Goal: Task Accomplishment & Management: Manage account settings

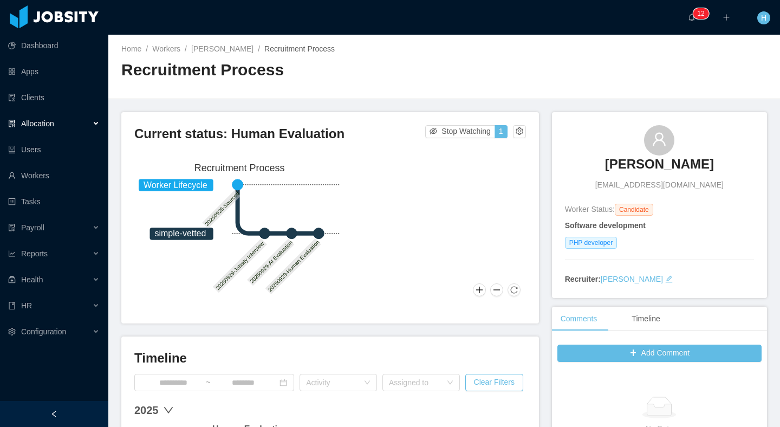
click at [75, 125] on div "Allocation" at bounding box center [54, 124] width 108 height 22
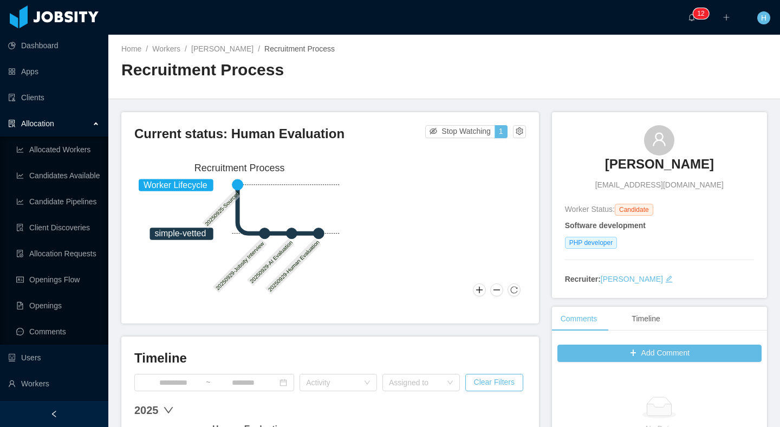
click at [245, 92] on div "Home / Workers / Nepomuceno Garcia / Recruitment Process / Recruitment Process" at bounding box center [444, 67] width 672 height 64
click at [347, 75] on h2 "Recruitment Process" at bounding box center [282, 70] width 323 height 22
click at [154, 47] on link "Workers" at bounding box center [166, 48] width 28 height 9
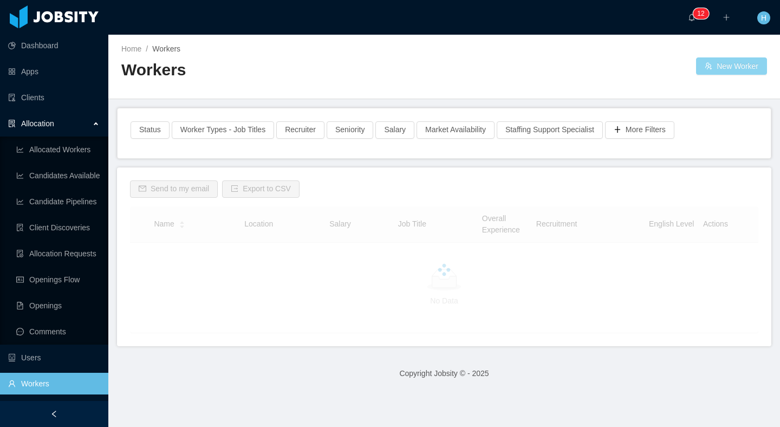
click at [715, 67] on button "New Worker" at bounding box center [731, 65] width 71 height 17
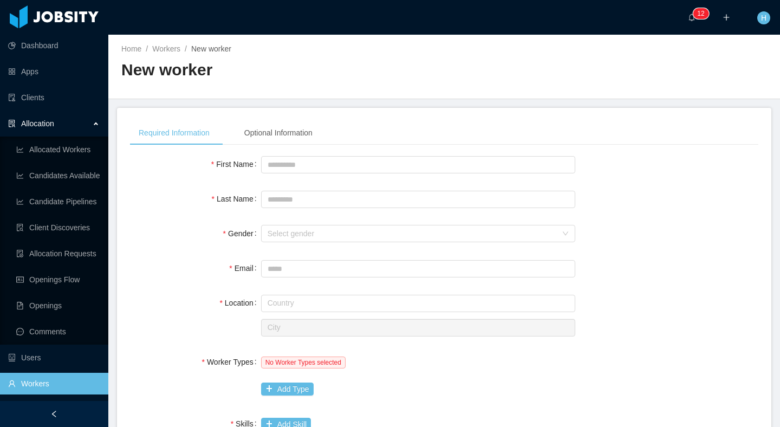
click at [296, 152] on div "**********" at bounding box center [444, 419] width 629 height 596
click at [296, 159] on input "First Name" at bounding box center [418, 164] width 314 height 17
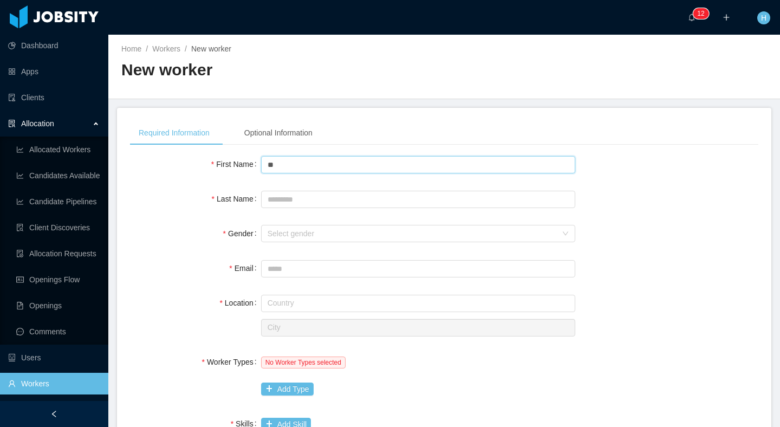
type input "*"
type input "******"
type input "*****"
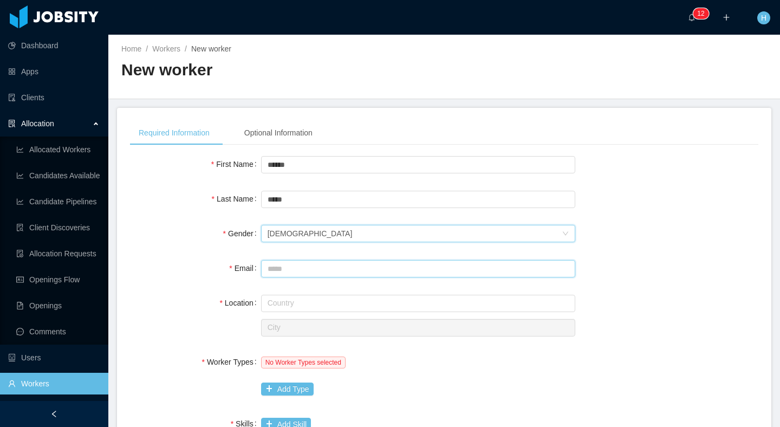
click at [299, 266] on input "Email" at bounding box center [418, 268] width 314 height 17
type input "**********"
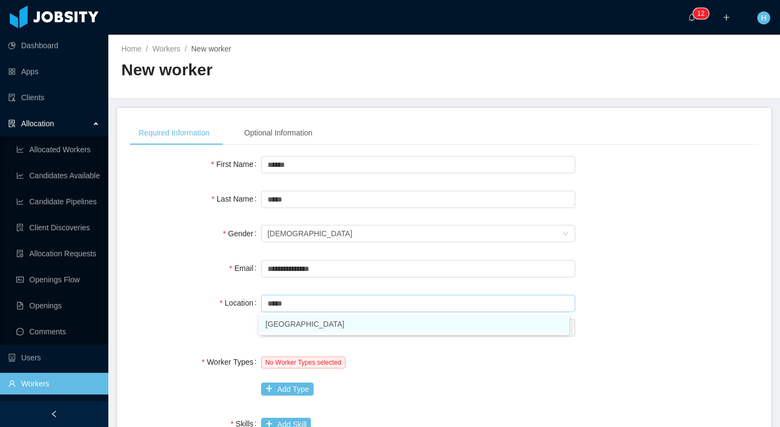
click at [301, 332] on li "[GEOGRAPHIC_DATA]" at bounding box center [414, 323] width 310 height 17
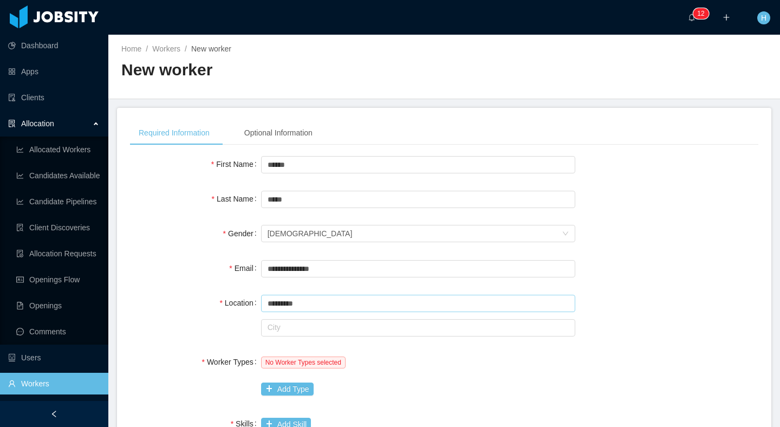
type input "*********"
click at [312, 336] on div "City" at bounding box center [418, 327] width 314 height 22
click at [327, 314] on div "Country ********* Guatemala City" at bounding box center [418, 315] width 314 height 46
click at [323, 333] on input "text" at bounding box center [418, 327] width 314 height 17
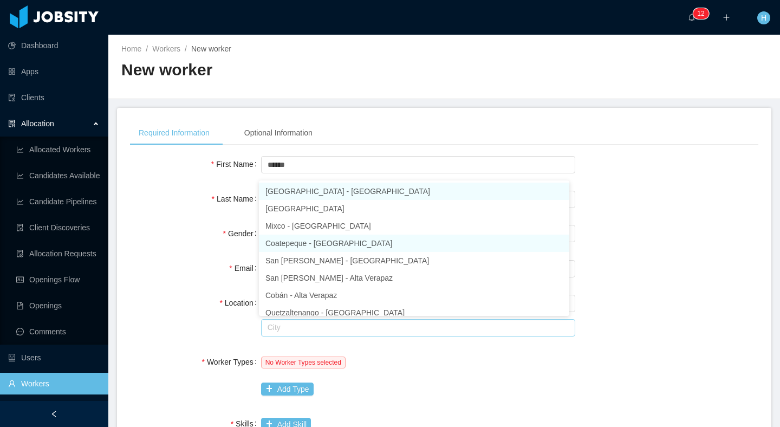
scroll to position [5, 0]
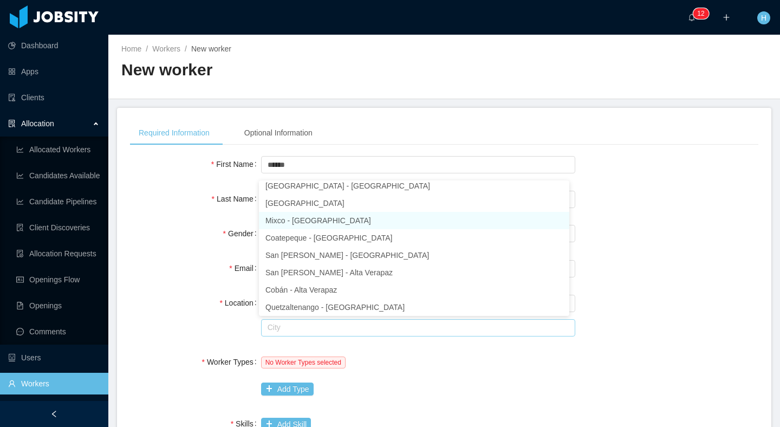
drag, startPoint x: 298, startPoint y: 221, endPoint x: 296, endPoint y: 242, distance: 20.7
click at [298, 221] on li "Mixco - Guatemala" at bounding box center [414, 220] width 310 height 17
type input "*****"
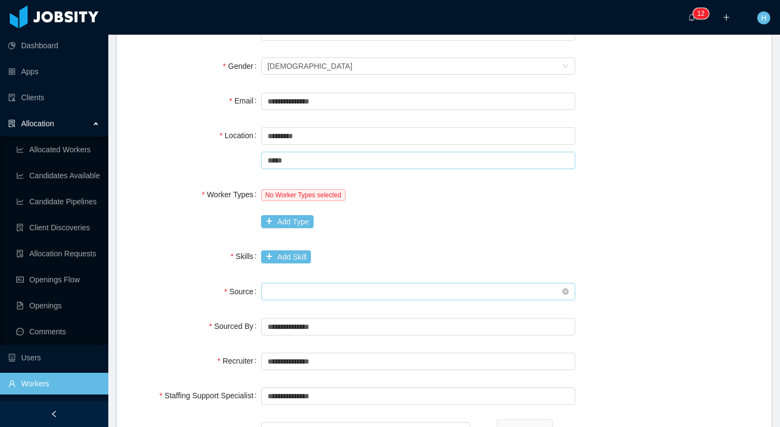
scroll to position [193, 0]
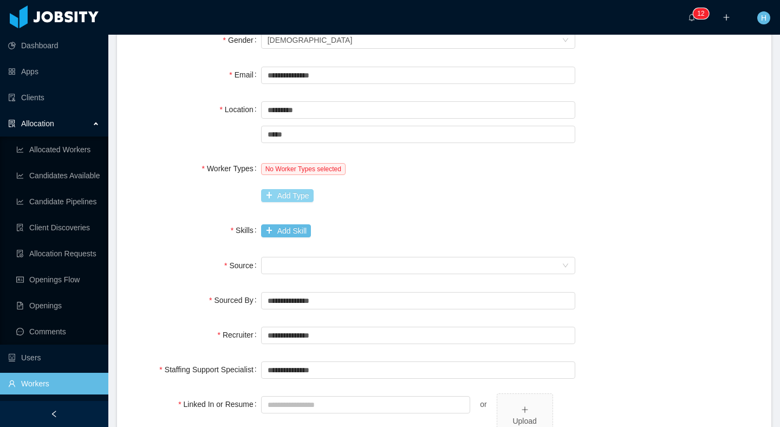
click at [266, 193] on button "Add Type" at bounding box center [287, 195] width 53 height 13
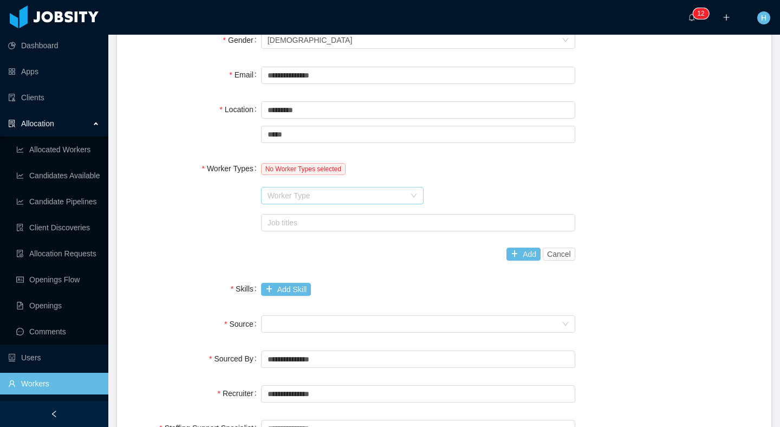
click at [306, 194] on div "Worker Type" at bounding box center [337, 195] width 138 height 11
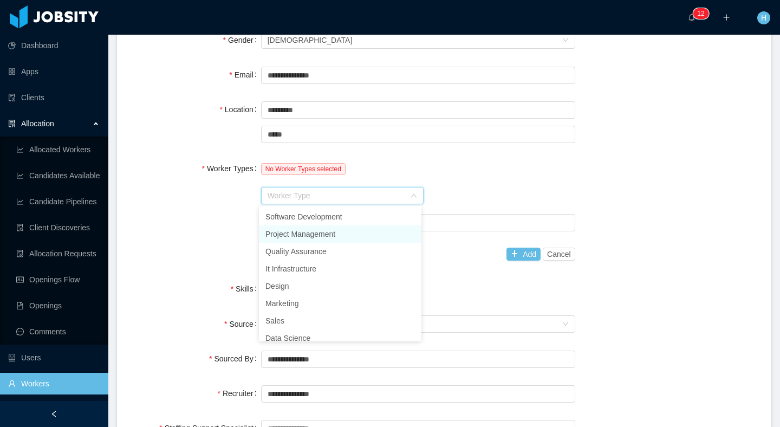
click at [297, 242] on li "Project Management" at bounding box center [340, 233] width 163 height 17
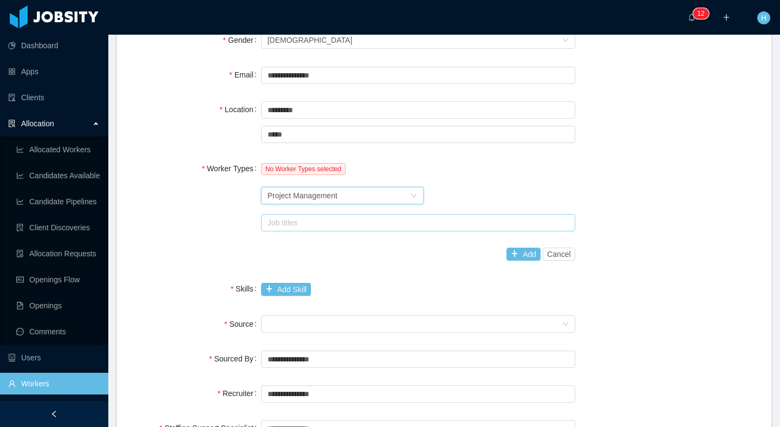
click at [304, 221] on div "Job titles" at bounding box center [416, 222] width 296 height 11
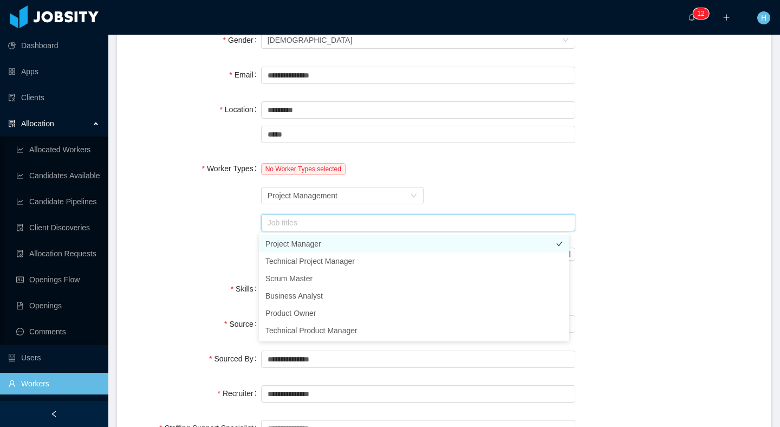
click at [300, 245] on li "Project Manager" at bounding box center [414, 243] width 310 height 17
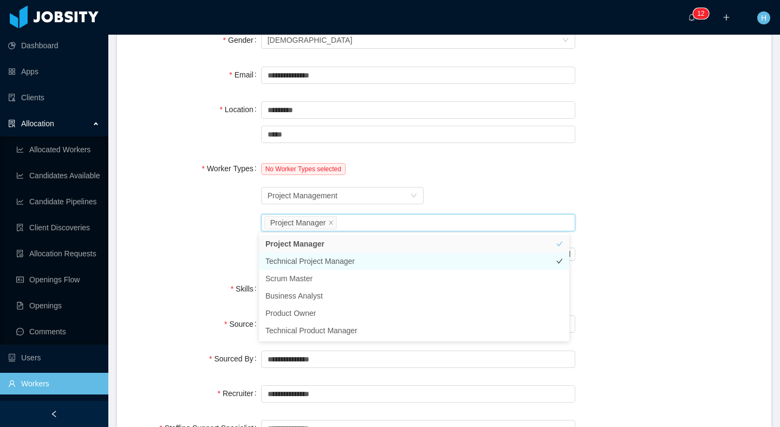
click at [368, 263] on li "Technical Project Manager" at bounding box center [414, 260] width 310 height 17
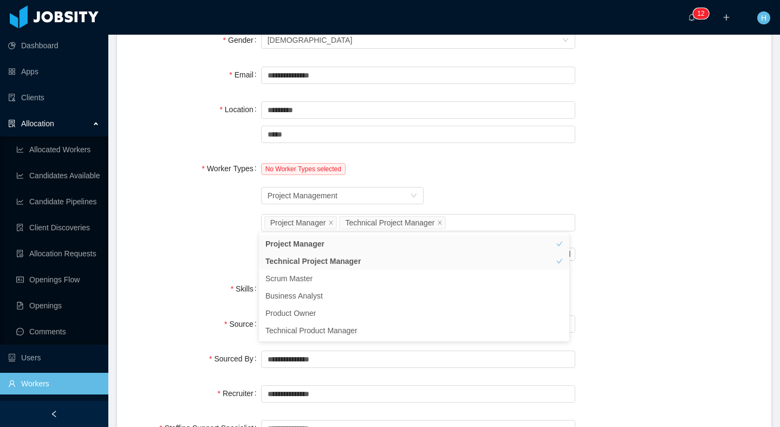
click at [185, 231] on div "Worker Types No Worker Types selected Worker Type Project Management Job titles…" at bounding box center [444, 211] width 629 height 107
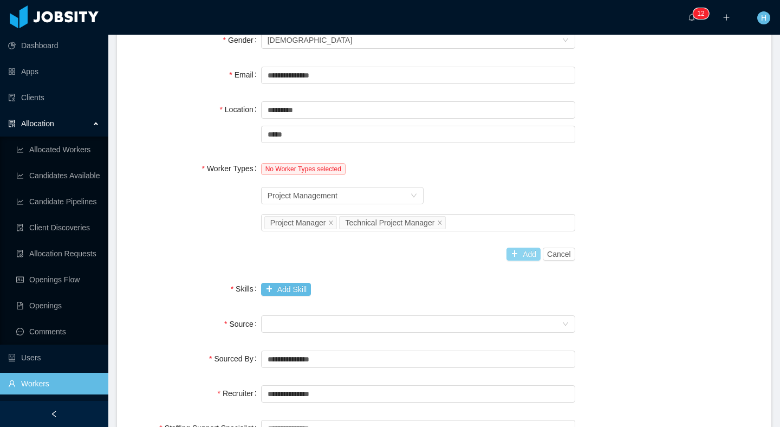
click at [513, 258] on button "Add" at bounding box center [524, 254] width 34 height 13
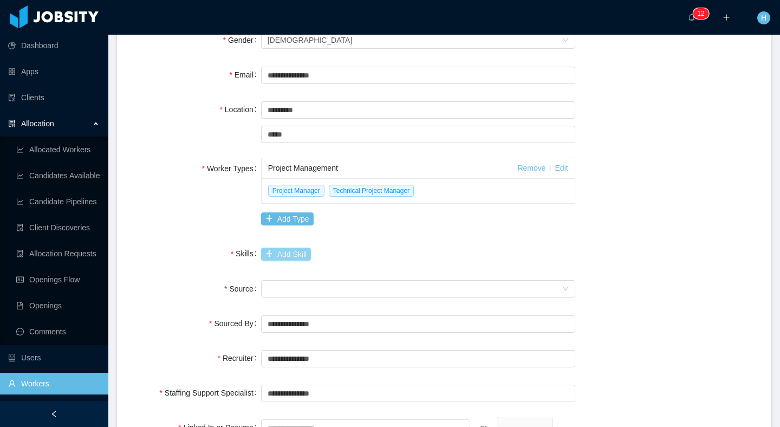
click at [299, 255] on button "Add Skill" at bounding box center [286, 254] width 50 height 13
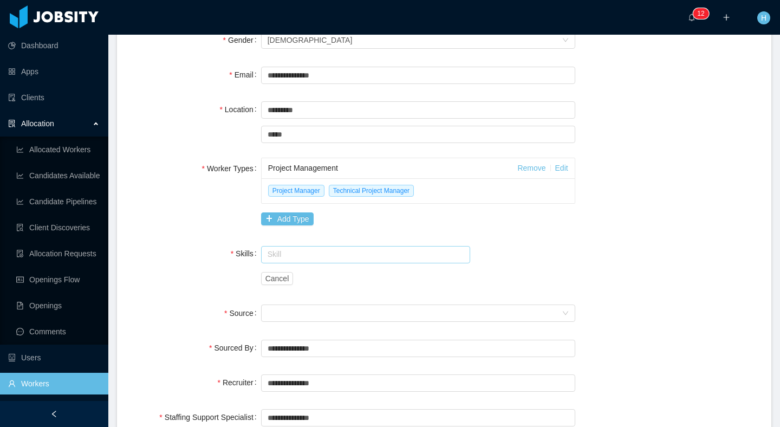
click at [308, 260] on input "text" at bounding box center [366, 254] width 210 height 17
type input "*"
click at [307, 275] on li "Scrum" at bounding box center [362, 275] width 207 height 17
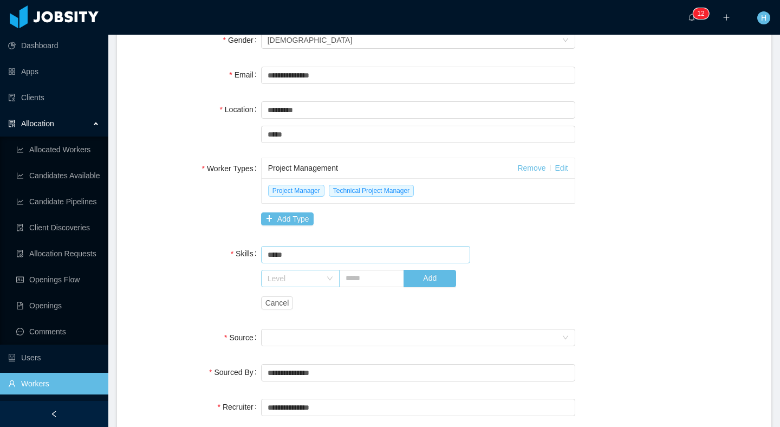
click at [308, 275] on div "Level" at bounding box center [295, 278] width 54 height 11
type input "*****"
drag, startPoint x: 302, startPoint y: 319, endPoint x: 359, endPoint y: 308, distance: 57.3
click at [302, 319] on li "No Experience" at bounding box center [297, 316] width 77 height 17
click at [387, 278] on input "text" at bounding box center [372, 278] width 66 height 17
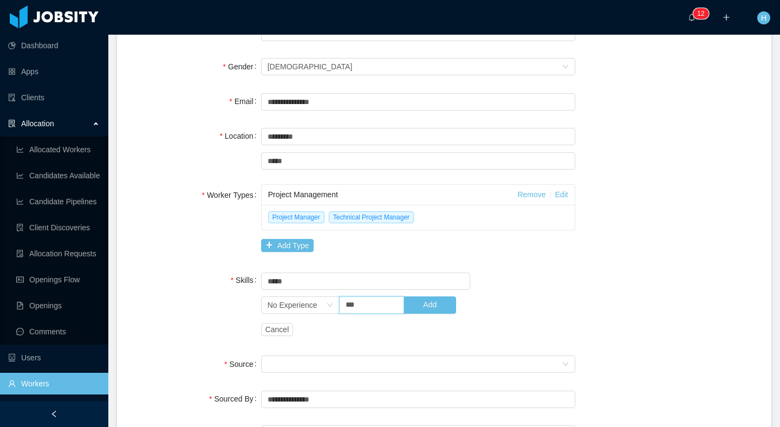
scroll to position [169, 0]
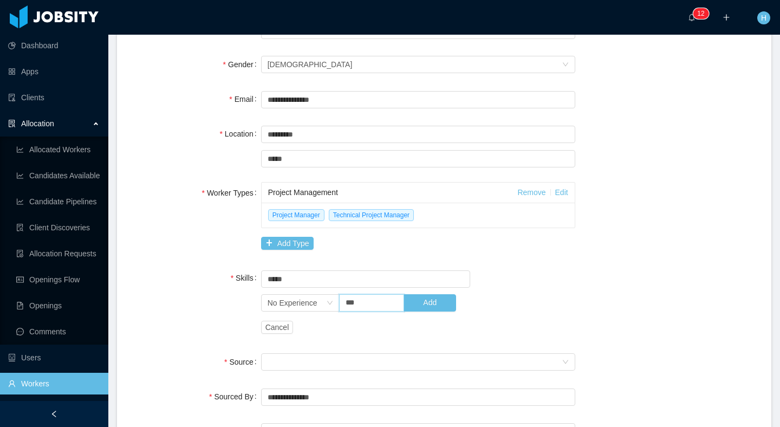
click at [368, 308] on input "***" at bounding box center [372, 302] width 66 height 17
type input "**"
click at [418, 297] on button "Add" at bounding box center [430, 302] width 53 height 17
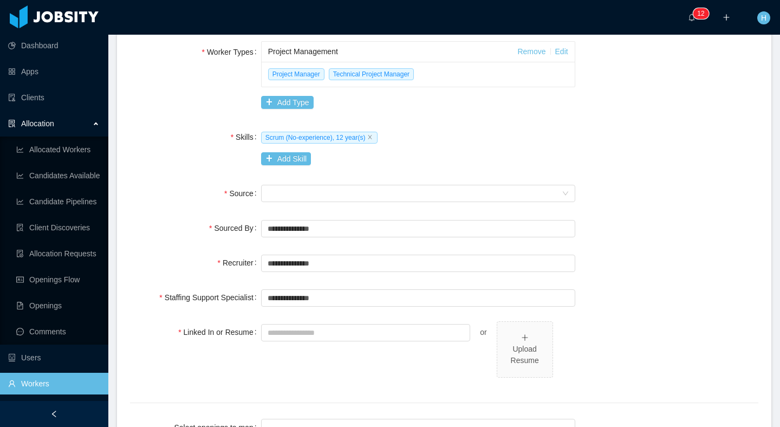
scroll to position [325, 0]
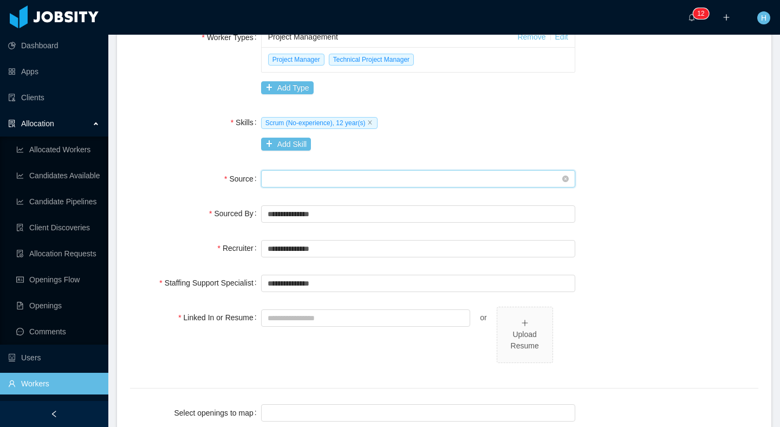
click at [276, 184] on div "Seniority" at bounding box center [415, 179] width 294 height 16
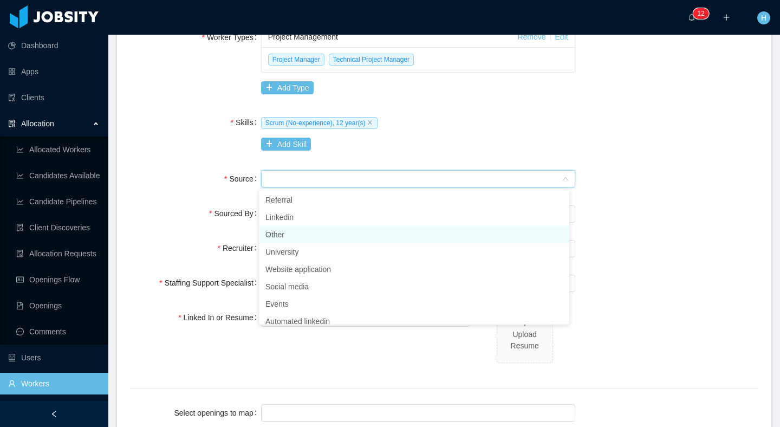
click at [292, 239] on li "Other" at bounding box center [414, 234] width 310 height 17
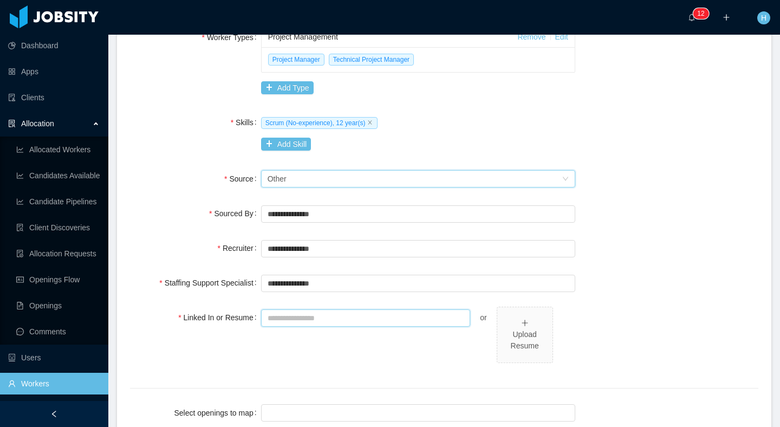
click at [355, 319] on input "Linked In or Resume" at bounding box center [366, 317] width 210 height 17
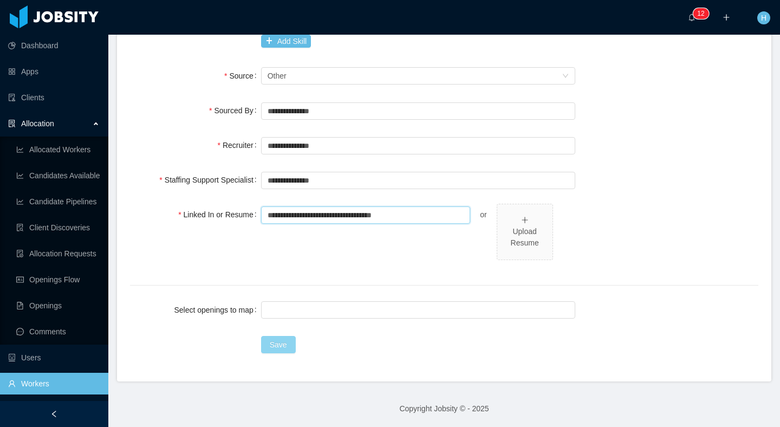
type input "**********"
click at [280, 352] on button "Save" at bounding box center [278, 344] width 35 height 17
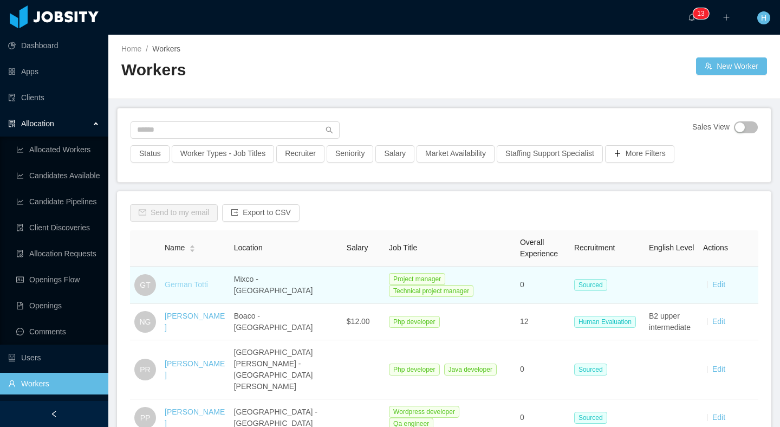
click at [179, 282] on link "German Totti" at bounding box center [186, 284] width 43 height 9
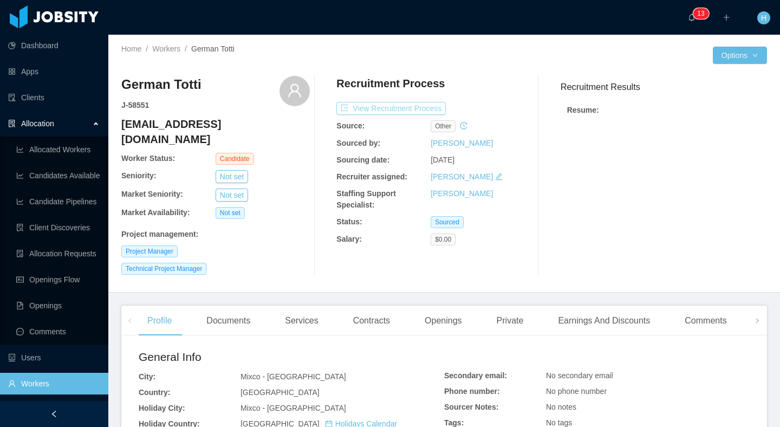
drag, startPoint x: 384, startPoint y: 104, endPoint x: 371, endPoint y: 106, distance: 13.7
click at [384, 104] on button "View Recruitment Process" at bounding box center [390, 108] width 109 height 13
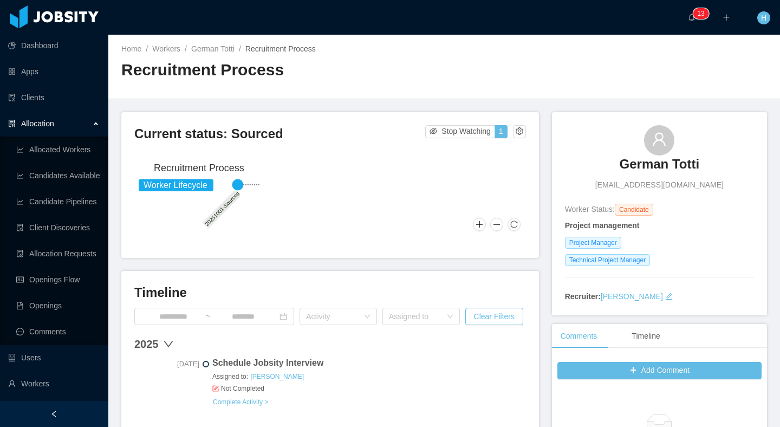
scroll to position [92, 0]
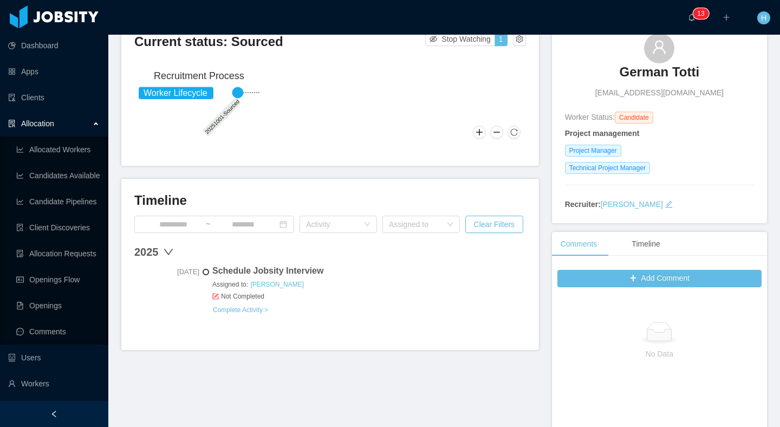
click at [380, 361] on div "Current status: Sourced Stop Watching 1 Worker Lifecycle 20251001-Sourced Recru…" at bounding box center [444, 323] width 646 height 606
click at [268, 311] on button "Complete Activity >" at bounding box center [240, 310] width 56 height 9
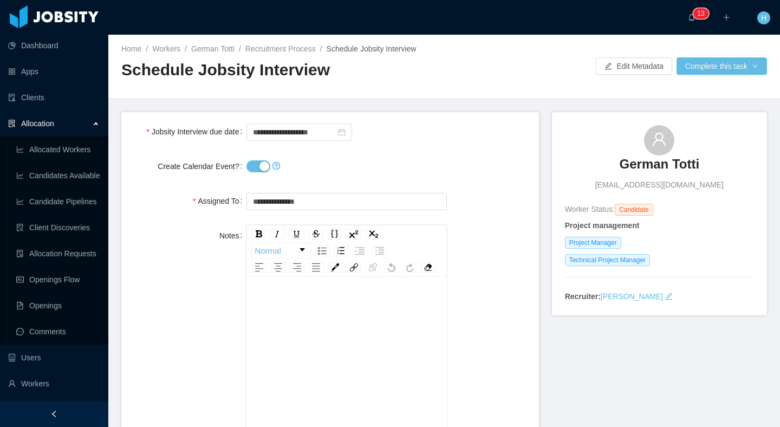
click at [266, 166] on button "Create Calendar Event?" at bounding box center [259, 166] width 24 height 12
drag, startPoint x: 734, startPoint y: 67, endPoint x: 729, endPoint y: 71, distance: 6.6
click at [734, 67] on button "Complete this task" at bounding box center [722, 65] width 90 height 17
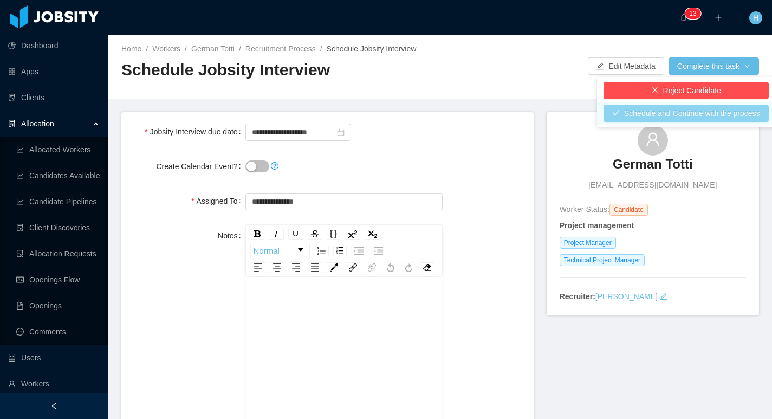
click at [670, 113] on button "Schedule and Continue with the process" at bounding box center [686, 113] width 165 height 17
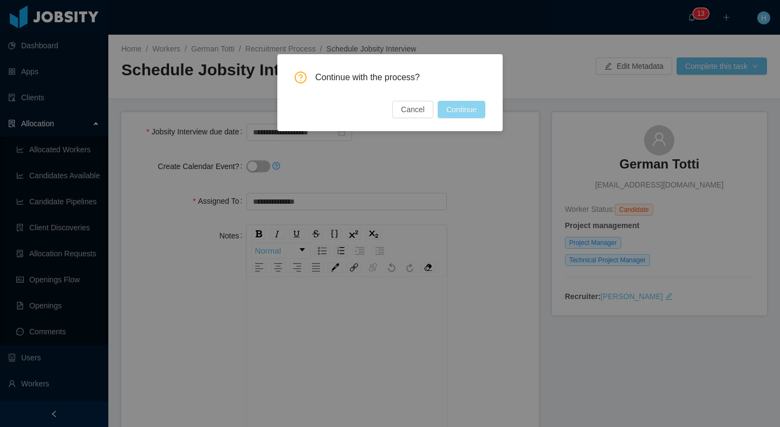
click at [472, 114] on button "Continue" at bounding box center [462, 109] width 48 height 17
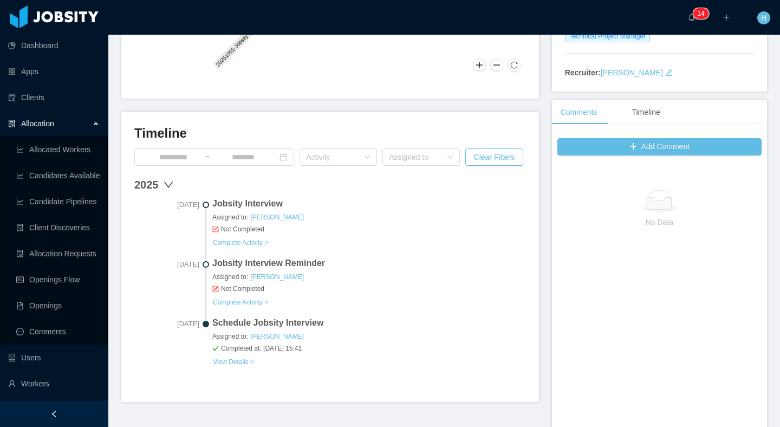
scroll to position [226, 0]
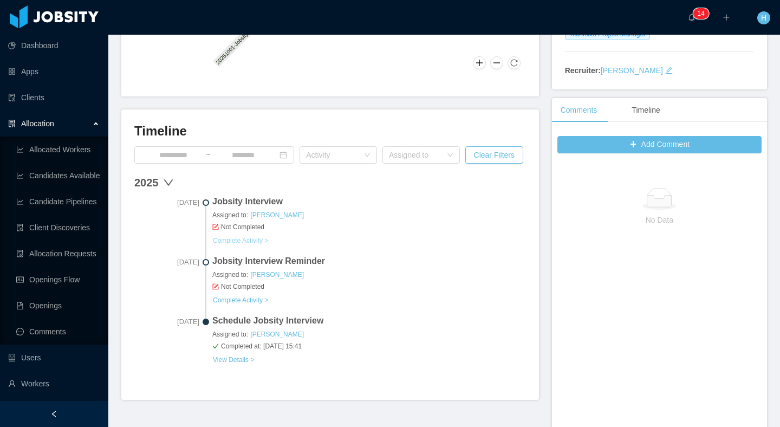
click at [236, 241] on button "Complete Activity >" at bounding box center [240, 240] width 56 height 9
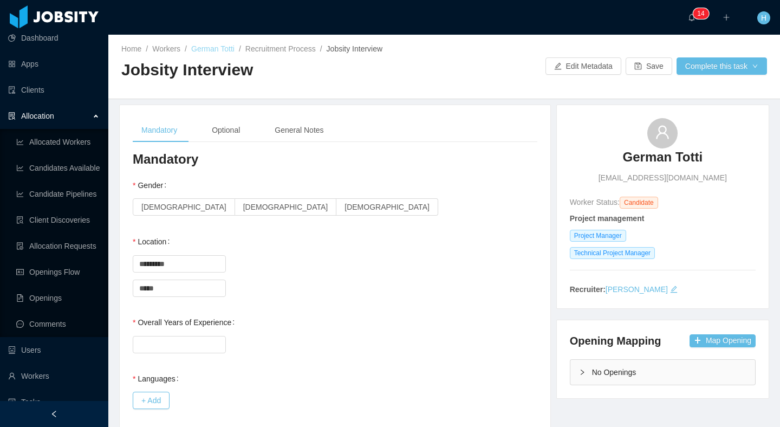
click at [229, 49] on link "German Totti" at bounding box center [212, 48] width 43 height 9
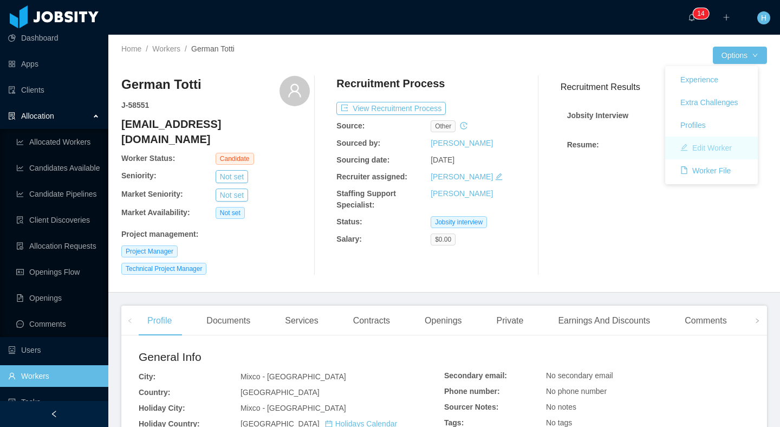
click at [705, 144] on button "Edit Worker" at bounding box center [706, 147] width 69 height 17
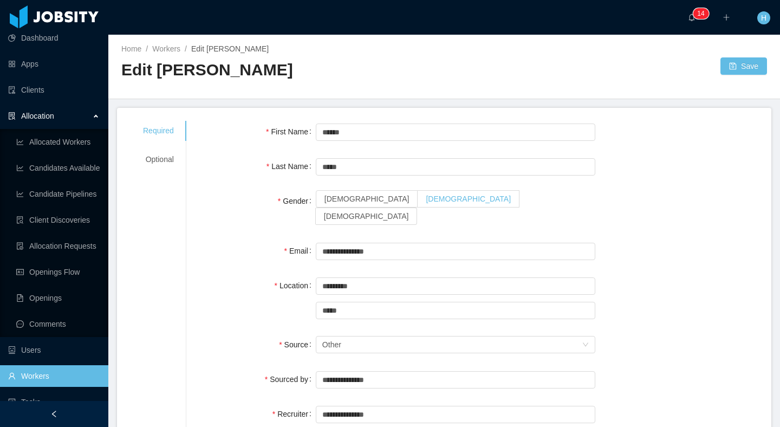
click at [426, 203] on span "Male" at bounding box center [468, 199] width 85 height 9
click at [736, 67] on button "Save" at bounding box center [744, 65] width 47 height 17
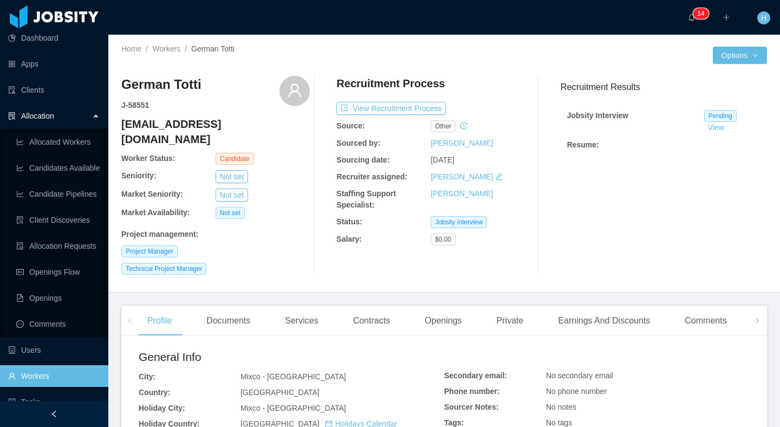
click at [404, 101] on div "Recruitment Process View Recruitment Process Source: other Sourced by: Hamilton…" at bounding box center [430, 175] width 189 height 199
click at [400, 103] on button "View Recruitment Process" at bounding box center [390, 108] width 109 height 13
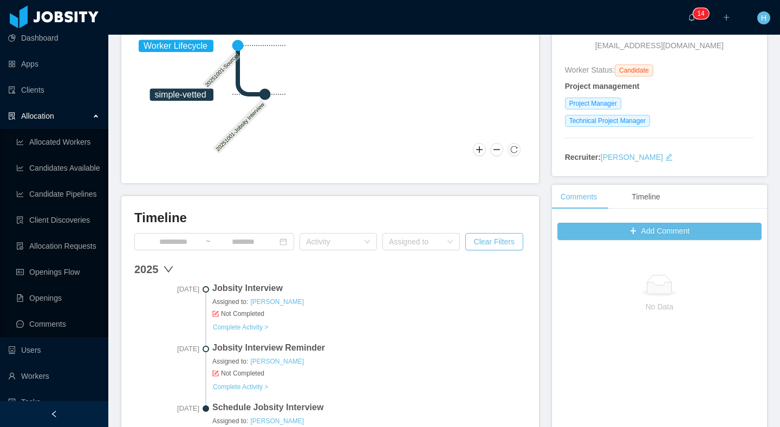
scroll to position [172, 0]
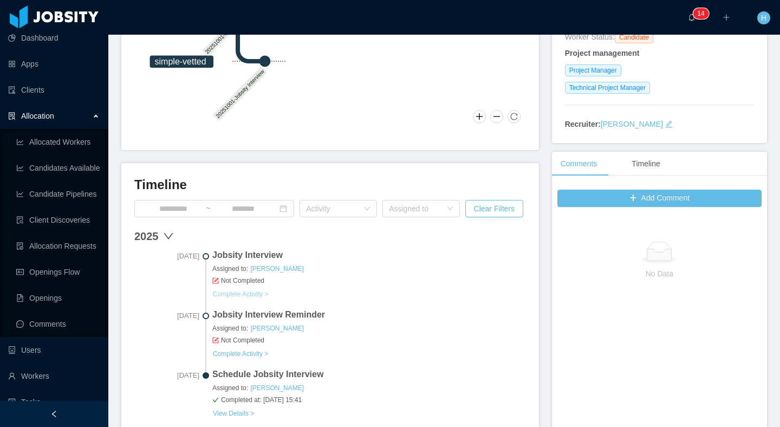
click at [254, 292] on button "Complete Activity >" at bounding box center [240, 294] width 56 height 9
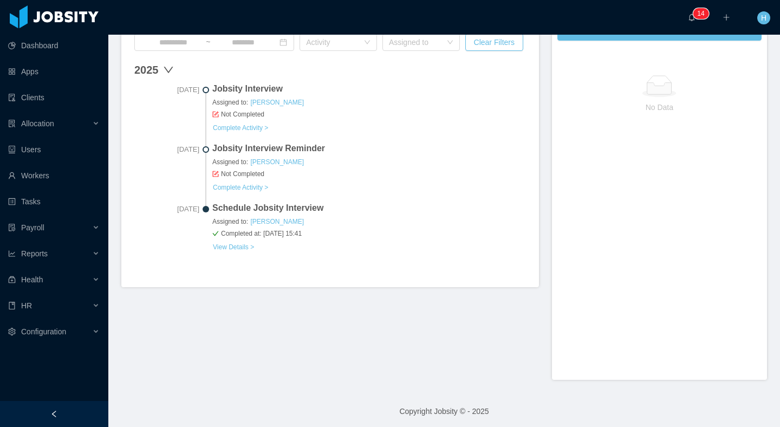
scroll to position [337, 0]
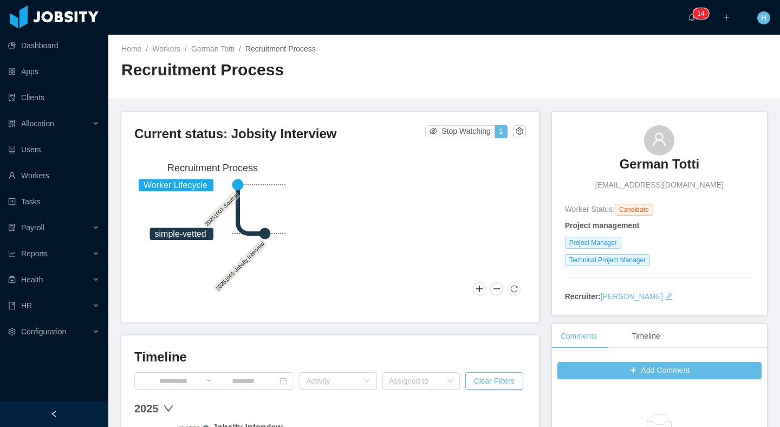
scroll to position [228, 0]
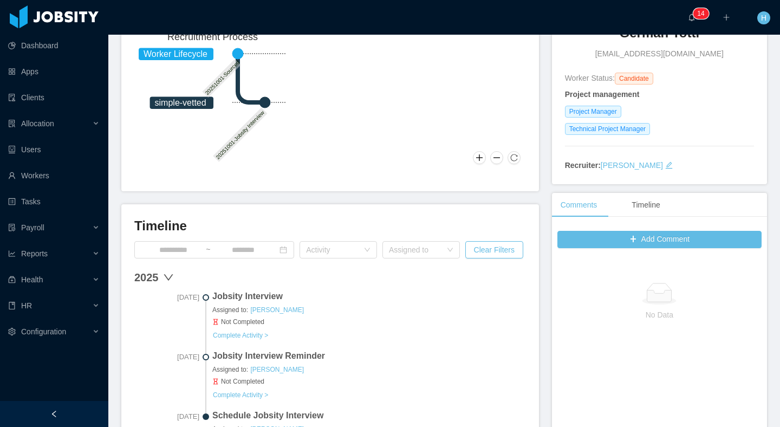
scroll to position [211, 0]
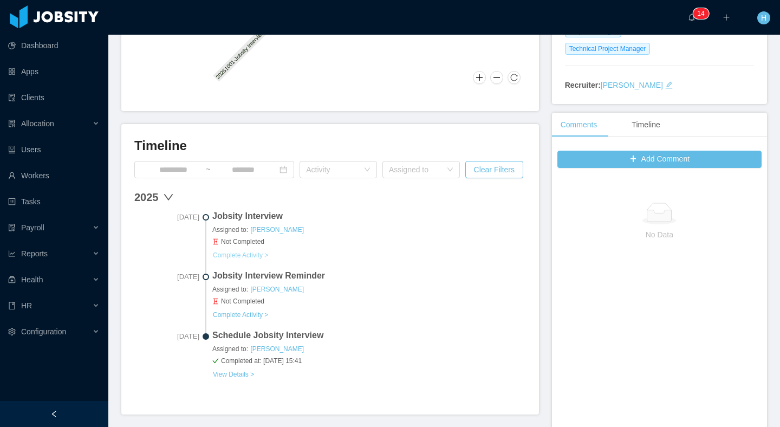
click at [250, 255] on button "Complete Activity >" at bounding box center [240, 255] width 56 height 9
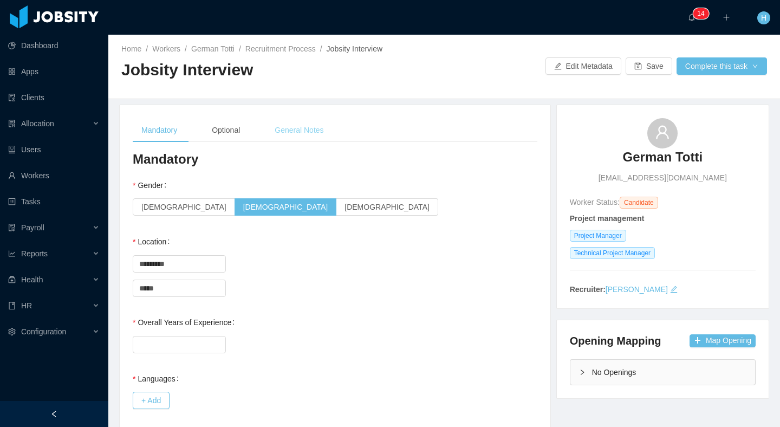
drag, startPoint x: 322, startPoint y: 133, endPoint x: 329, endPoint y: 139, distance: 8.5
click at [322, 133] on div "General Notes" at bounding box center [299, 130] width 66 height 24
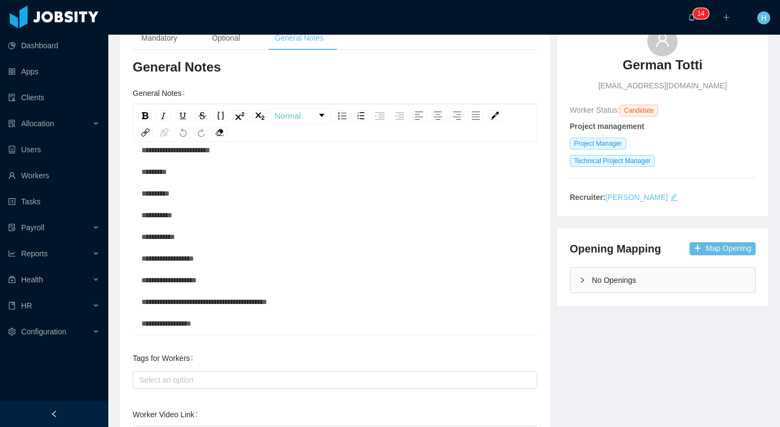
scroll to position [196, 0]
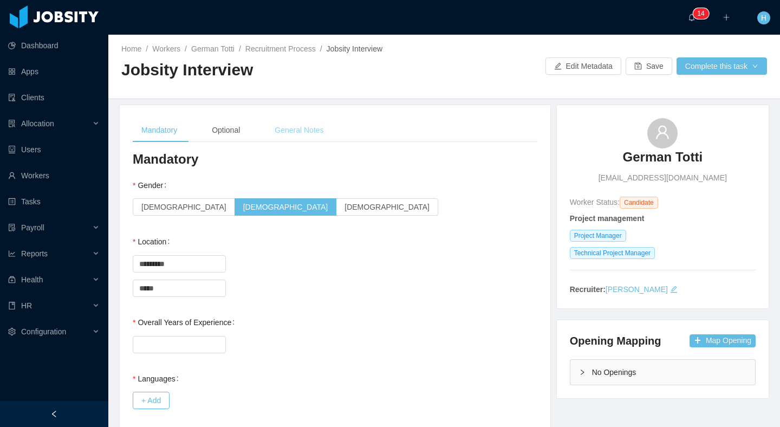
click at [320, 140] on div "General Notes" at bounding box center [299, 130] width 66 height 24
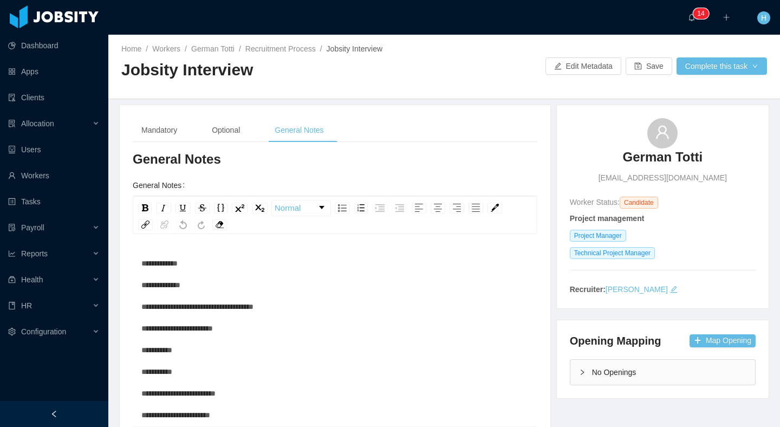
click at [639, 76] on div "Home / Workers / German Totti / Recruitment Process / Jobsity Interview / Jobsi…" at bounding box center [444, 67] width 672 height 64
click at [636, 67] on button "Save" at bounding box center [649, 65] width 47 height 17
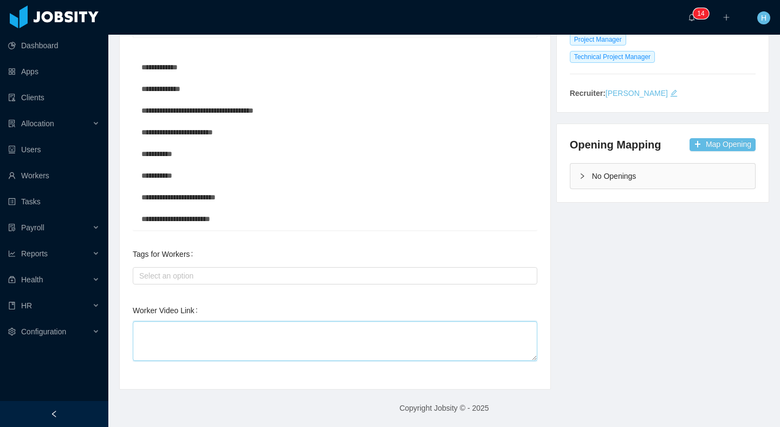
click at [367, 333] on textarea "Worker Video Link" at bounding box center [335, 341] width 405 height 40
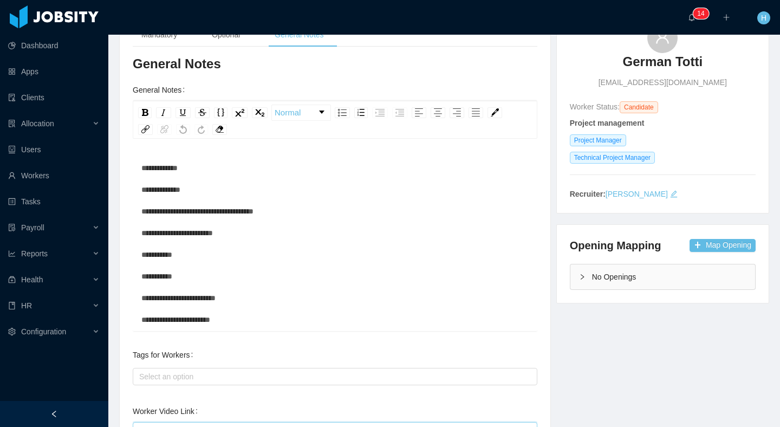
scroll to position [0, 0]
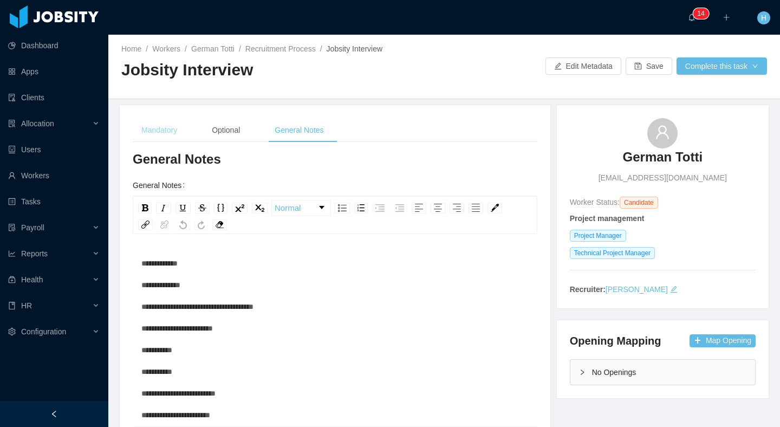
click at [164, 133] on div "Mandatory" at bounding box center [159, 130] width 53 height 24
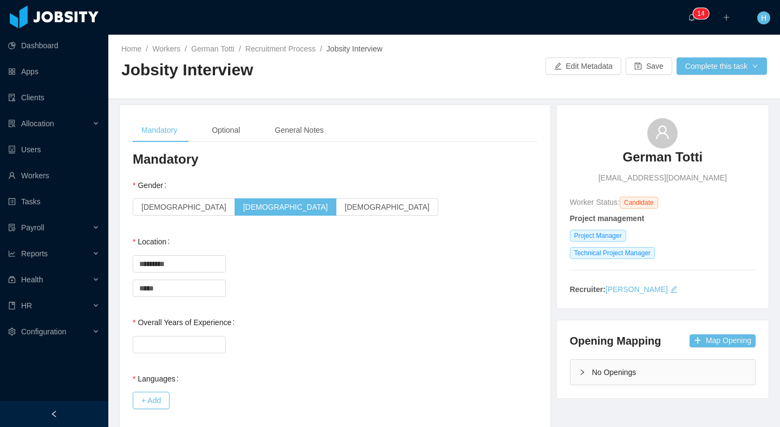
scroll to position [2, 0]
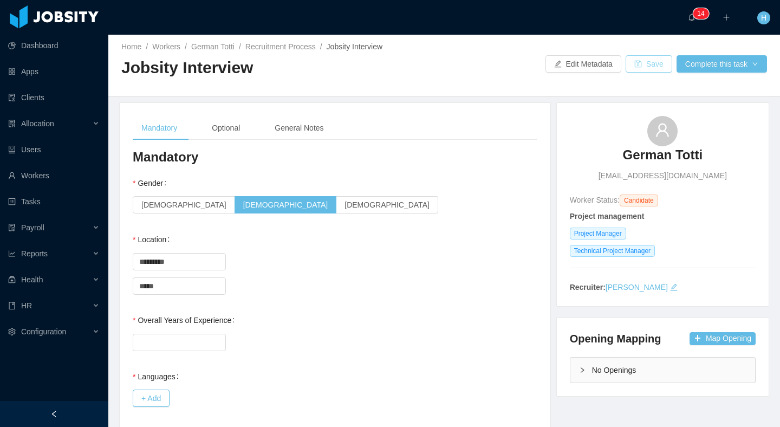
click at [629, 66] on button "Save" at bounding box center [649, 63] width 47 height 17
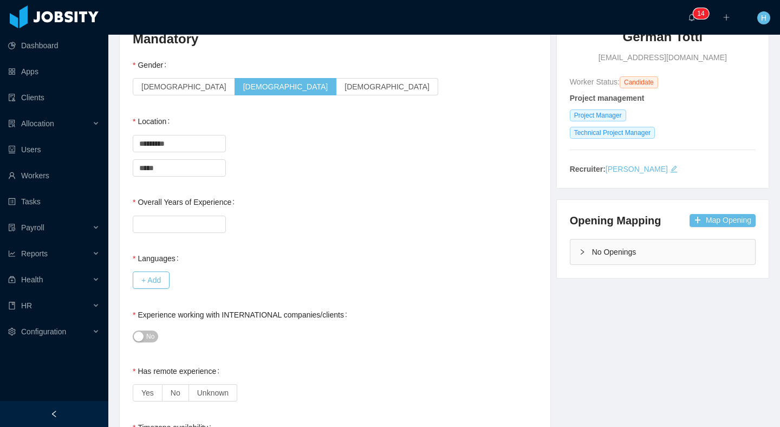
scroll to position [0, 0]
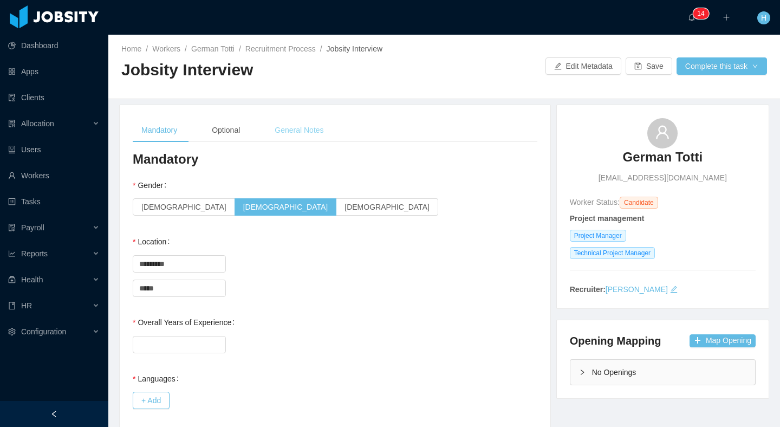
click at [329, 135] on div "General Notes" at bounding box center [299, 130] width 66 height 24
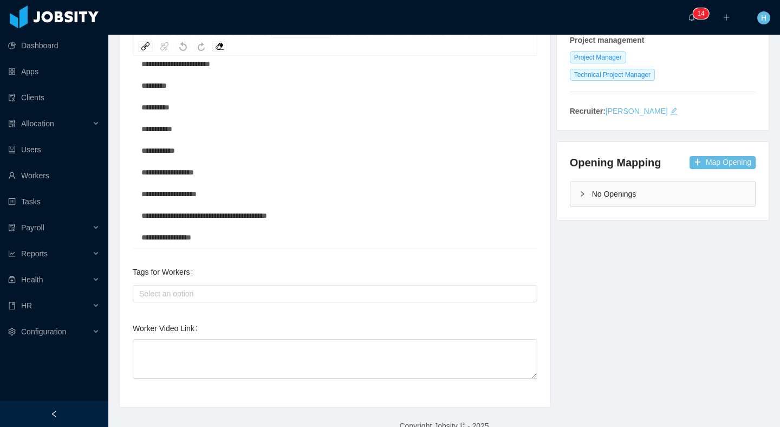
scroll to position [196, 0]
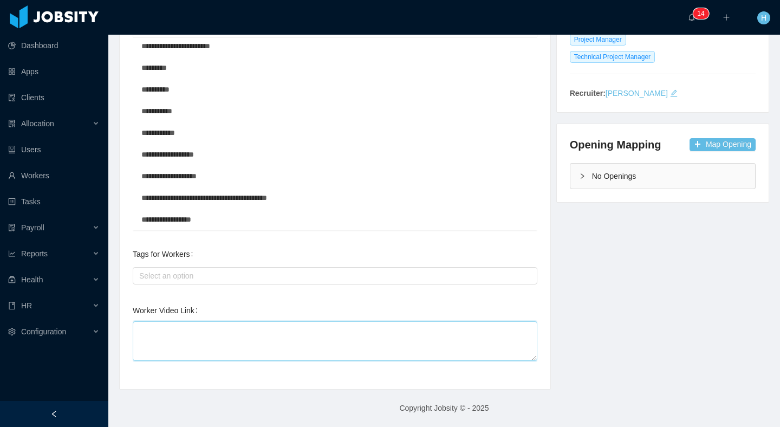
click at [342, 337] on textarea "Worker Video Link" at bounding box center [335, 341] width 405 height 40
type textarea "*"
type textarea "**"
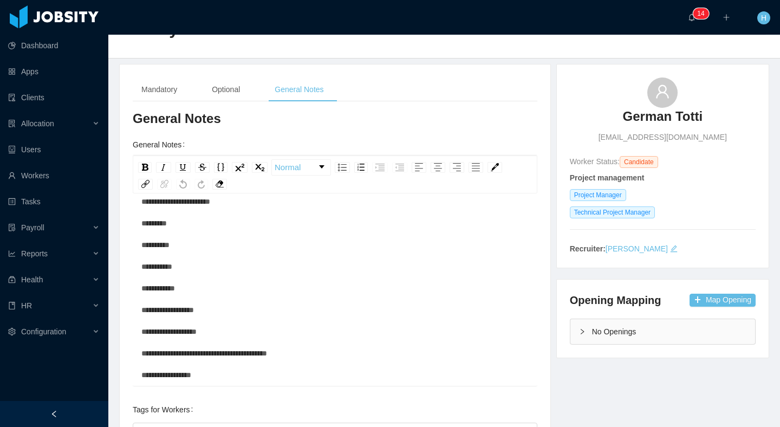
scroll to position [0, 0]
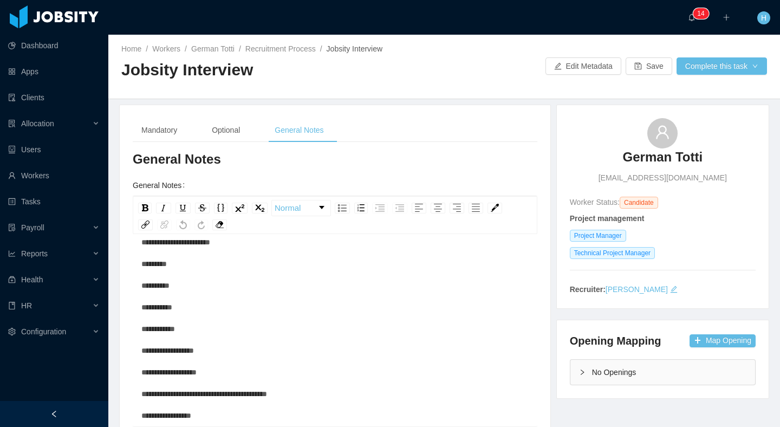
type textarea "***"
click at [651, 62] on button "Save" at bounding box center [649, 65] width 47 height 17
click at [168, 128] on div "Mandatory" at bounding box center [159, 130] width 53 height 24
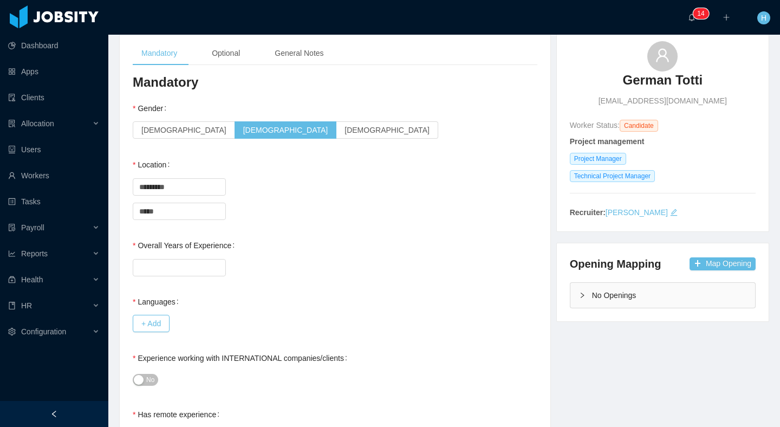
scroll to position [10, 0]
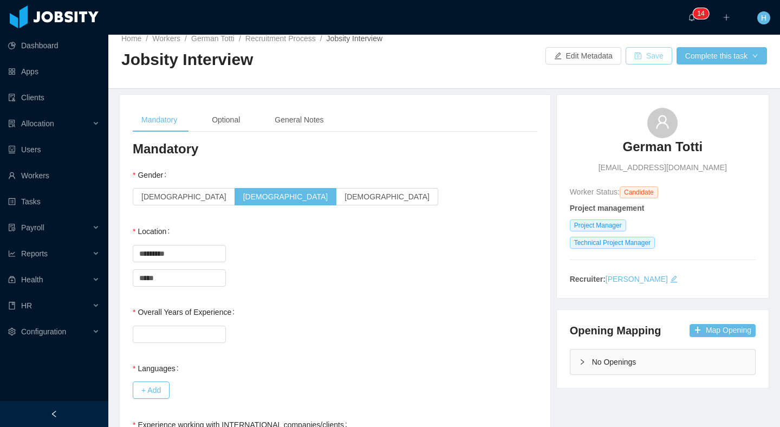
click at [633, 53] on button "Save" at bounding box center [649, 55] width 47 height 17
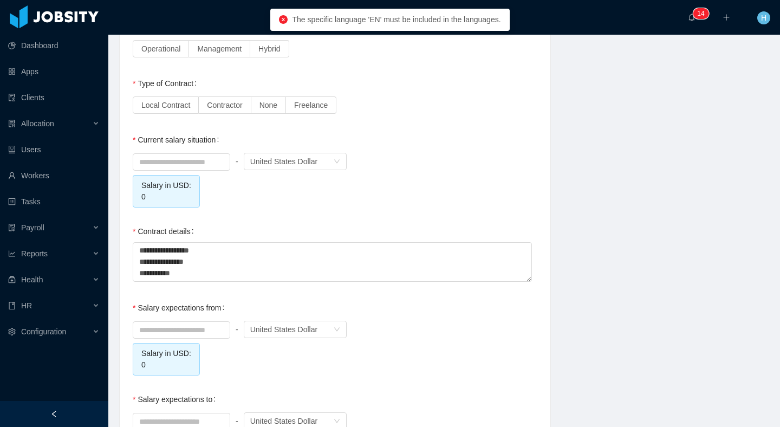
scroll to position [977, 0]
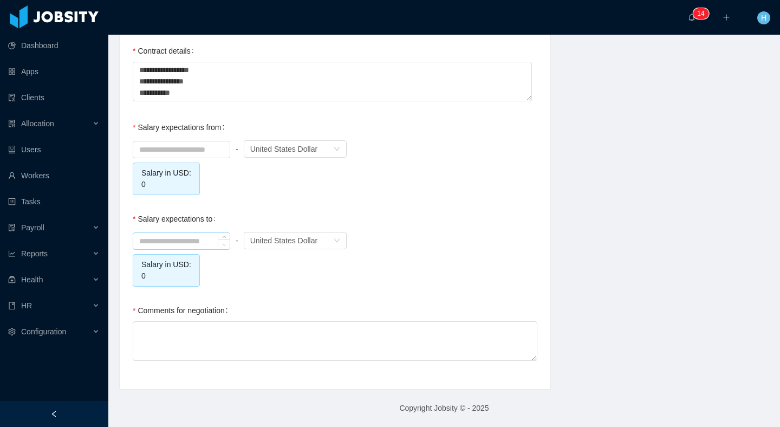
click at [223, 244] on icon "icon: down" at bounding box center [224, 245] width 3 height 2
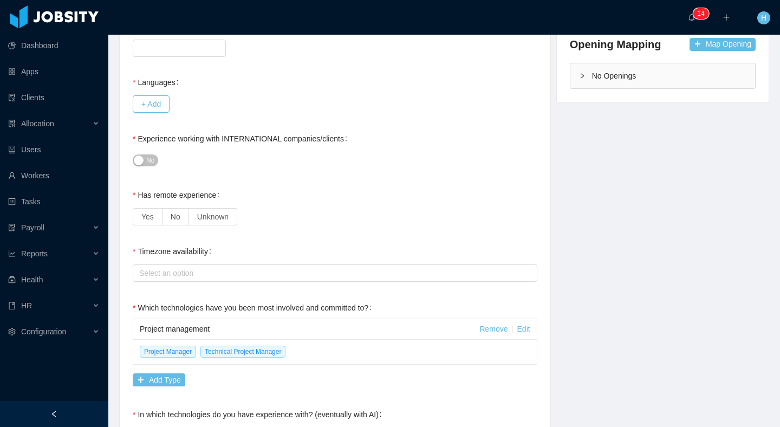
scroll to position [0, 0]
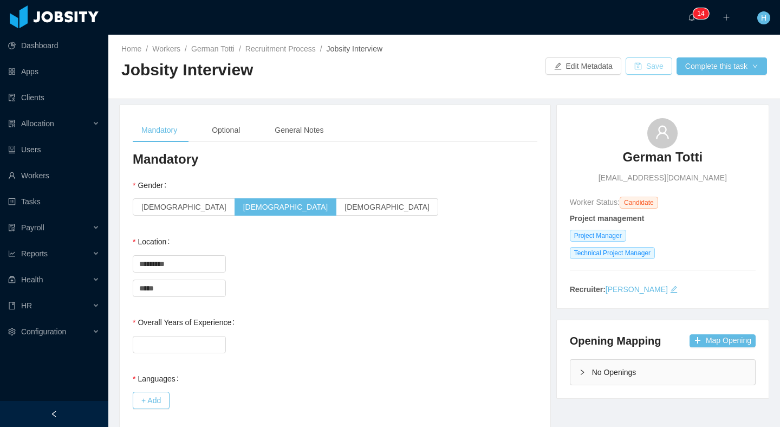
drag, startPoint x: 623, startPoint y: 70, endPoint x: 545, endPoint y: 157, distance: 116.6
click at [626, 72] on button "Save" at bounding box center [649, 65] width 47 height 17
type input "*****"
click at [710, 62] on button "Complete this task" at bounding box center [722, 65] width 90 height 17
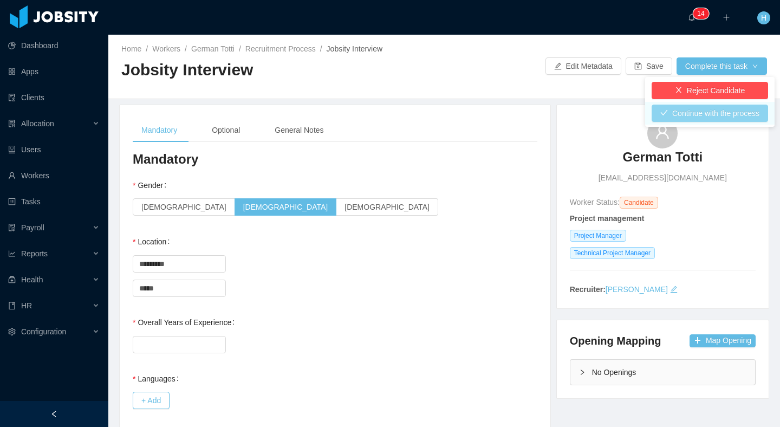
click at [681, 111] on button "Continue with the process" at bounding box center [710, 113] width 116 height 17
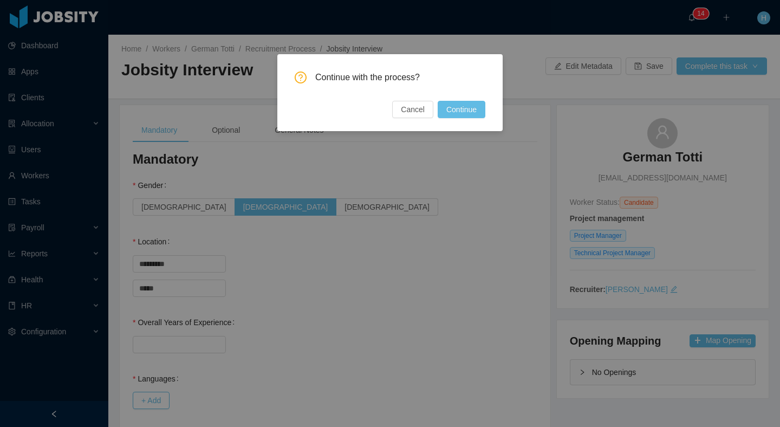
drag, startPoint x: 469, startPoint y: 102, endPoint x: 459, endPoint y: 132, distance: 31.4
click at [469, 102] on button "Continue" at bounding box center [462, 109] width 48 height 17
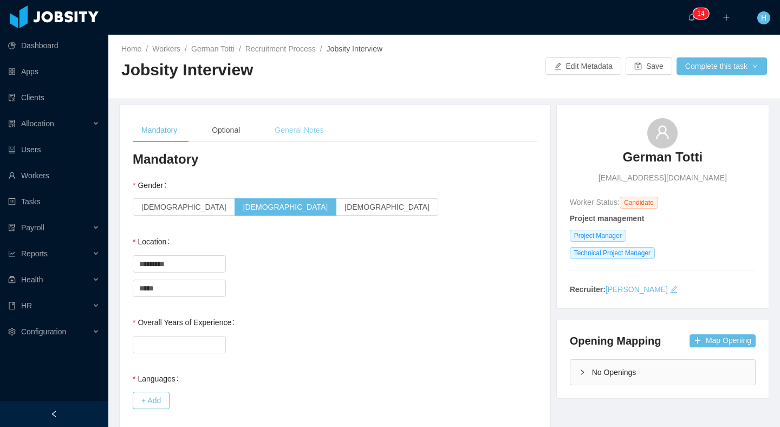
click at [318, 125] on div "General Notes" at bounding box center [299, 130] width 66 height 24
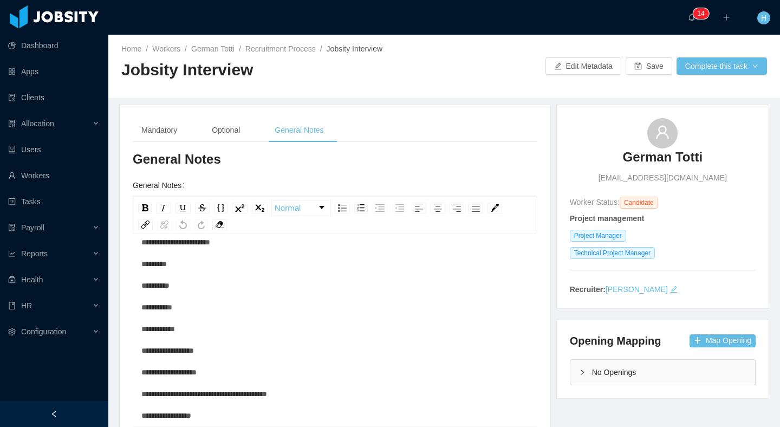
scroll to position [196, 0]
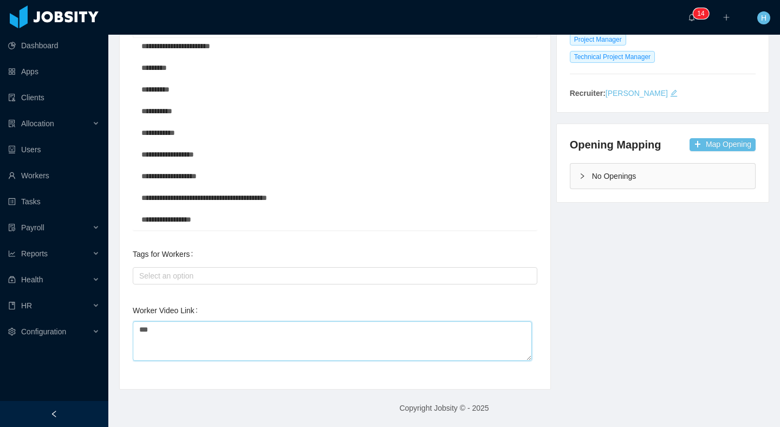
click at [463, 345] on textarea "***" at bounding box center [332, 341] width 399 height 40
click at [560, 305] on div "**********" at bounding box center [444, 148] width 677 height 481
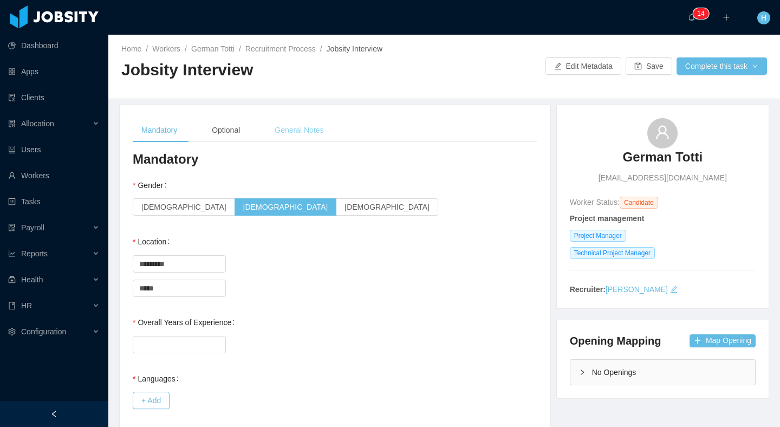
click at [320, 139] on div "General Notes" at bounding box center [299, 130] width 66 height 24
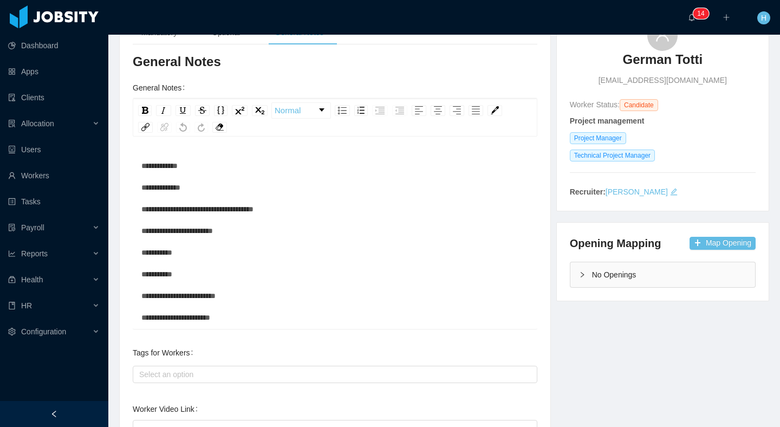
scroll to position [196, 0]
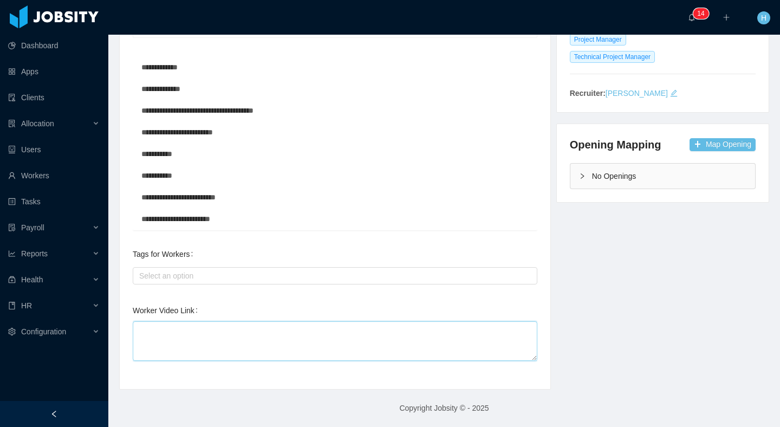
click at [308, 346] on textarea "Worker Video Link" at bounding box center [335, 341] width 405 height 40
type textarea "*"
type textarea "**"
type textarea "***"
type textarea "****"
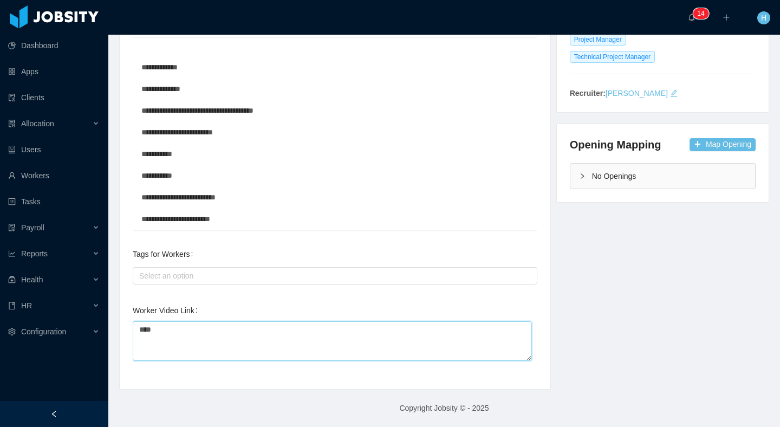
type textarea "*****"
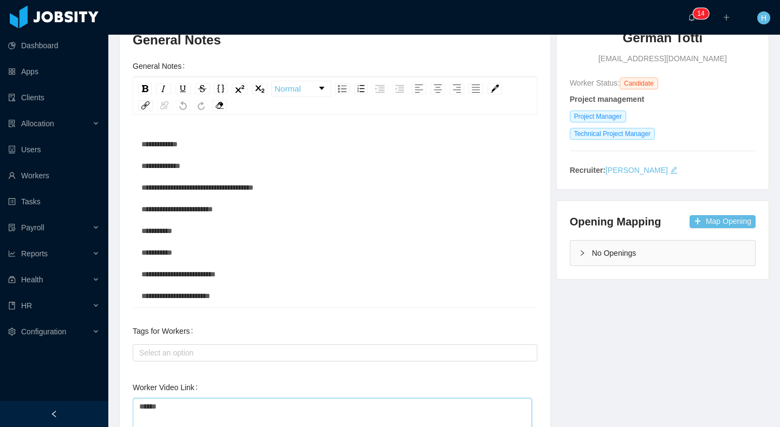
scroll to position [0, 0]
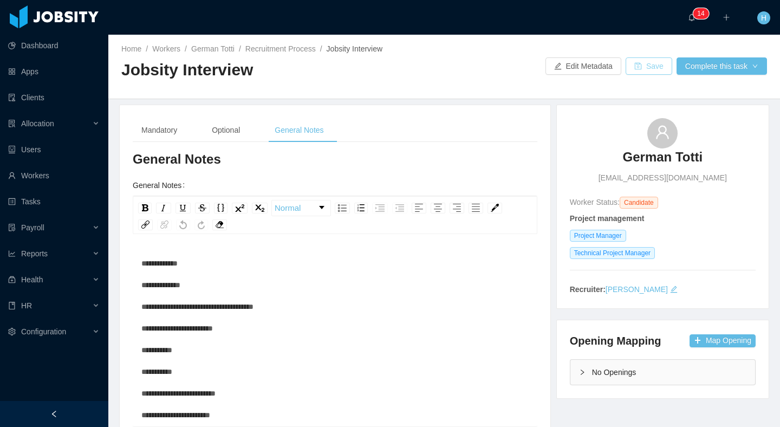
type textarea "******"
click at [631, 75] on div "Home / Workers / German Totti / Recruitment Process / Jobsity Interview / Jobsi…" at bounding box center [444, 67] width 672 height 64
click at [632, 69] on button "Save" at bounding box center [649, 65] width 47 height 17
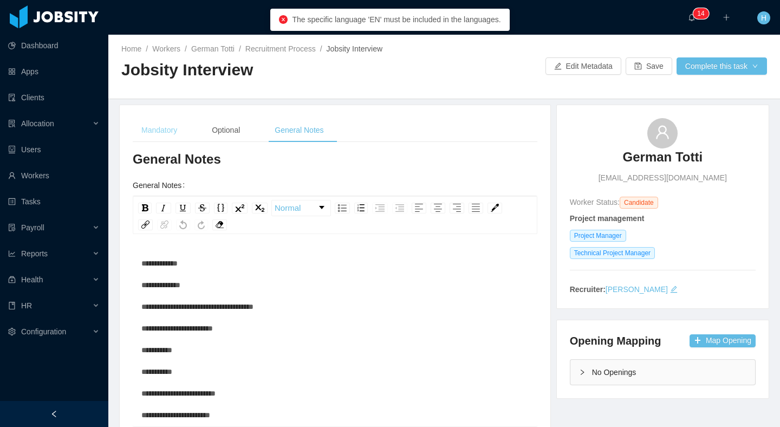
click at [172, 136] on div "Mandatory" at bounding box center [159, 130] width 53 height 24
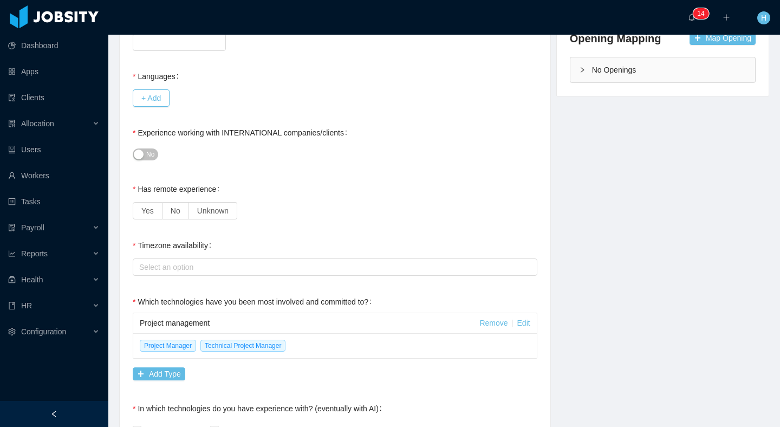
scroll to position [250, 0]
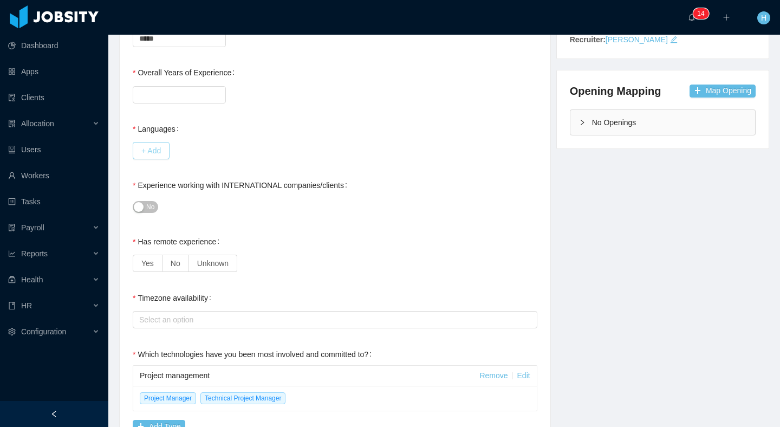
click at [146, 144] on button "+ Add" at bounding box center [151, 150] width 37 height 17
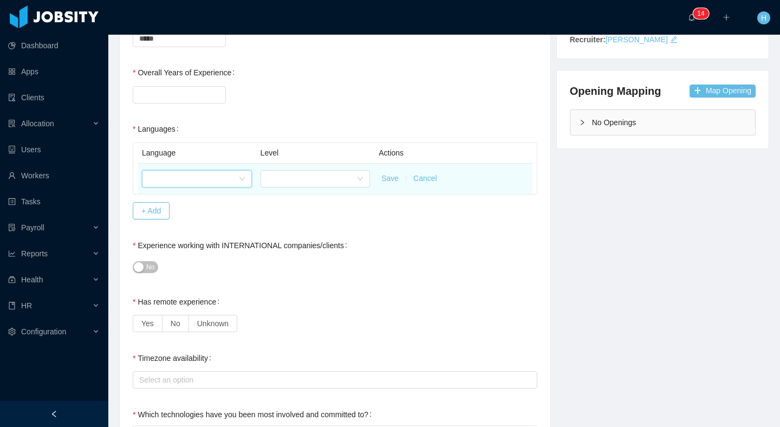
click at [208, 182] on div at bounding box center [193, 179] width 90 height 16
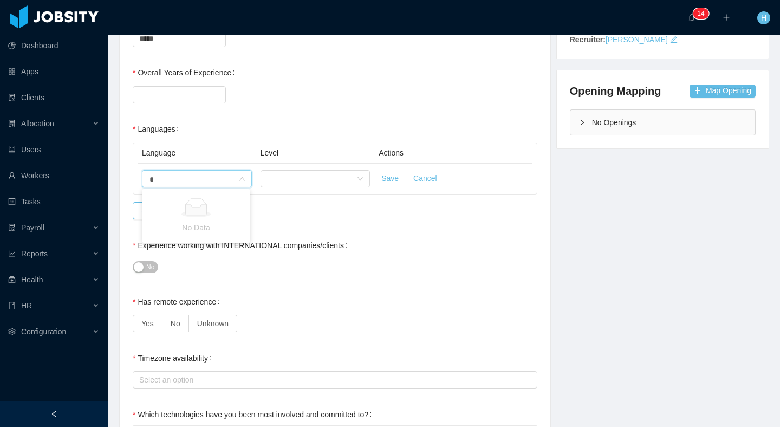
type input "**"
click at [164, 232] on li "English" at bounding box center [196, 234] width 108 height 17
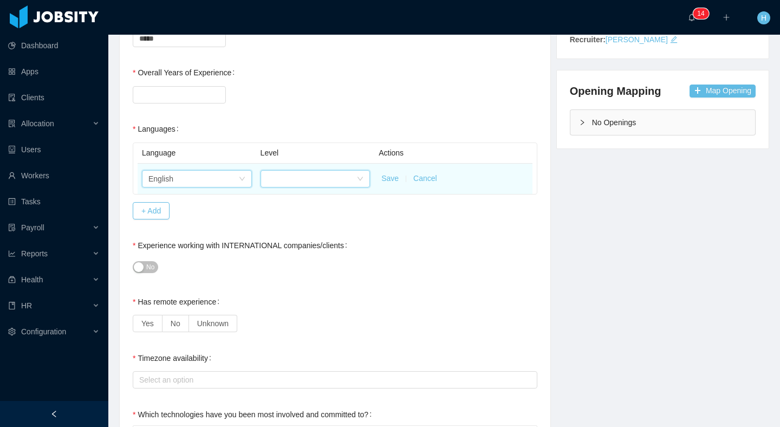
click at [282, 181] on div at bounding box center [312, 179] width 90 height 16
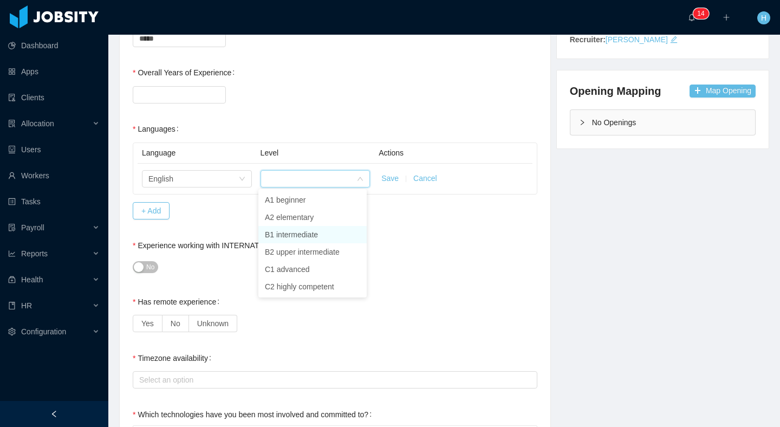
click at [310, 228] on li "B1 intermediate" at bounding box center [312, 234] width 108 height 17
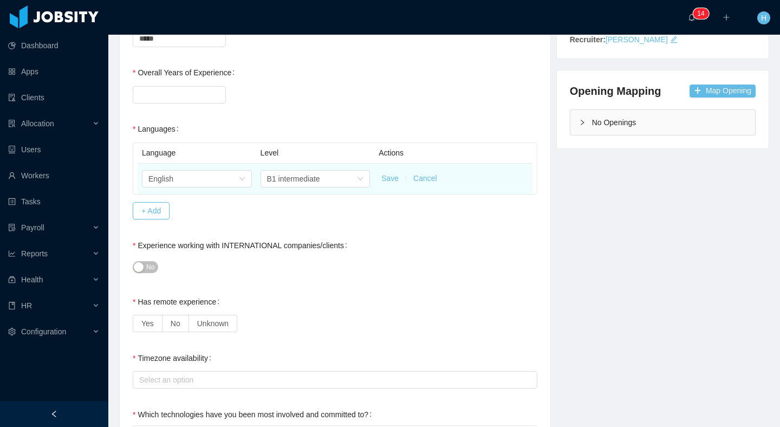
click at [386, 180] on button "Save" at bounding box center [389, 178] width 17 height 11
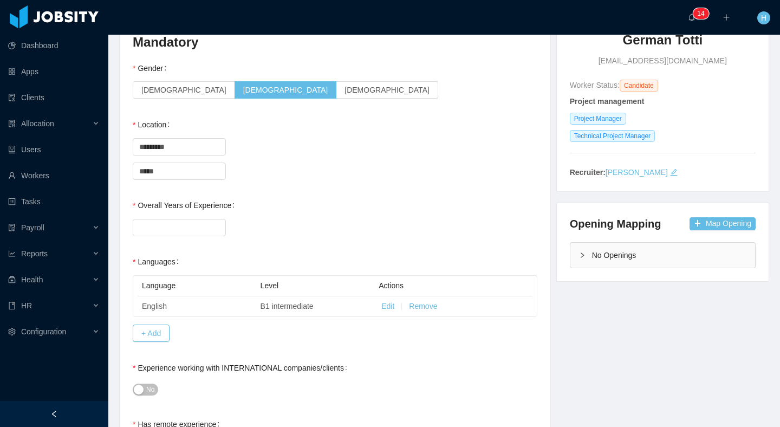
scroll to position [0, 0]
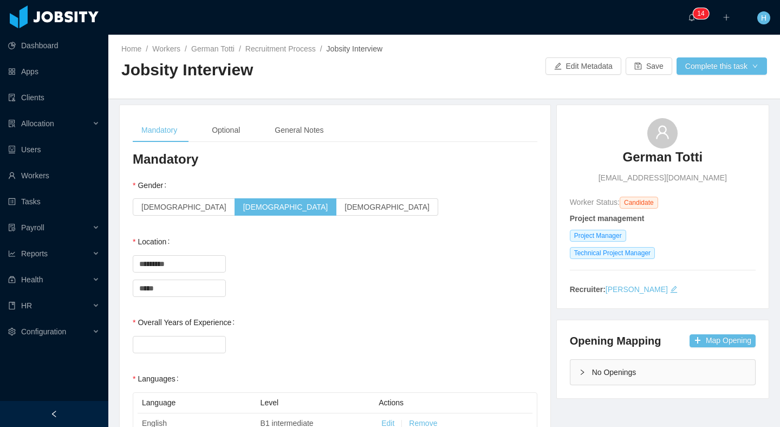
click at [625, 80] on div "Home / Workers / German Totti / Recruitment Process / Jobsity Interview / Jobsi…" at bounding box center [444, 67] width 672 height 64
click at [630, 73] on button "Save" at bounding box center [649, 65] width 47 height 17
click at [299, 129] on div "General Notes" at bounding box center [299, 130] width 66 height 24
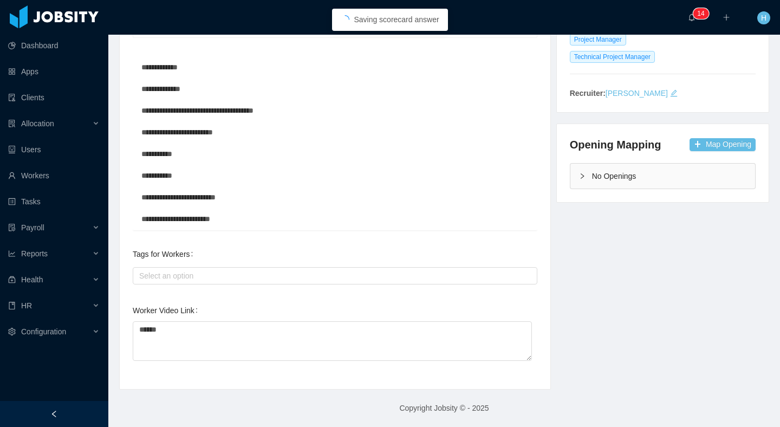
scroll to position [195, 0]
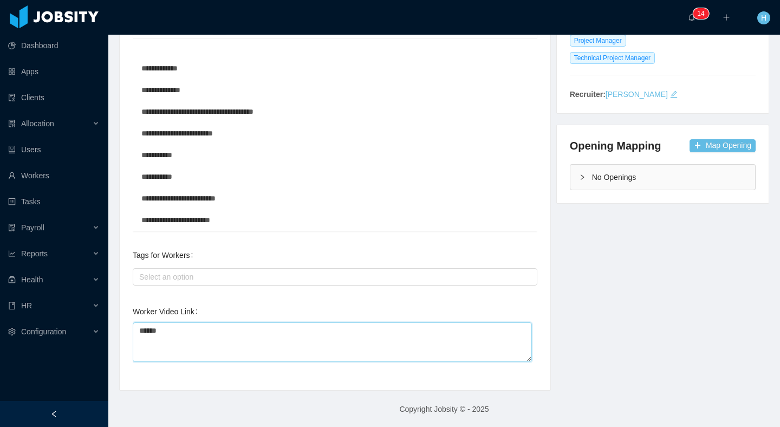
click at [274, 345] on textarea "******" at bounding box center [332, 342] width 399 height 40
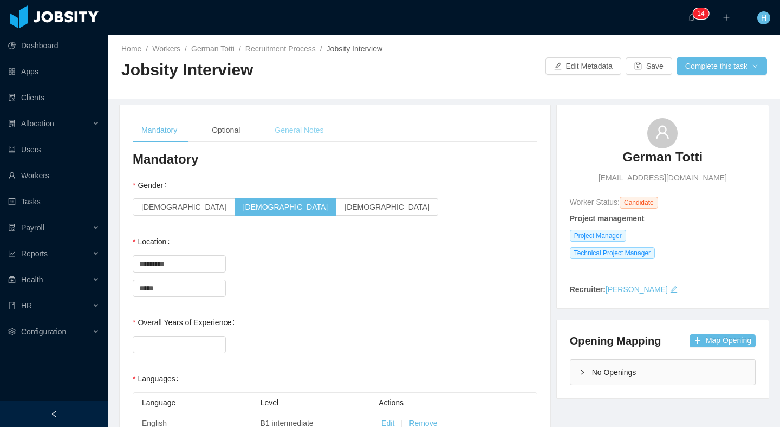
click at [307, 132] on div "General Notes" at bounding box center [299, 130] width 66 height 24
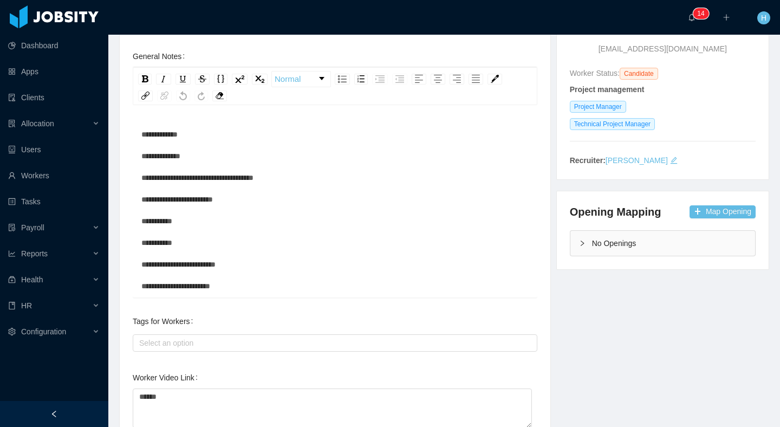
scroll to position [196, 0]
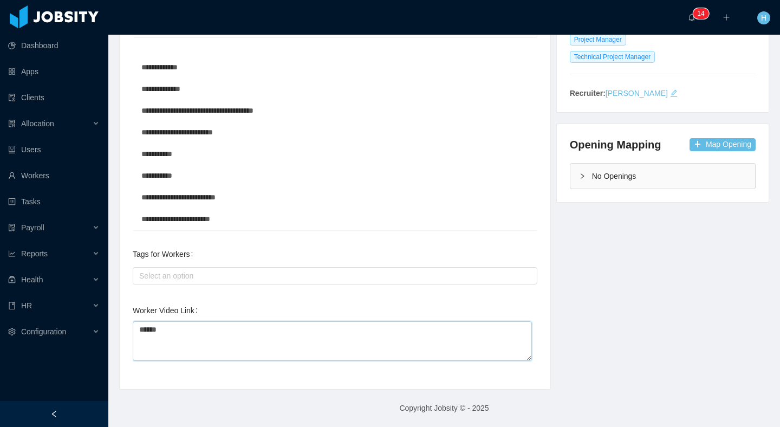
click at [221, 340] on textarea "******" at bounding box center [332, 341] width 399 height 40
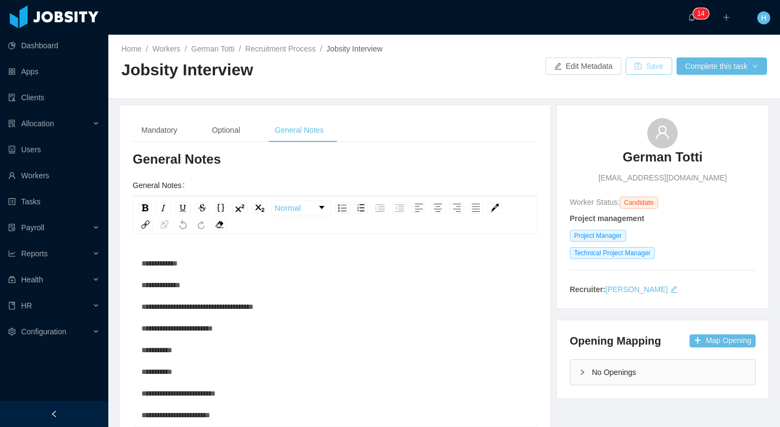
click at [626, 69] on button "Save" at bounding box center [649, 65] width 47 height 17
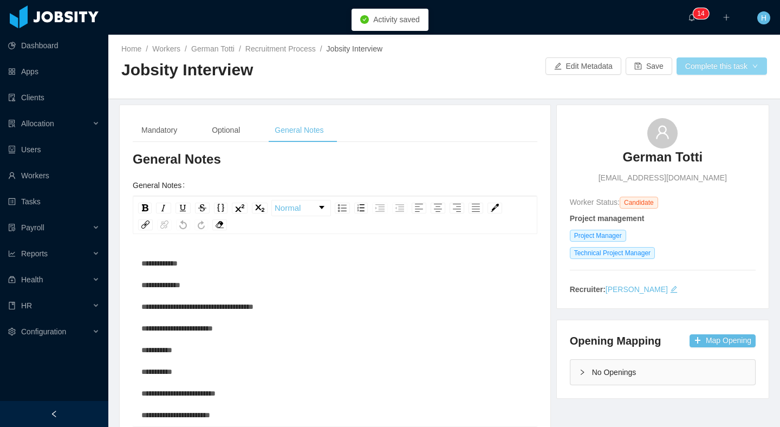
click at [704, 60] on button "Complete this task" at bounding box center [722, 65] width 90 height 17
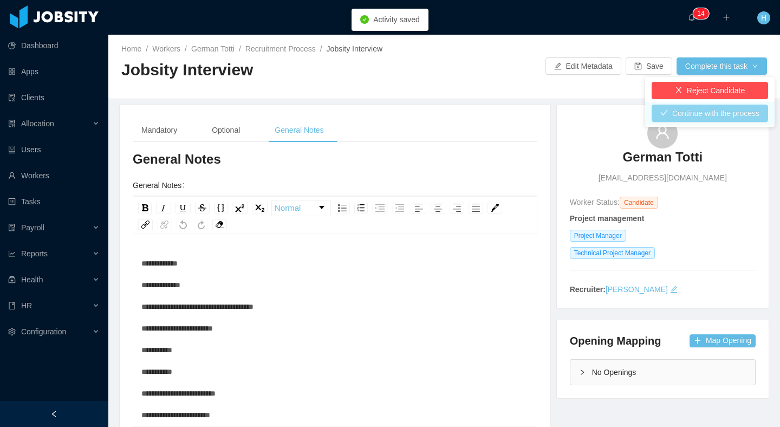
click at [682, 111] on button "Continue with the process" at bounding box center [710, 113] width 116 height 17
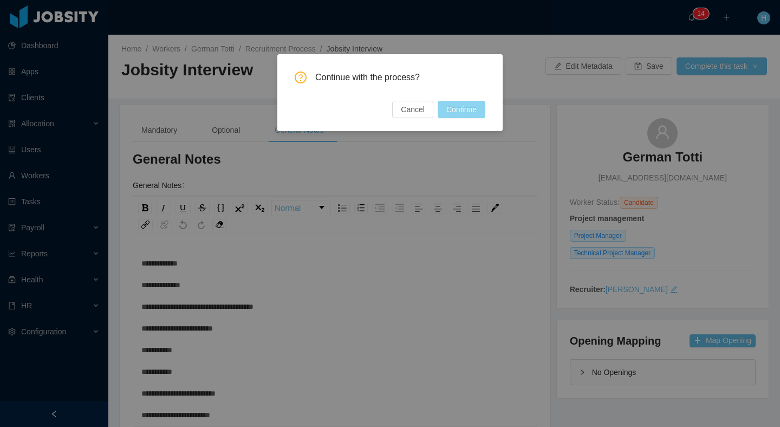
click at [448, 107] on button "Continue" at bounding box center [462, 109] width 48 height 17
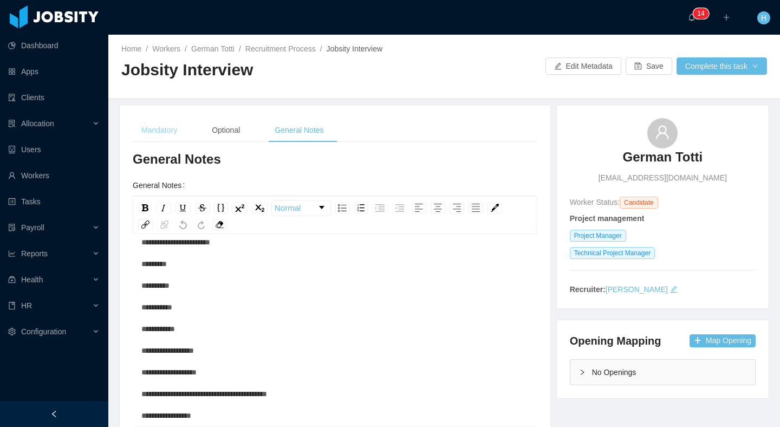
click at [154, 125] on div "Mandatory" at bounding box center [159, 130] width 53 height 24
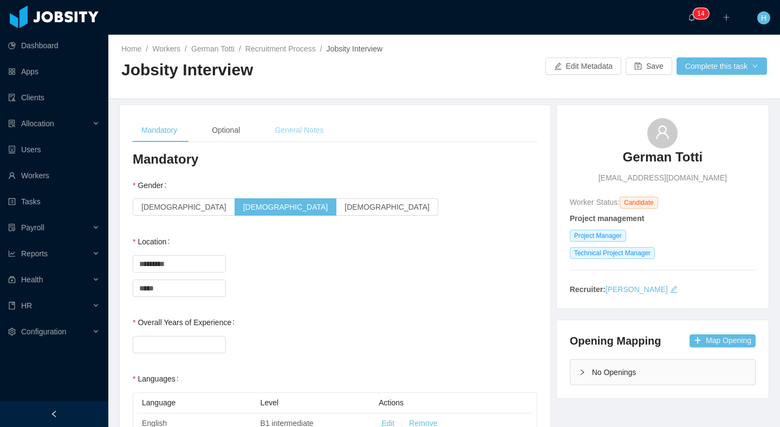
click at [299, 134] on div "General Notes" at bounding box center [299, 130] width 66 height 24
click at [302, 132] on div "General Notes" at bounding box center [299, 130] width 66 height 24
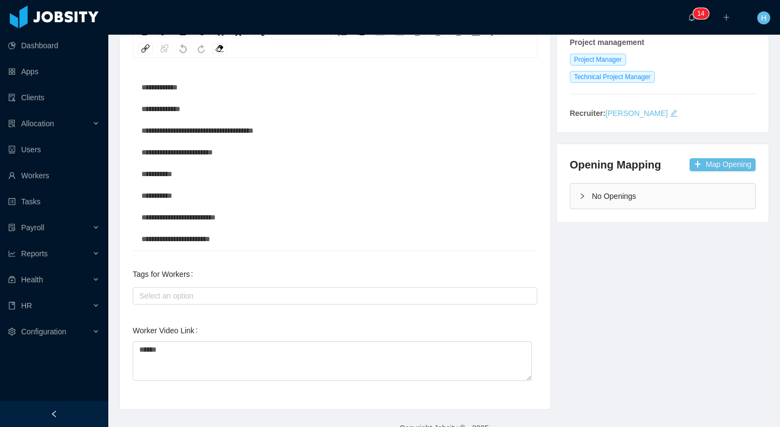
scroll to position [196, 0]
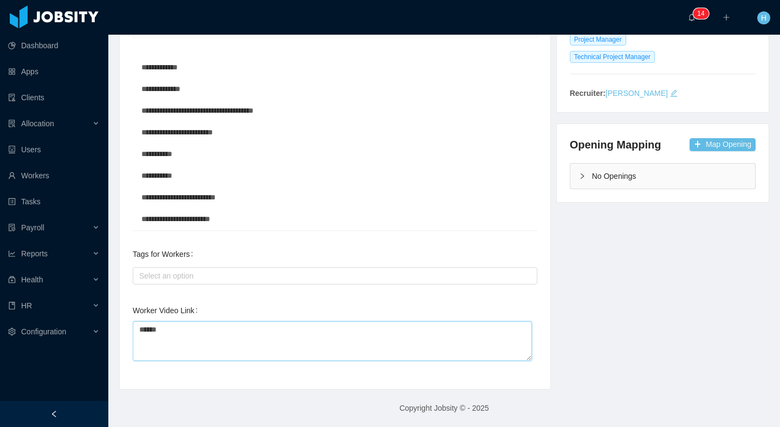
click at [250, 339] on textarea "******" at bounding box center [332, 341] width 399 height 40
type textarea "*****"
type textarea "****"
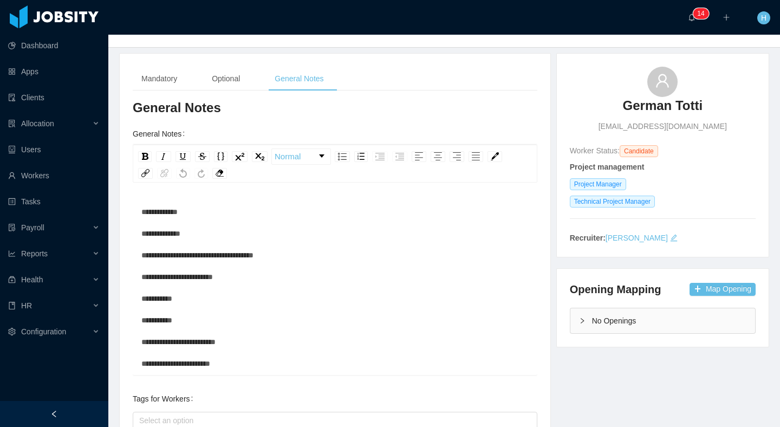
scroll to position [0, 0]
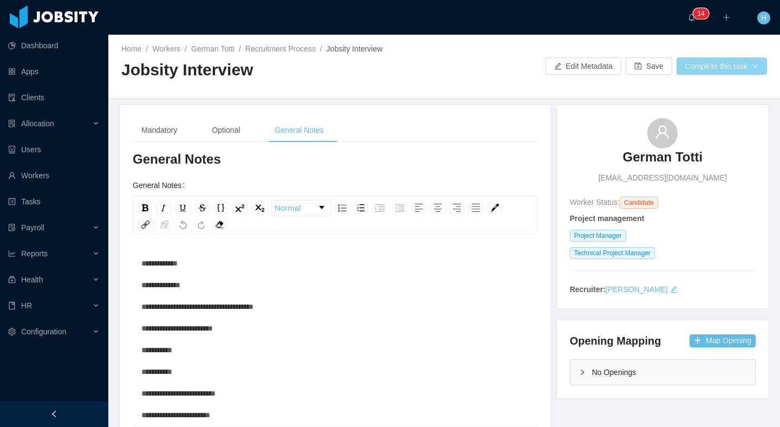
type textarea "***"
click at [699, 72] on button "Complete this task" at bounding box center [722, 65] width 90 height 17
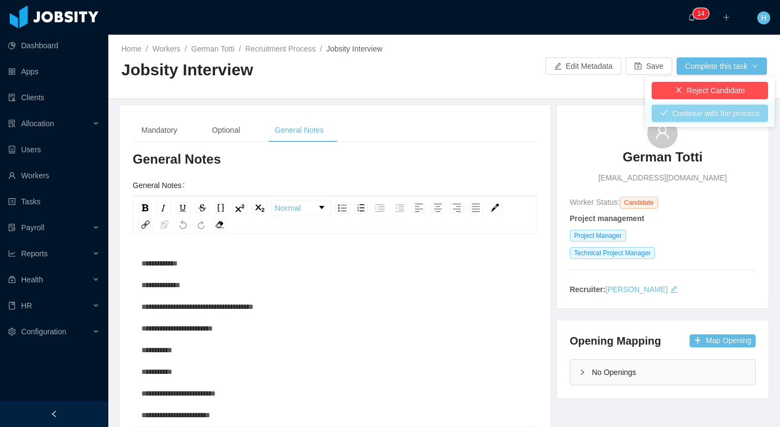
click at [701, 114] on button "Continue with the process" at bounding box center [710, 113] width 116 height 17
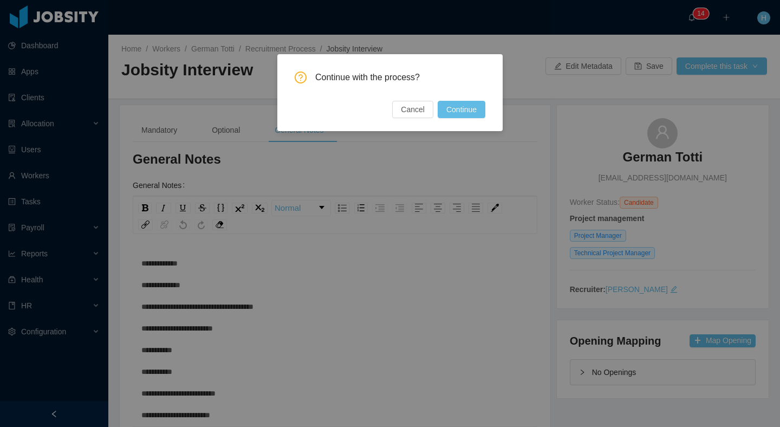
click at [470, 111] on button "Continue" at bounding box center [462, 109] width 48 height 17
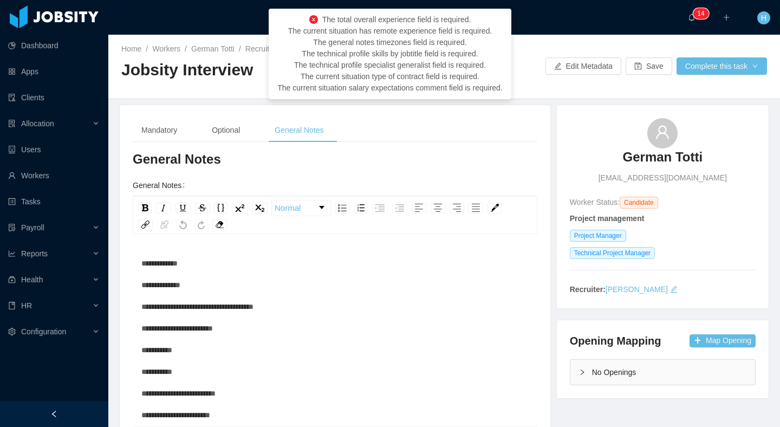
scroll to position [196, 0]
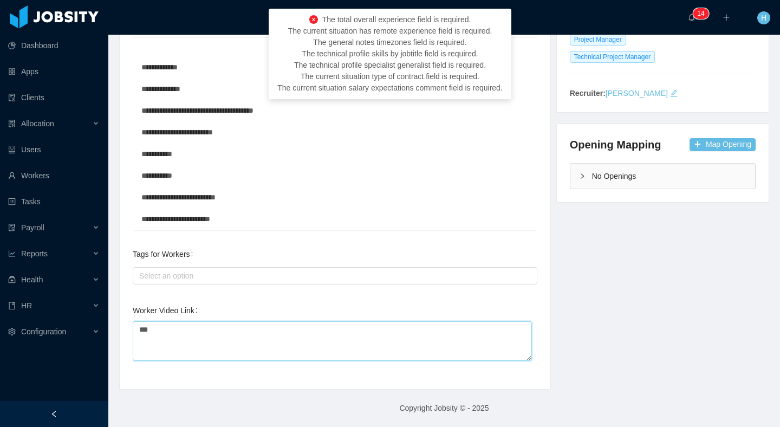
click at [182, 329] on textarea "***" at bounding box center [332, 341] width 399 height 40
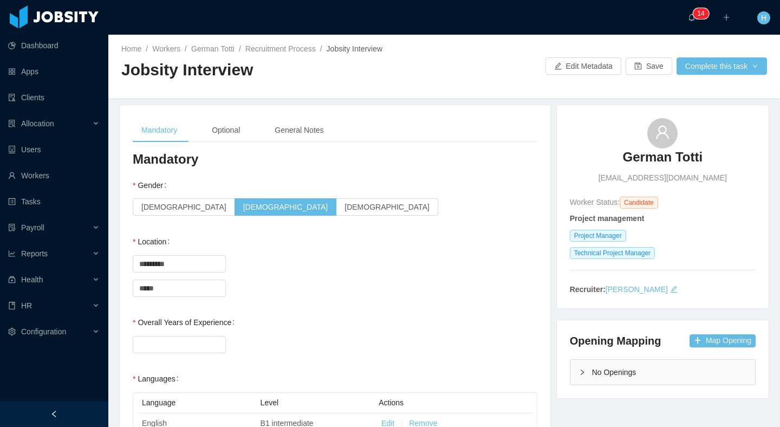
click at [333, 156] on h3 "Mandatory" at bounding box center [335, 159] width 405 height 17
click at [325, 138] on div "General Notes" at bounding box center [299, 130] width 66 height 24
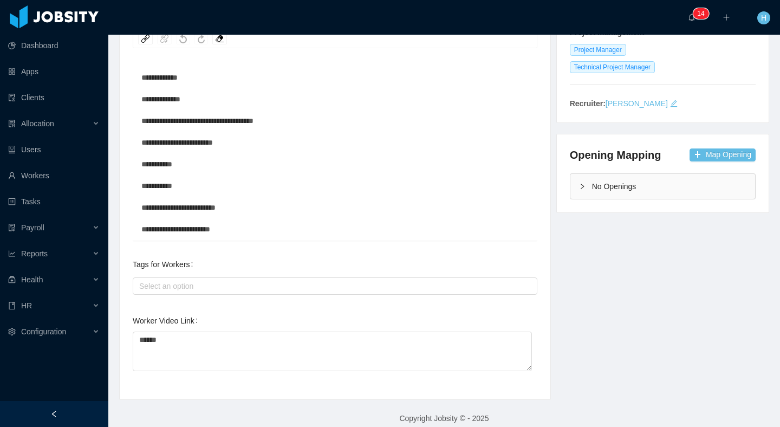
scroll to position [196, 0]
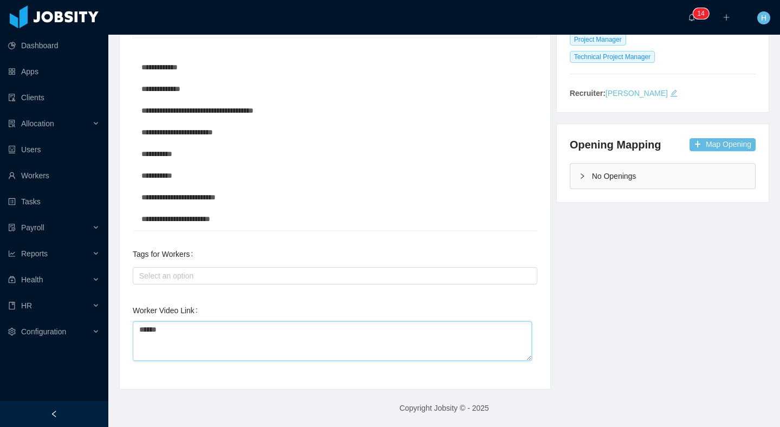
click at [236, 341] on textarea "******" at bounding box center [332, 341] width 399 height 40
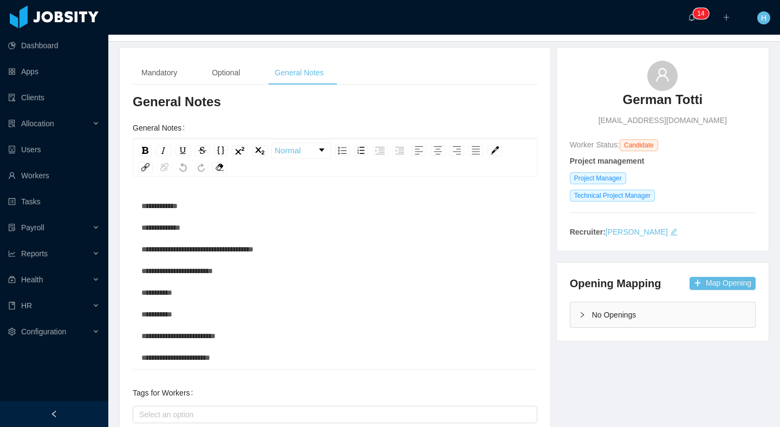
scroll to position [0, 0]
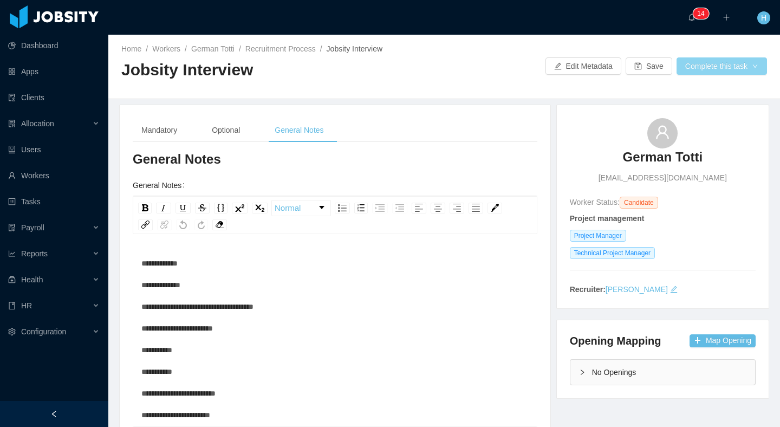
click at [710, 60] on button "Complete this task" at bounding box center [722, 65] width 90 height 17
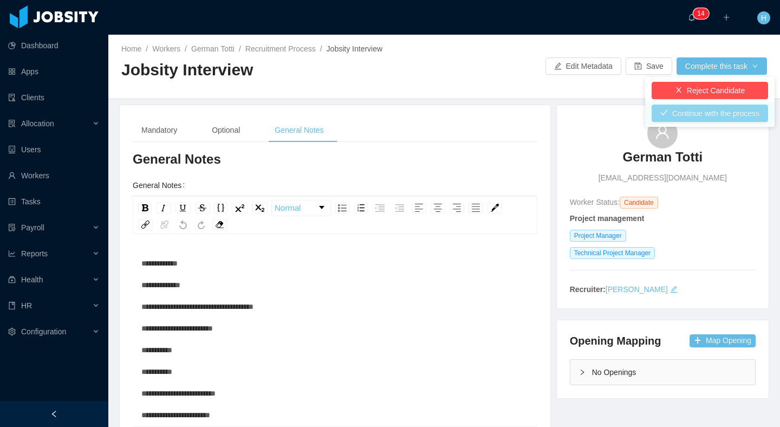
click at [694, 119] on button "Continue with the process" at bounding box center [710, 113] width 116 height 17
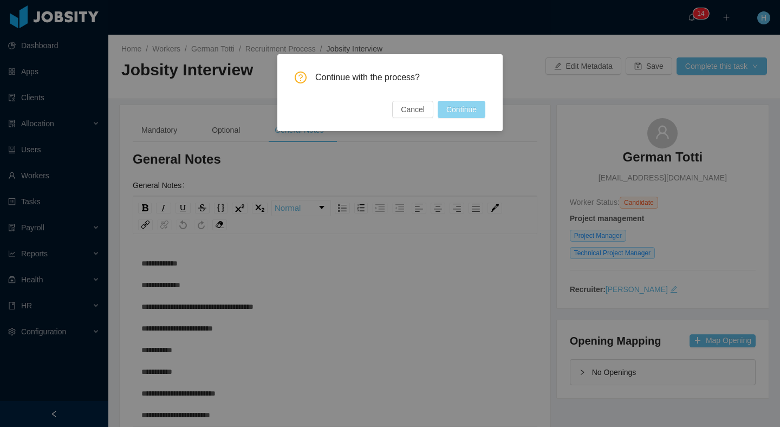
click at [455, 111] on button "Continue" at bounding box center [462, 109] width 48 height 17
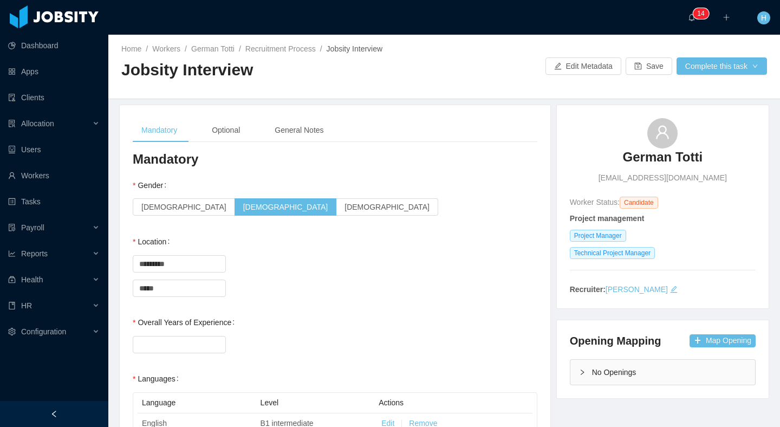
click at [299, 137] on div "General Notes" at bounding box center [299, 130] width 66 height 24
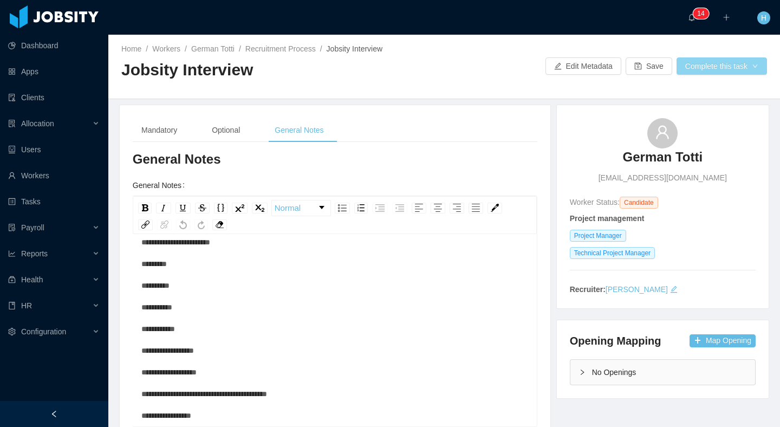
click at [739, 69] on button "Complete this task" at bounding box center [722, 65] width 90 height 17
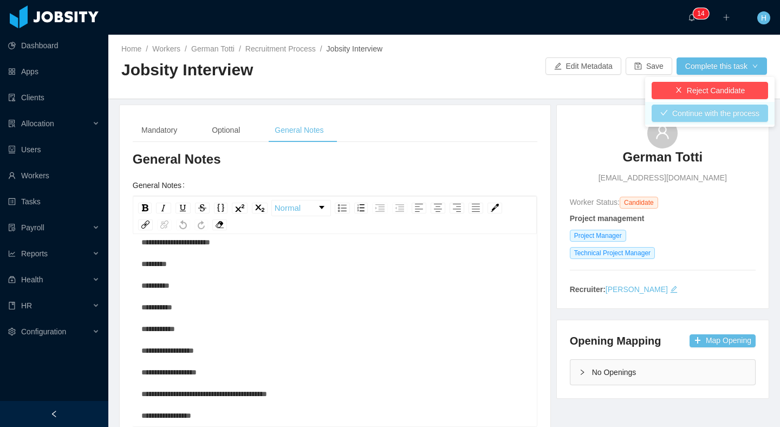
click at [714, 115] on button "Continue with the process" at bounding box center [710, 113] width 116 height 17
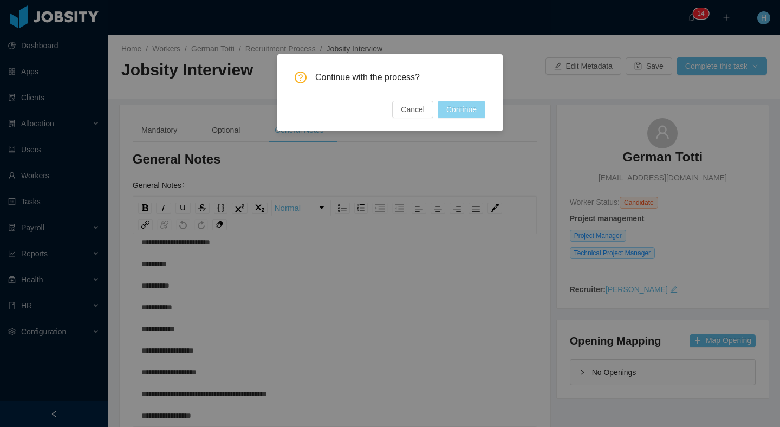
click at [452, 108] on button "Continue" at bounding box center [462, 109] width 48 height 17
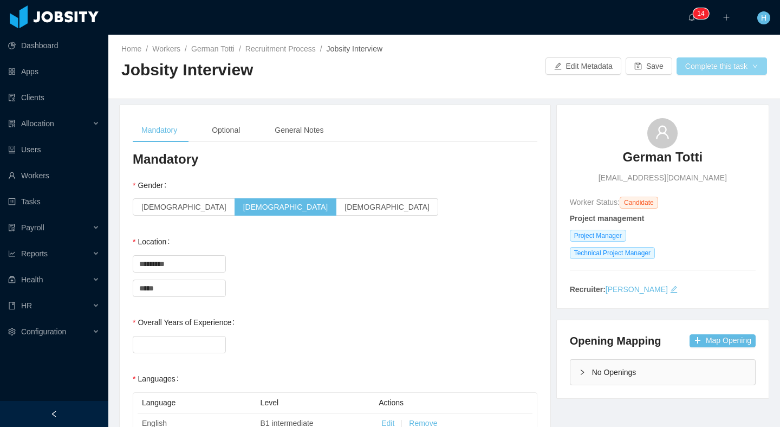
click at [700, 64] on button "Complete this task" at bounding box center [722, 65] width 90 height 17
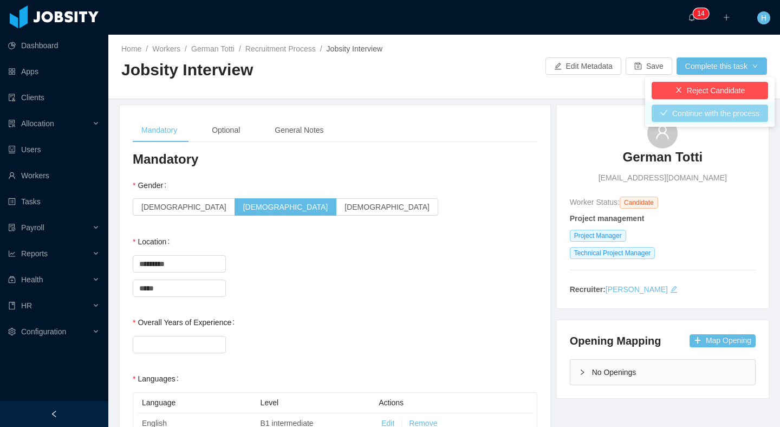
click at [691, 118] on button "Continue with the process" at bounding box center [710, 113] width 116 height 17
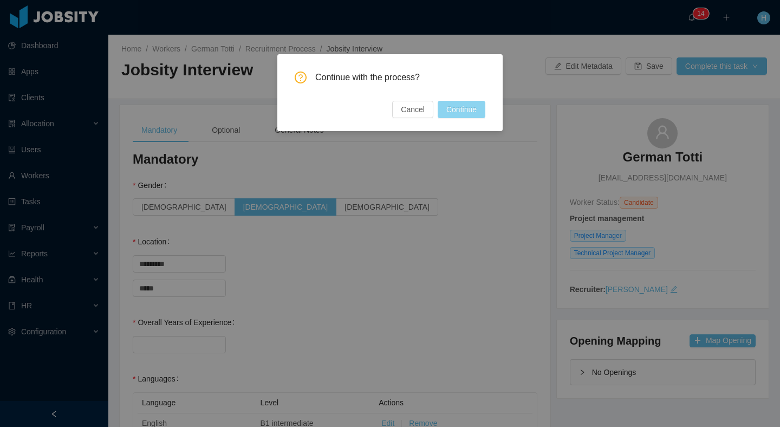
click at [475, 115] on button "Continue" at bounding box center [462, 109] width 48 height 17
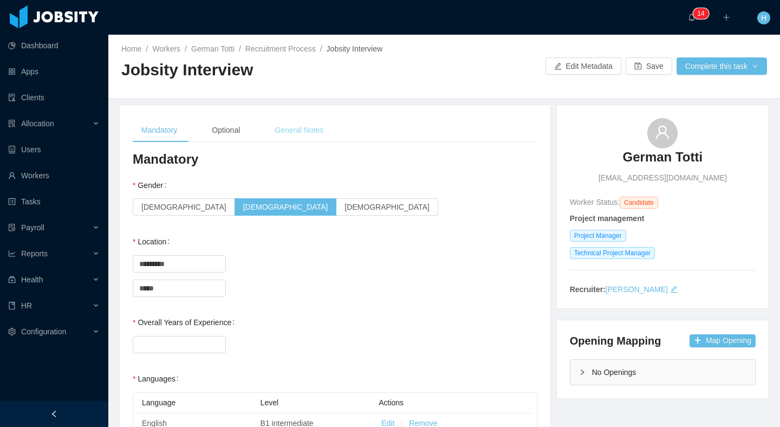
click at [288, 137] on div "General Notes" at bounding box center [299, 130] width 66 height 24
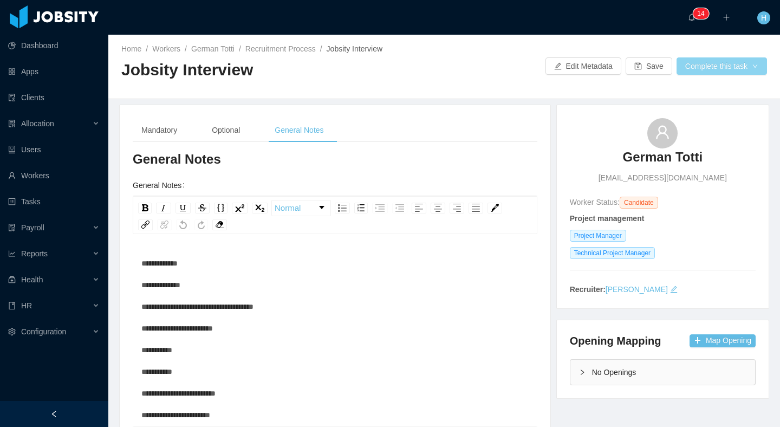
click at [713, 66] on button "Complete this task" at bounding box center [722, 65] width 90 height 17
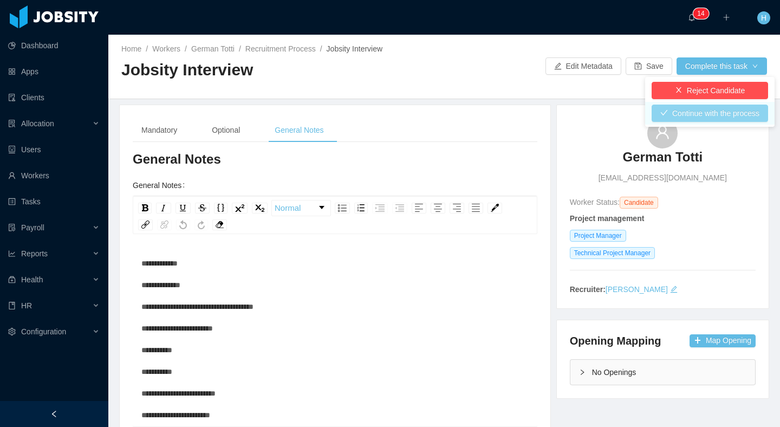
click at [695, 106] on button "Continue with the process" at bounding box center [710, 113] width 116 height 17
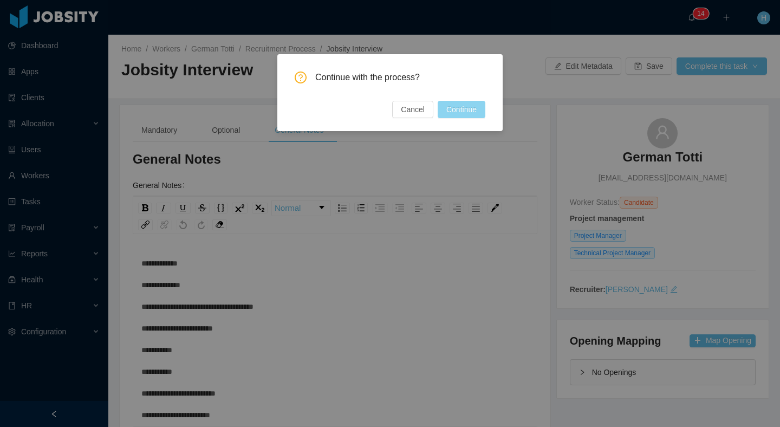
click at [476, 112] on button "Continue" at bounding box center [462, 109] width 48 height 17
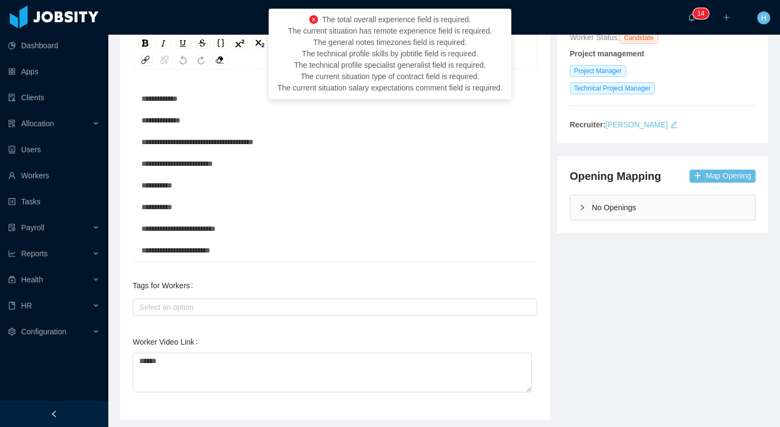
scroll to position [196, 0]
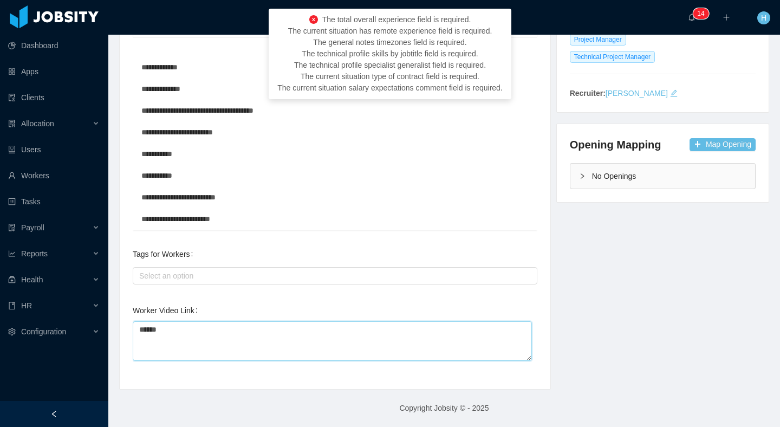
click at [390, 350] on textarea "******" at bounding box center [332, 341] width 399 height 40
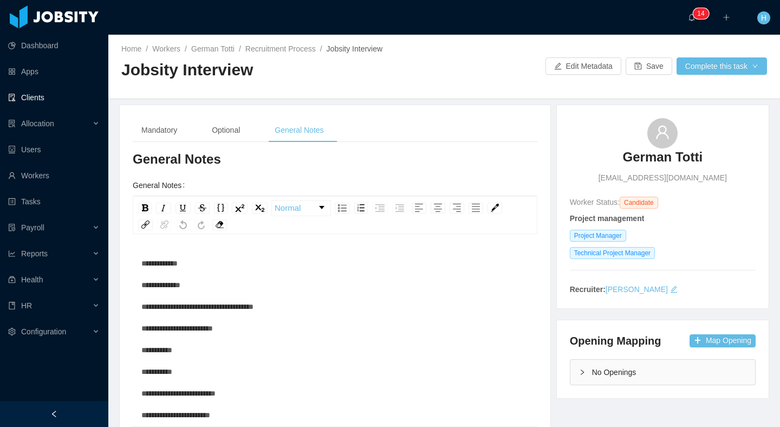
scroll to position [3, 0]
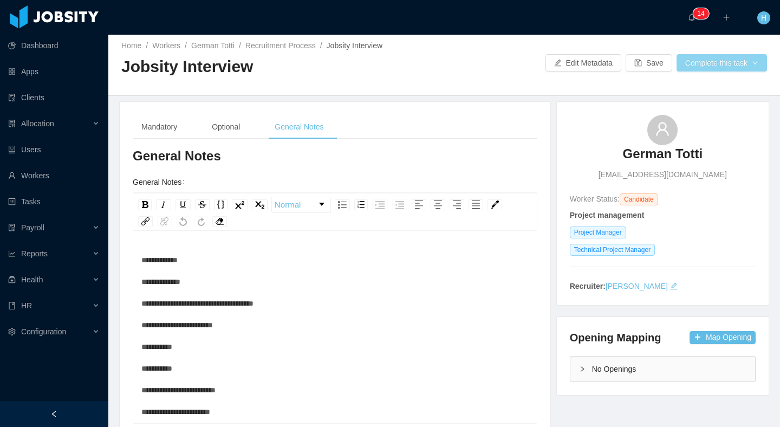
click at [694, 63] on button "Complete this task" at bounding box center [722, 62] width 90 height 17
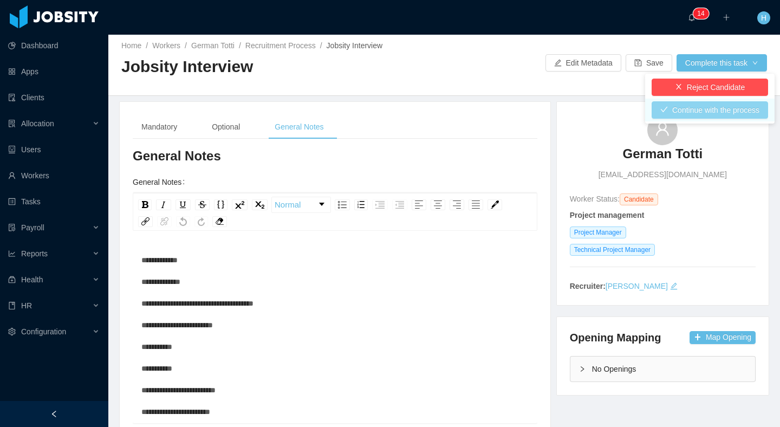
click at [698, 109] on button "Continue with the process" at bounding box center [710, 109] width 116 height 17
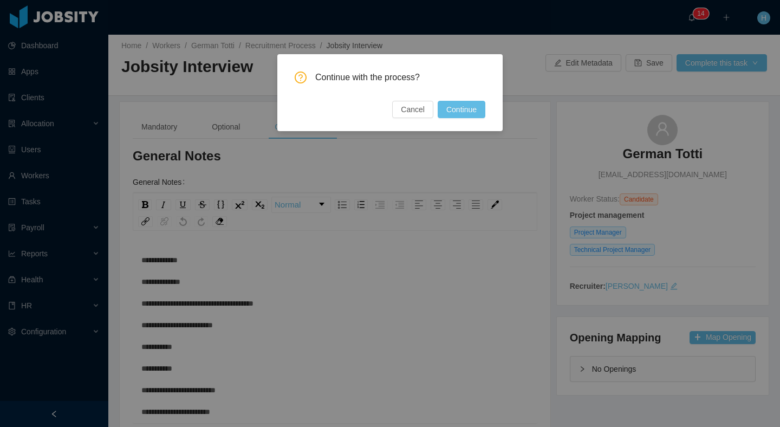
click at [471, 100] on div "Continue with the process? Cancel Continue" at bounding box center [390, 95] width 191 height 47
click at [469, 105] on button "Continue" at bounding box center [462, 109] width 48 height 17
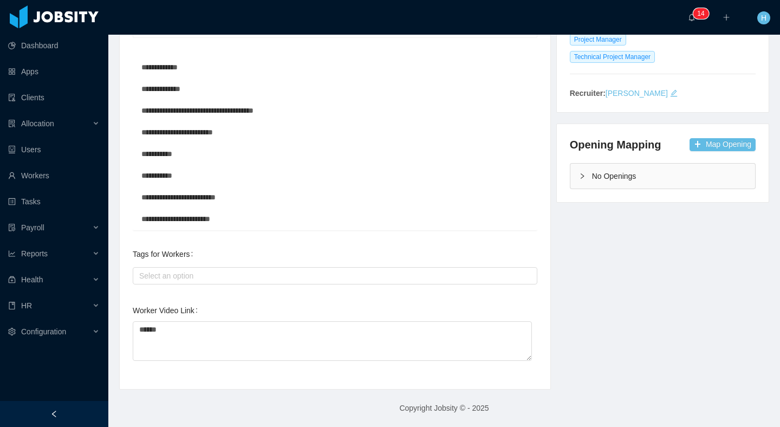
scroll to position [0, 0]
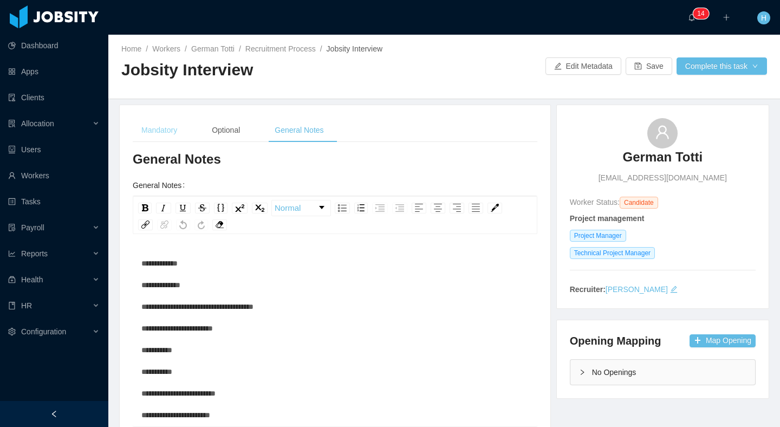
click at [174, 135] on div "Mandatory" at bounding box center [159, 130] width 53 height 24
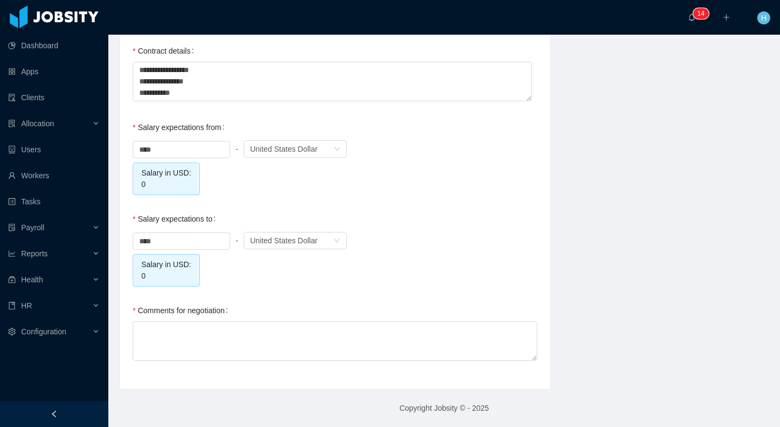
scroll to position [1026, 0]
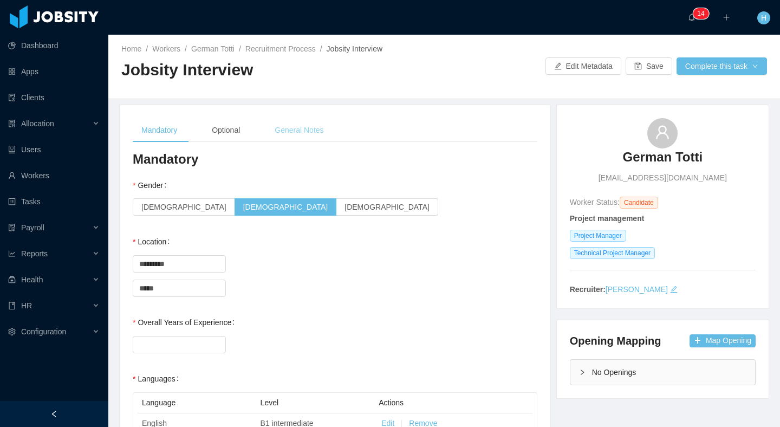
click at [322, 135] on div "General Notes" at bounding box center [299, 130] width 66 height 24
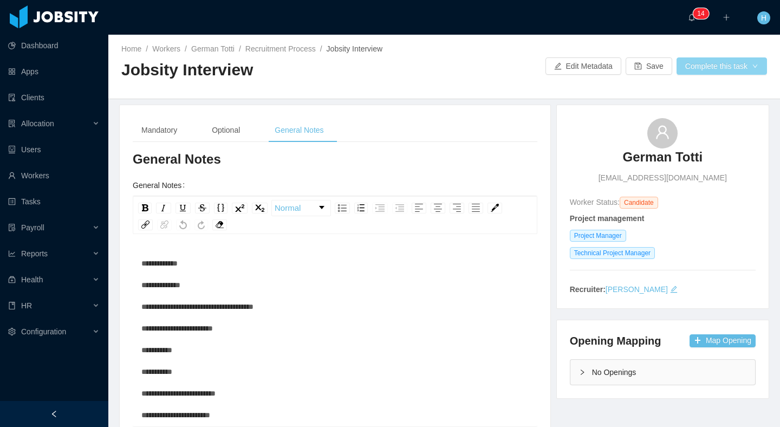
click at [699, 68] on button "Complete this task" at bounding box center [722, 65] width 90 height 17
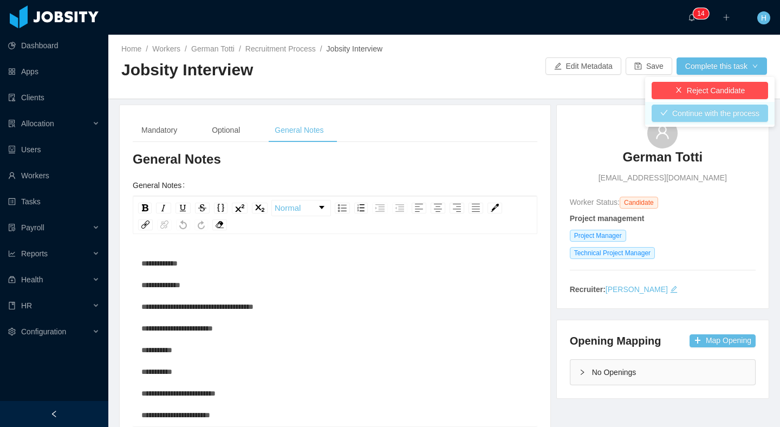
click at [688, 117] on button "Continue with the process" at bounding box center [710, 113] width 116 height 17
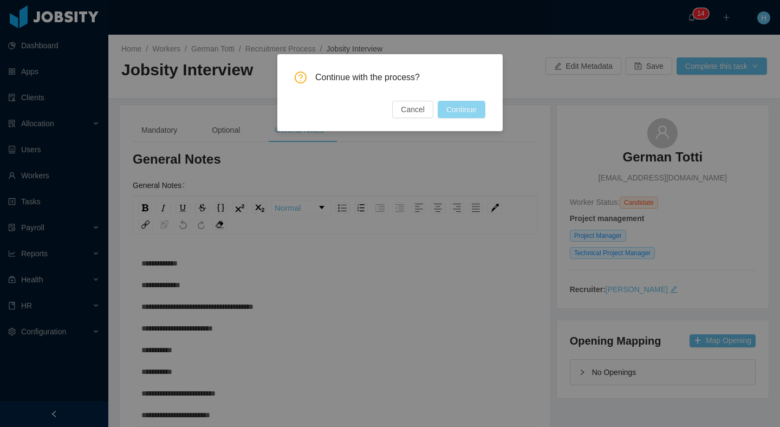
click at [465, 108] on button "Continue" at bounding box center [462, 109] width 48 height 17
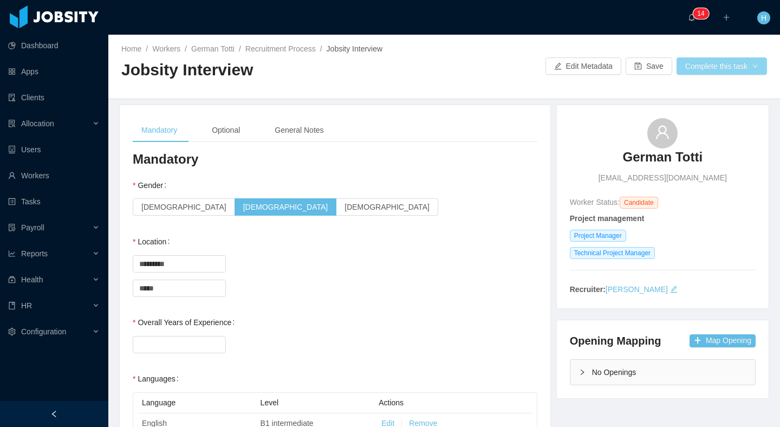
click at [722, 72] on button "Complete this task" at bounding box center [722, 65] width 90 height 17
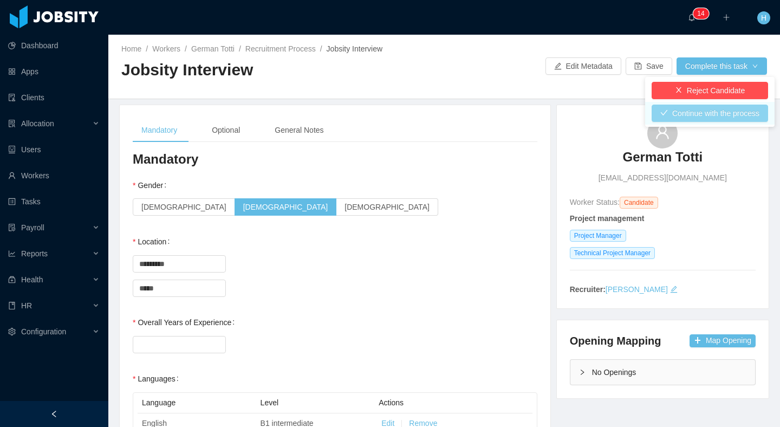
click at [728, 117] on button "Continue with the process" at bounding box center [710, 113] width 116 height 17
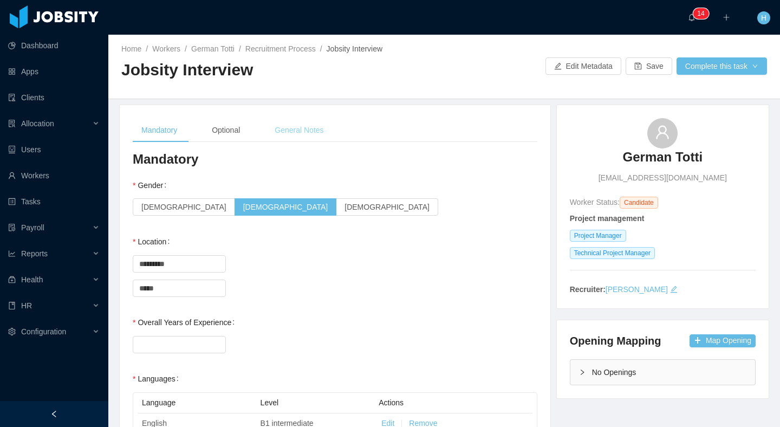
click at [289, 132] on div "General Notes" at bounding box center [299, 130] width 66 height 24
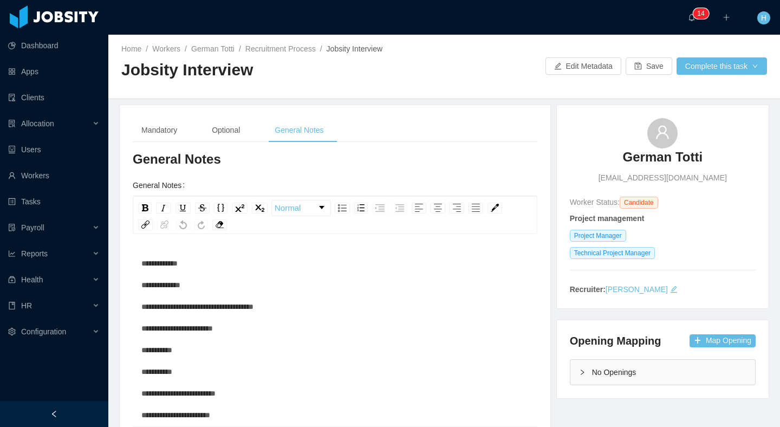
scroll to position [196, 0]
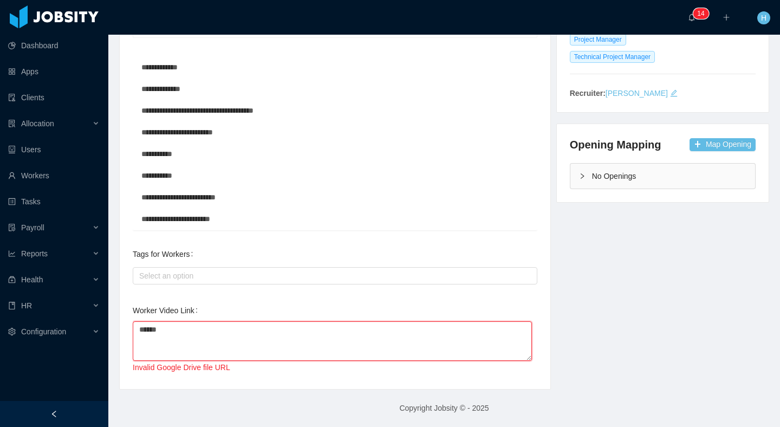
click at [192, 336] on textarea "******" at bounding box center [332, 341] width 399 height 40
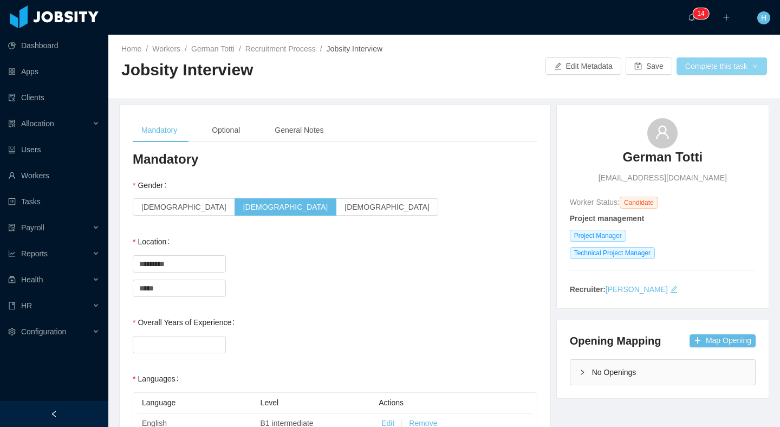
click at [704, 73] on button "Complete this task" at bounding box center [722, 65] width 90 height 17
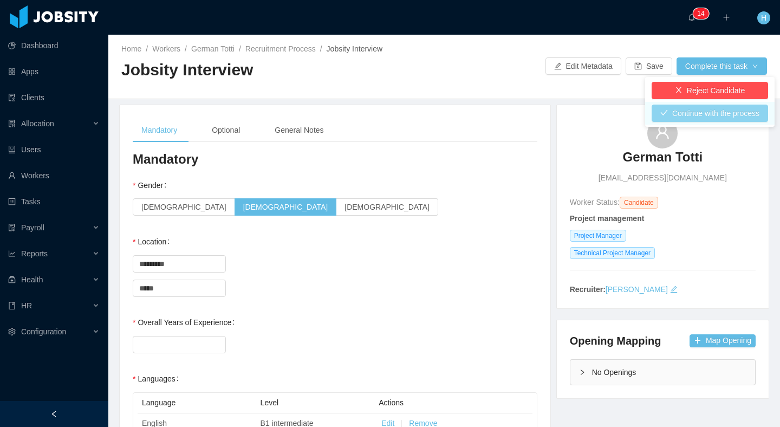
click at [687, 114] on button "Continue with the process" at bounding box center [710, 113] width 116 height 17
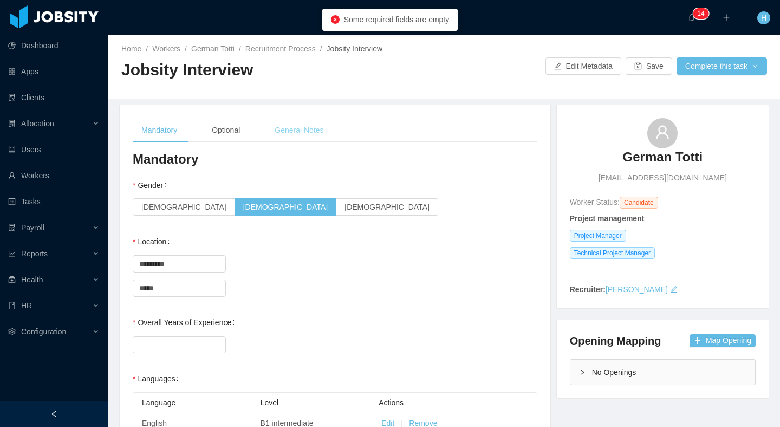
click at [306, 125] on div "General Notes" at bounding box center [299, 130] width 66 height 24
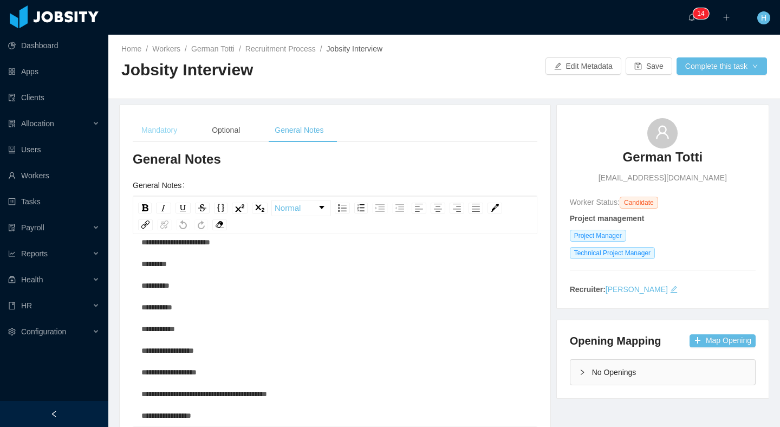
click at [166, 134] on div "Mandatory" at bounding box center [159, 130] width 53 height 24
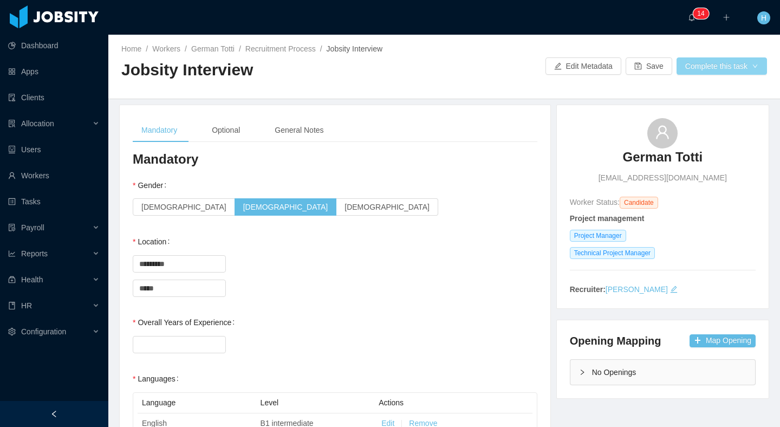
click at [735, 69] on button "Complete this task" at bounding box center [722, 65] width 90 height 17
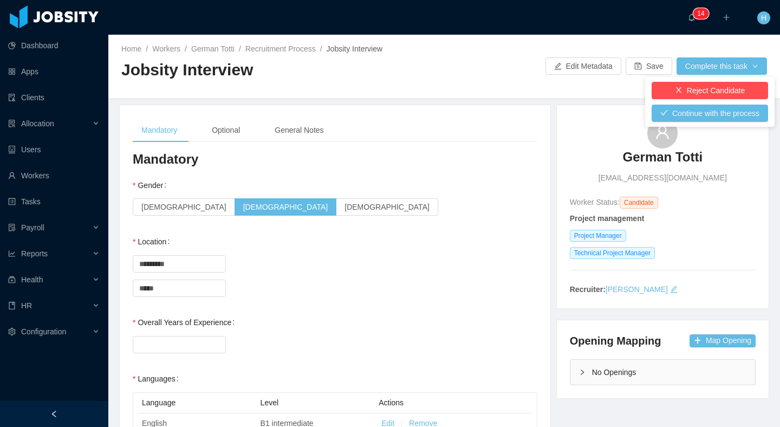
click at [526, 103] on main "Home / Workers / German Totti / Recruitment Process / Jobsity Interview / Jobsi…" at bounding box center [444, 231] width 672 height 392
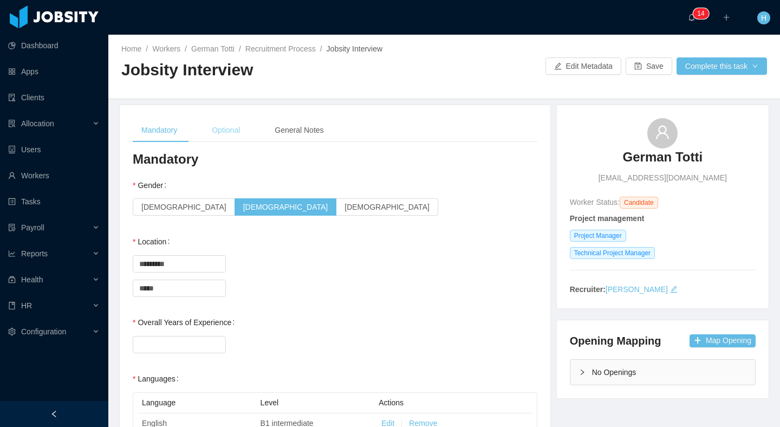
click at [232, 138] on div "Optional" at bounding box center [226, 130] width 46 height 24
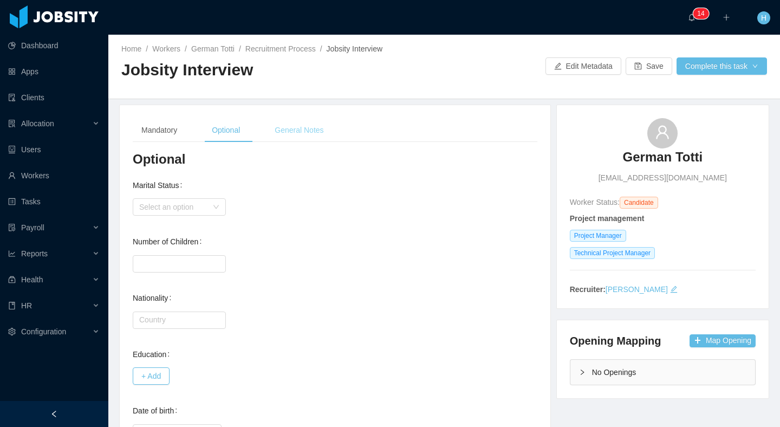
click at [291, 121] on div "General Notes" at bounding box center [299, 130] width 66 height 24
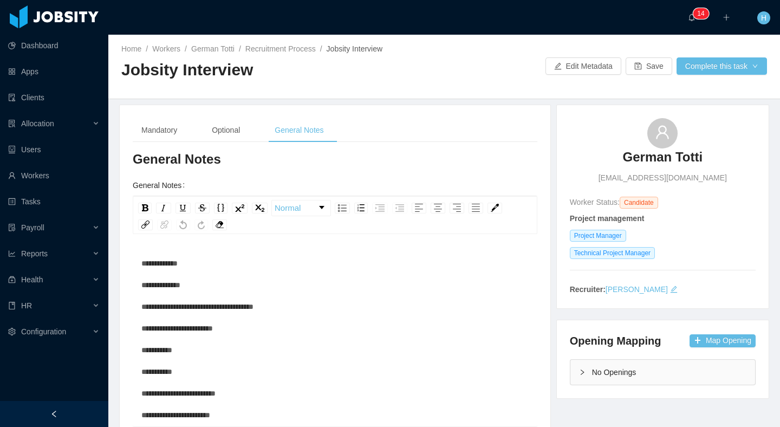
click at [705, 55] on div "Home / Workers / German Totti / Recruitment Process / Jobsity Interview / Jobsi…" at bounding box center [444, 67] width 672 height 64
click at [702, 60] on button "Complete this task" at bounding box center [722, 65] width 90 height 17
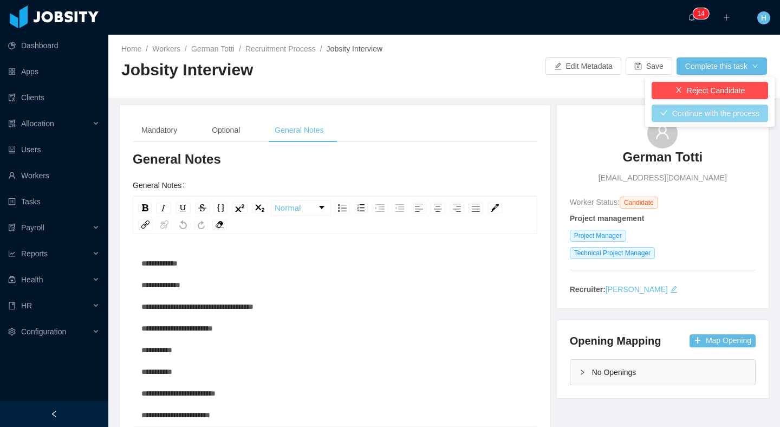
click at [701, 111] on button "Continue with the process" at bounding box center [710, 113] width 116 height 17
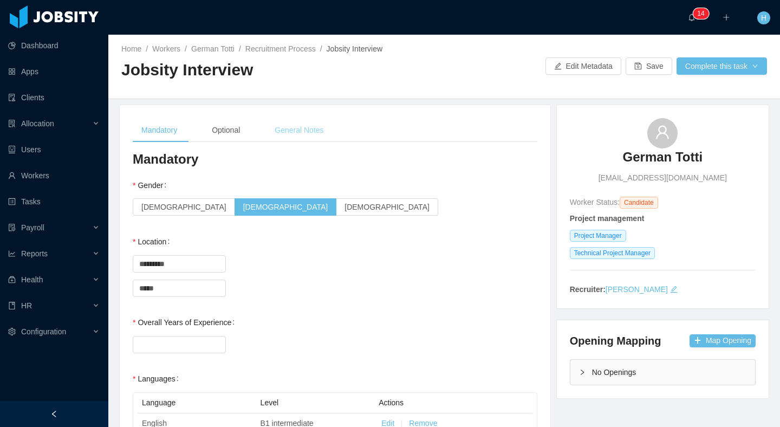
click at [290, 130] on div "General Notes" at bounding box center [299, 130] width 66 height 24
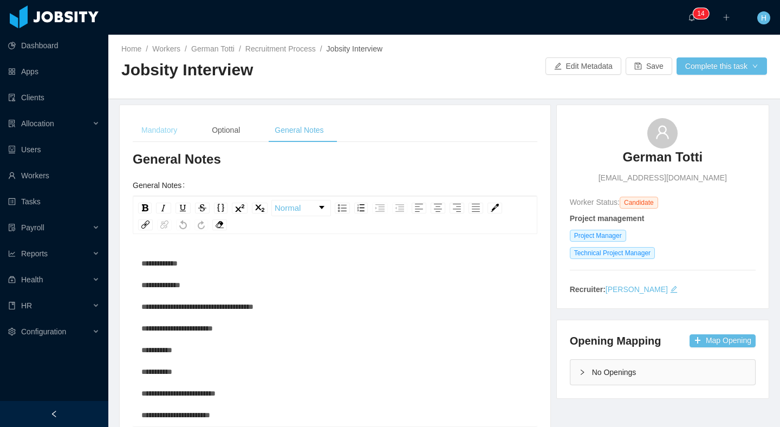
click at [160, 128] on div "Mandatory" at bounding box center [159, 130] width 53 height 24
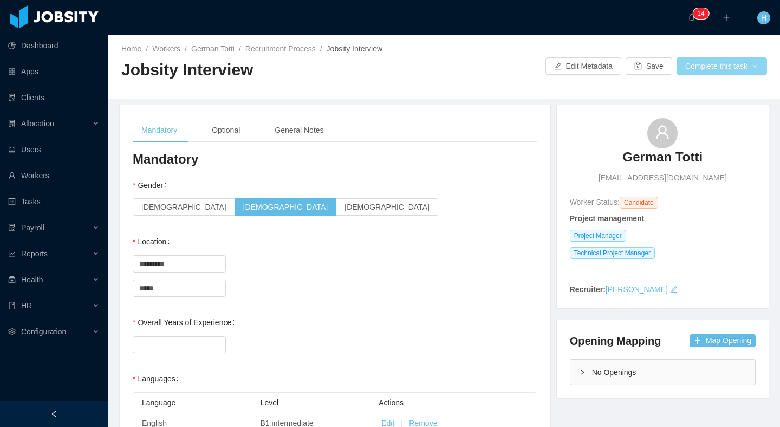
click at [688, 67] on button "Complete this task" at bounding box center [722, 65] width 90 height 17
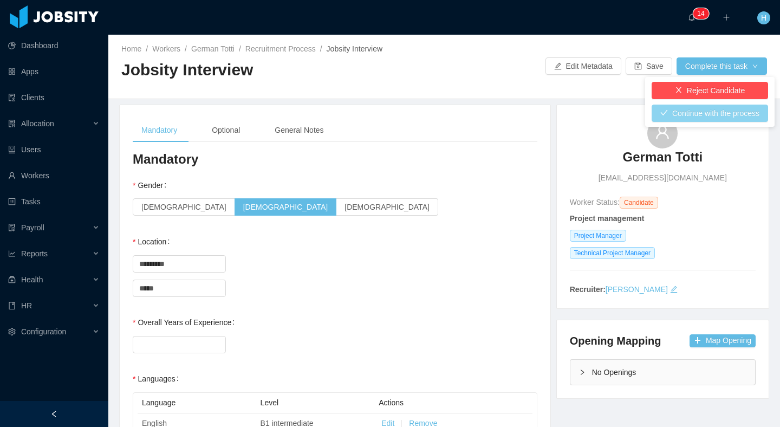
click at [696, 118] on button "Continue with the process" at bounding box center [710, 113] width 116 height 17
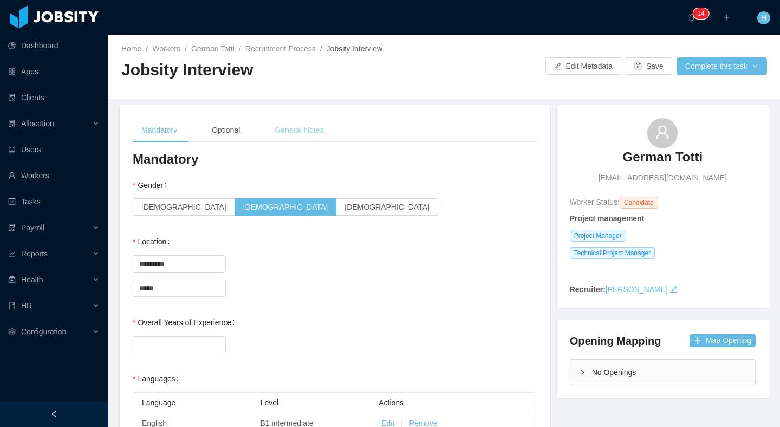
click at [322, 128] on div "General Notes" at bounding box center [299, 130] width 66 height 24
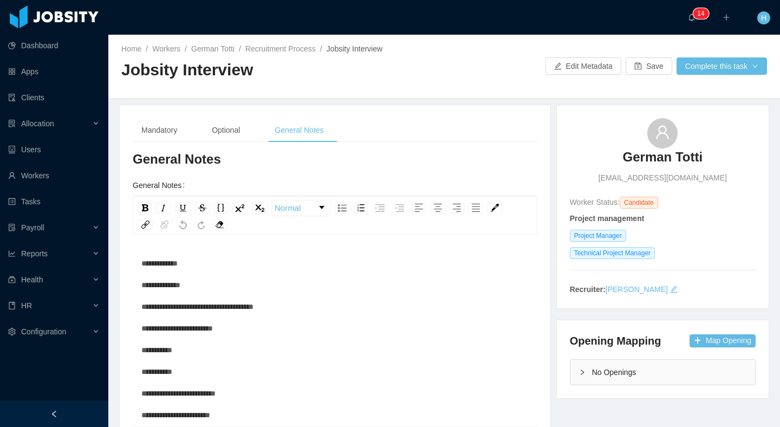
scroll to position [196, 0]
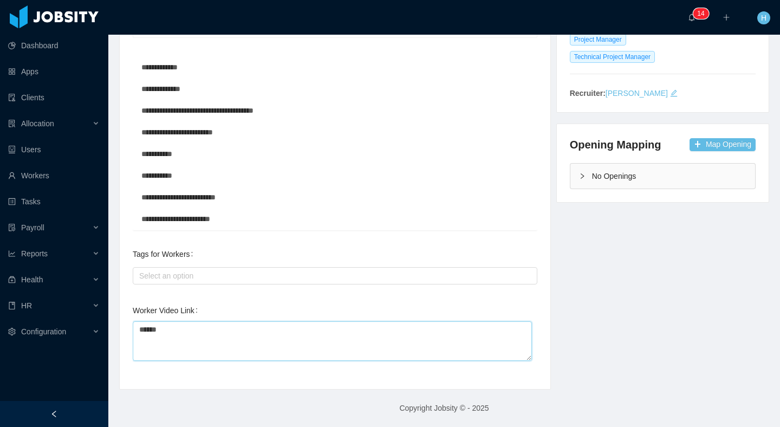
click at [166, 335] on textarea "******" at bounding box center [332, 341] width 399 height 40
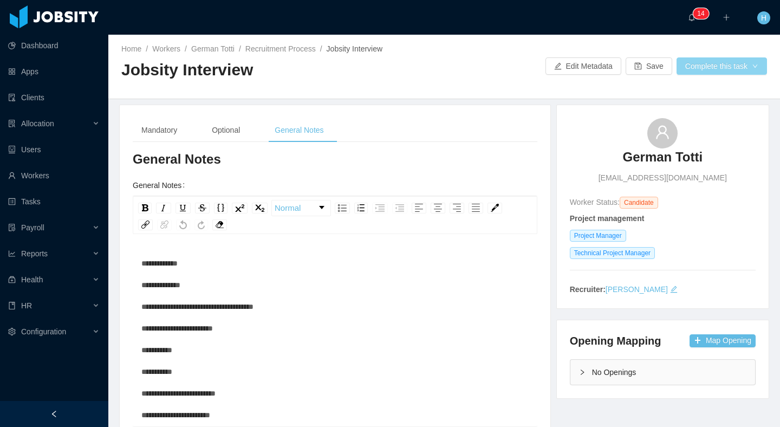
click at [720, 70] on button "Complete this task" at bounding box center [722, 65] width 90 height 17
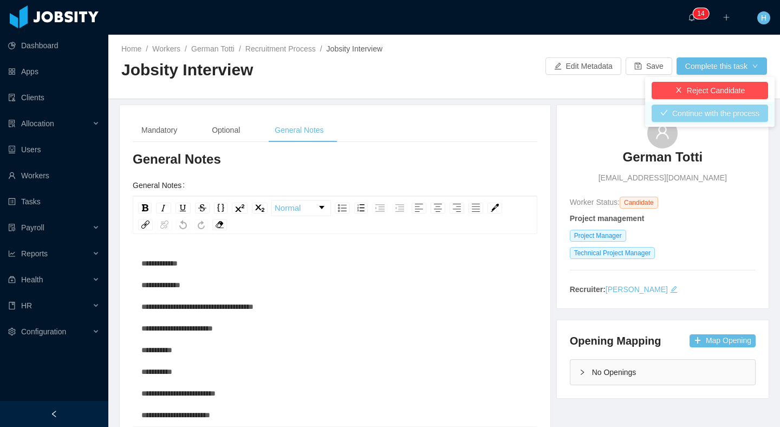
click at [702, 111] on button "Continue with the process" at bounding box center [710, 113] width 116 height 17
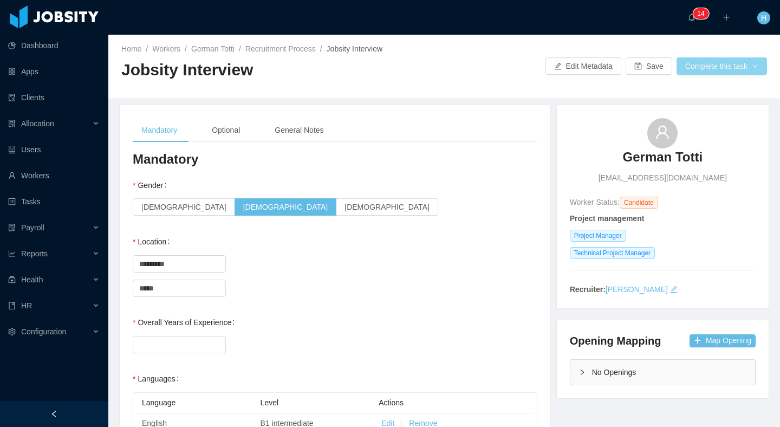
click at [730, 63] on button "Complete this task" at bounding box center [722, 65] width 90 height 17
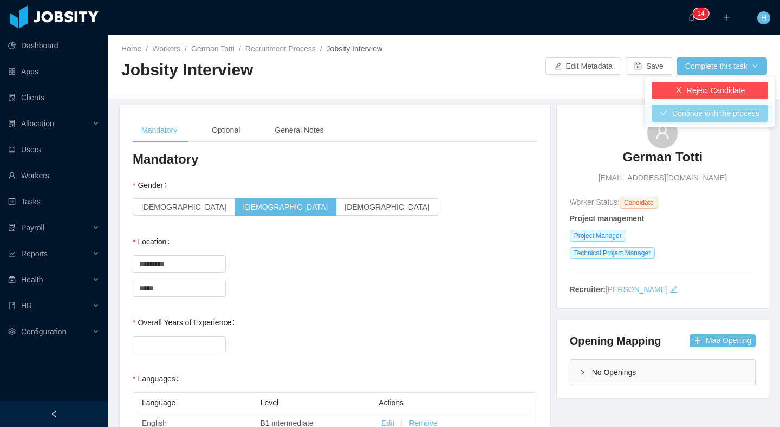
click at [688, 109] on button "Continue with the process" at bounding box center [710, 113] width 116 height 17
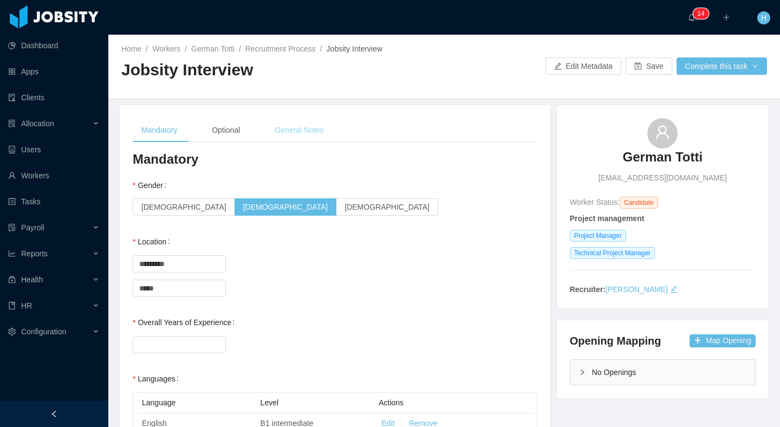
click at [284, 132] on div "General Notes" at bounding box center [299, 130] width 66 height 24
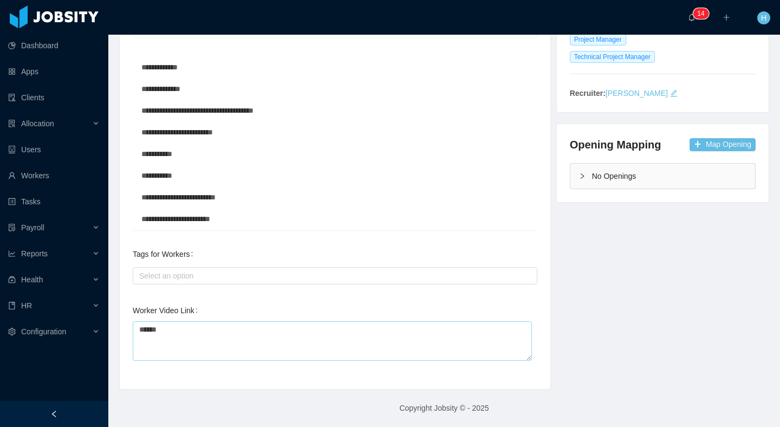
scroll to position [195, 0]
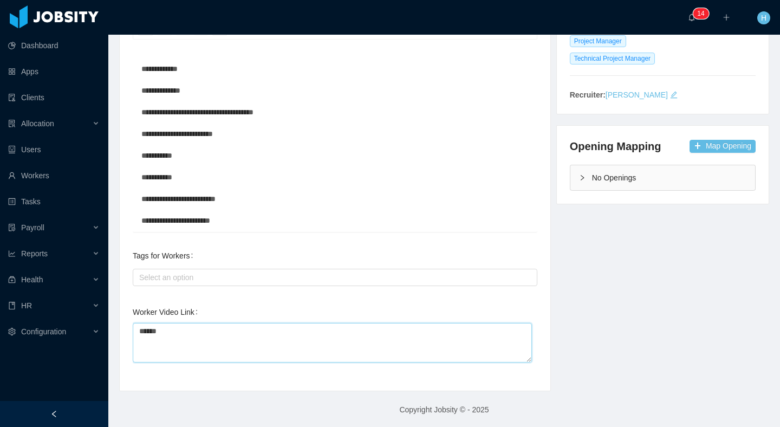
click at [182, 352] on textarea "******" at bounding box center [332, 343] width 399 height 40
paste textarea "**********"
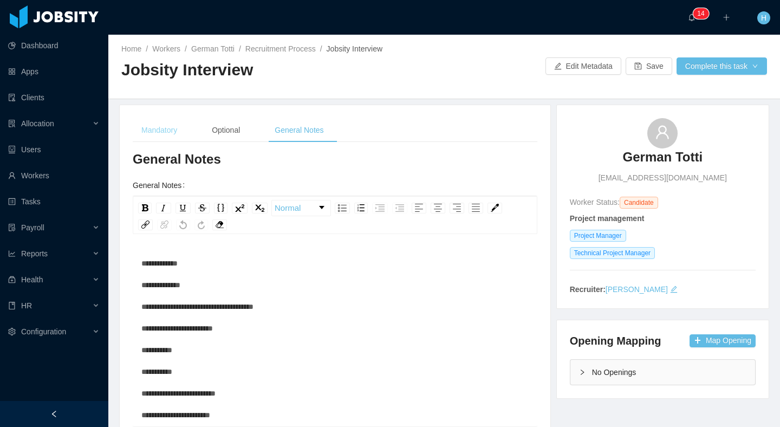
type textarea "**********"
click at [174, 135] on div "Mandatory" at bounding box center [159, 130] width 53 height 24
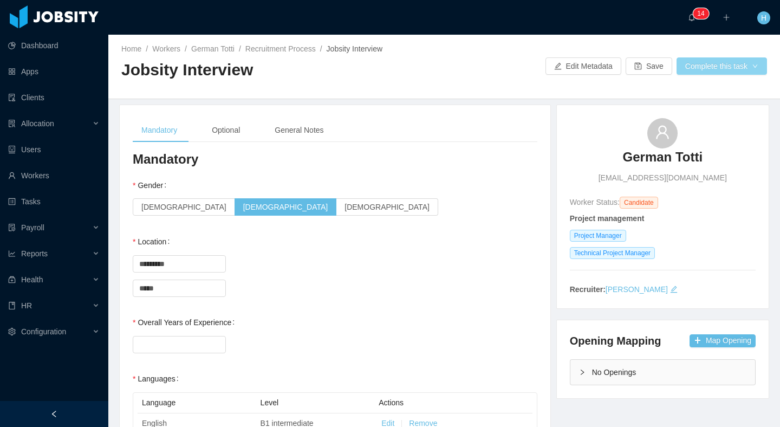
click at [717, 67] on button "Complete this task" at bounding box center [722, 65] width 90 height 17
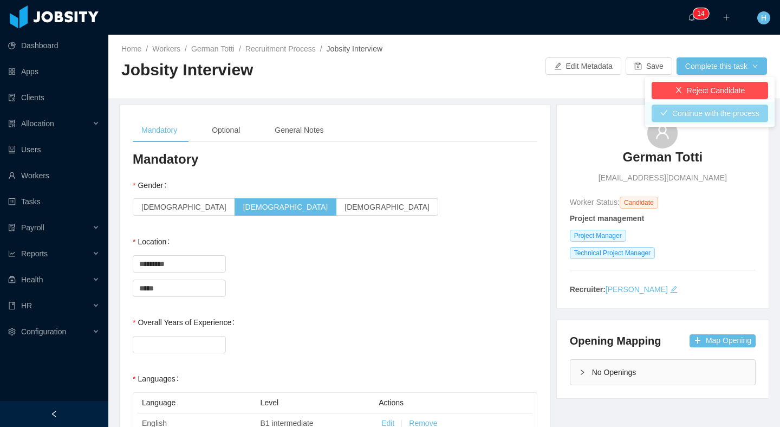
click at [668, 118] on button "Continue with the process" at bounding box center [710, 113] width 116 height 17
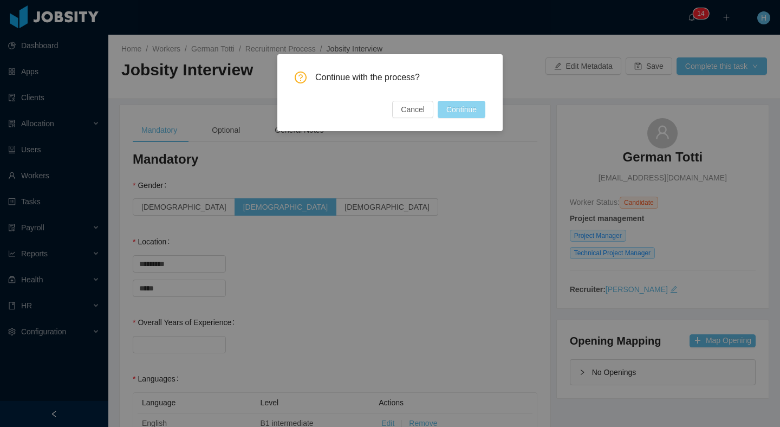
click at [444, 113] on button "Continue" at bounding box center [462, 109] width 48 height 17
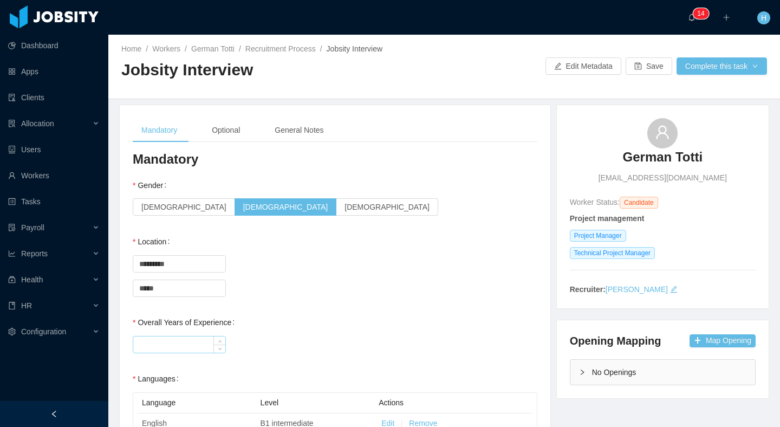
click at [171, 336] on input "Overall Years of Experience" at bounding box center [179, 344] width 92 height 16
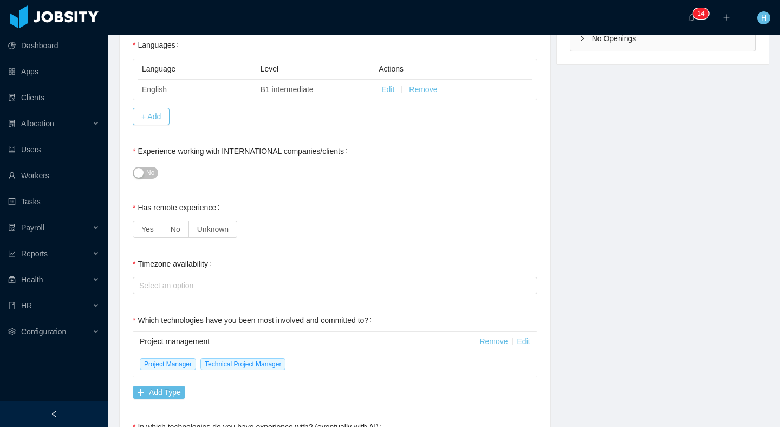
scroll to position [341, 0]
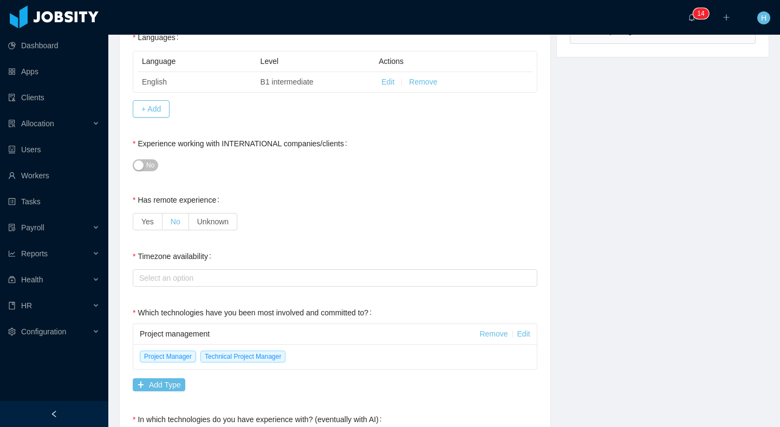
type input "**"
click at [175, 226] on label "No" at bounding box center [176, 221] width 27 height 17
click at [191, 285] on div "Select an option" at bounding box center [333, 278] width 395 height 16
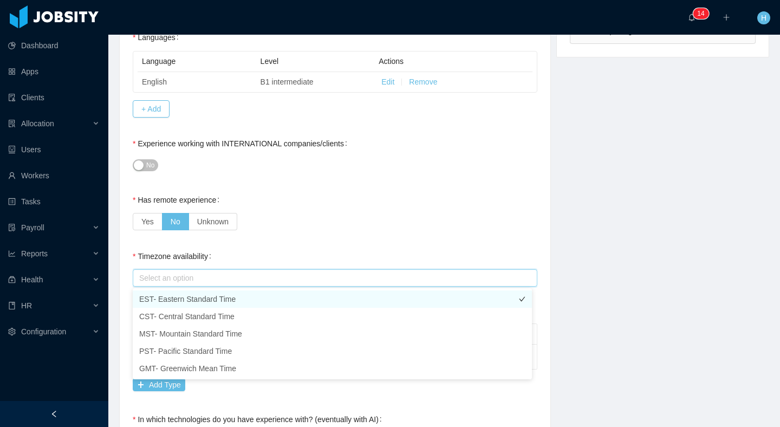
click at [193, 307] on li "EST- Eastern Standard Time" at bounding box center [332, 298] width 399 height 17
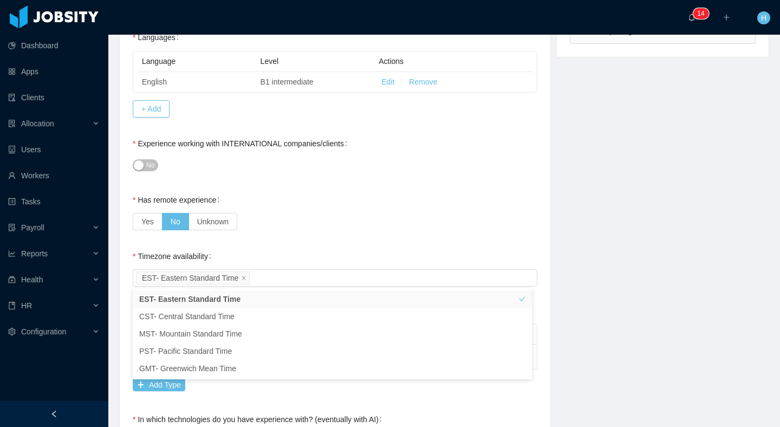
click at [293, 234] on div "**********" at bounding box center [335, 435] width 405 height 1252
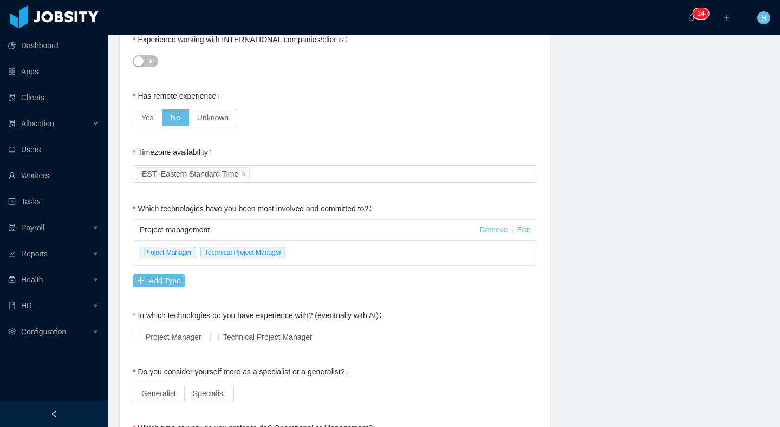
scroll to position [460, 0]
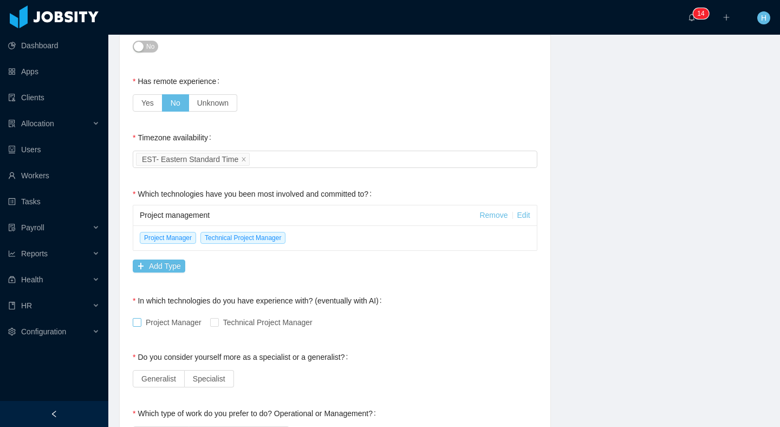
click at [151, 316] on div "Project Manager Technical Project Manager" at bounding box center [335, 323] width 405 height 22
click at [154, 322] on span "Project Manager" at bounding box center [173, 322] width 64 height 9
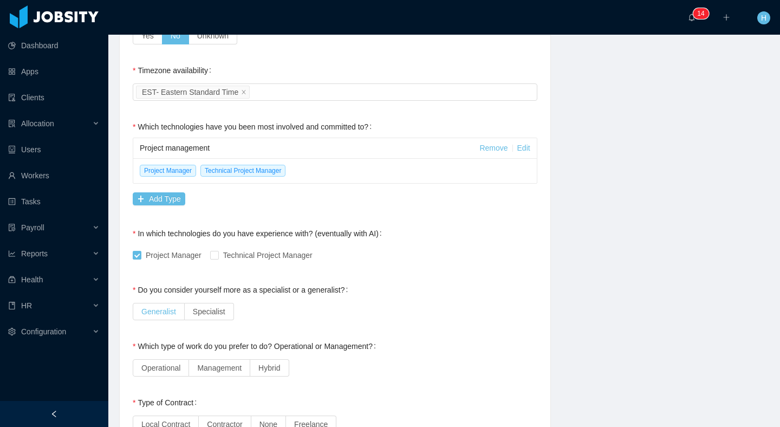
click at [183, 315] on label "Generalist" at bounding box center [159, 311] width 52 height 17
click at [202, 368] on span "Management" at bounding box center [219, 368] width 44 height 9
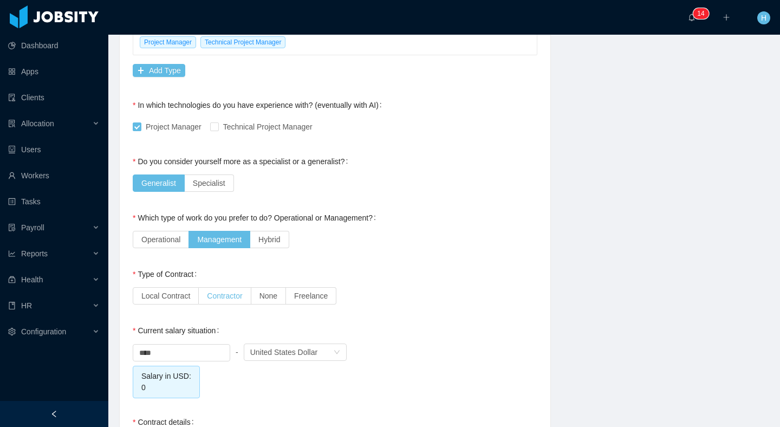
click at [239, 299] on span "Contractor" at bounding box center [224, 296] width 35 height 9
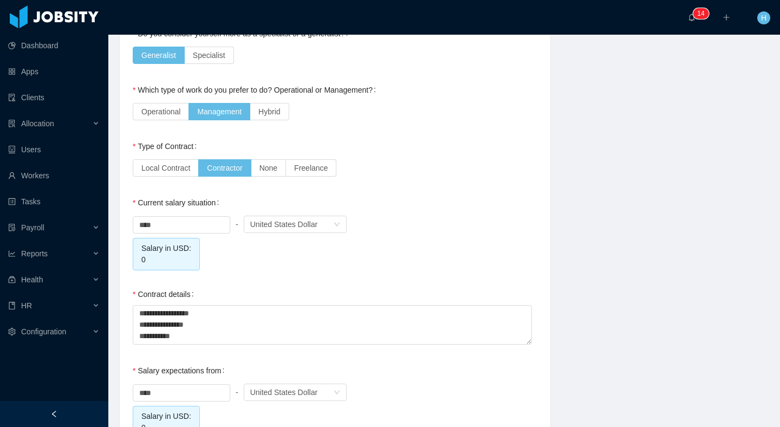
scroll to position [785, 0]
click at [174, 228] on input "****" at bounding box center [181, 224] width 96 height 16
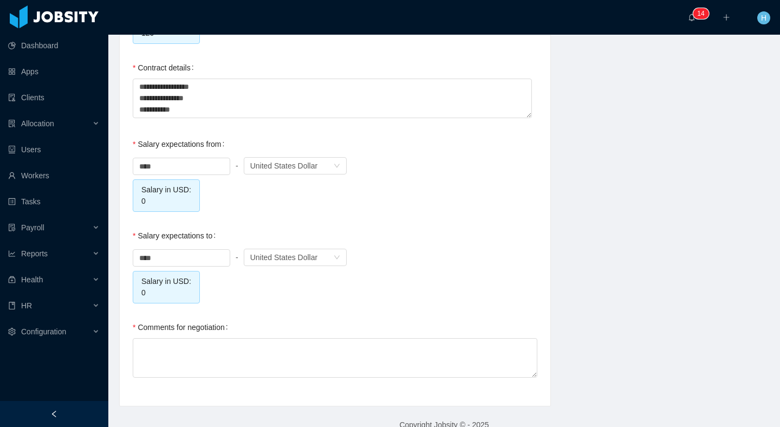
scroll to position [986, 0]
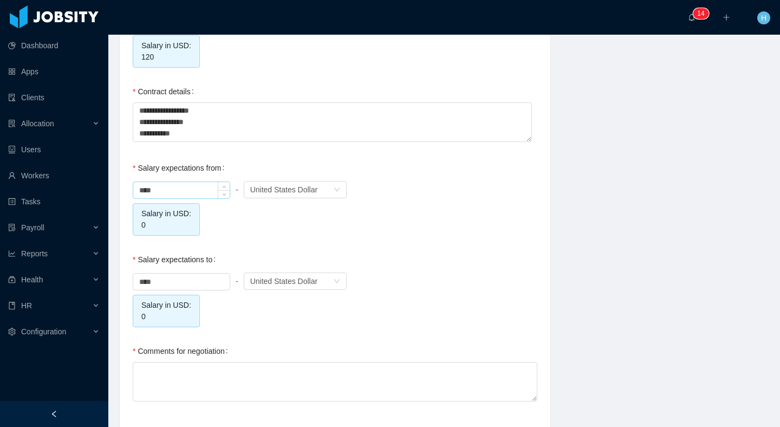
type input "******"
click at [137, 189] on input "****" at bounding box center [181, 190] width 96 height 16
type input "******"
click at [139, 281] on input "****" at bounding box center [181, 282] width 96 height 16
type input "******"
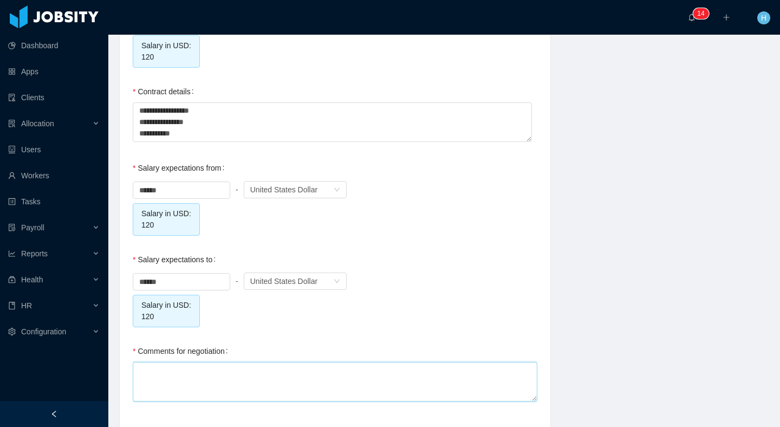
click at [146, 373] on textarea "Comments for negotiation" at bounding box center [335, 382] width 405 height 40
type textarea "*"
type textarea "**"
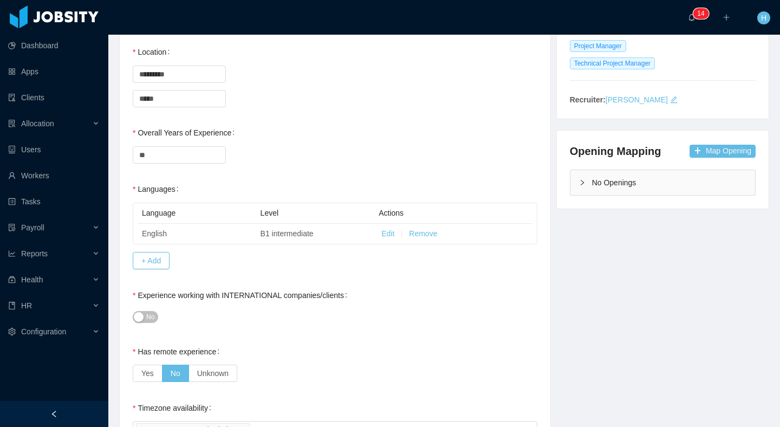
scroll to position [0, 0]
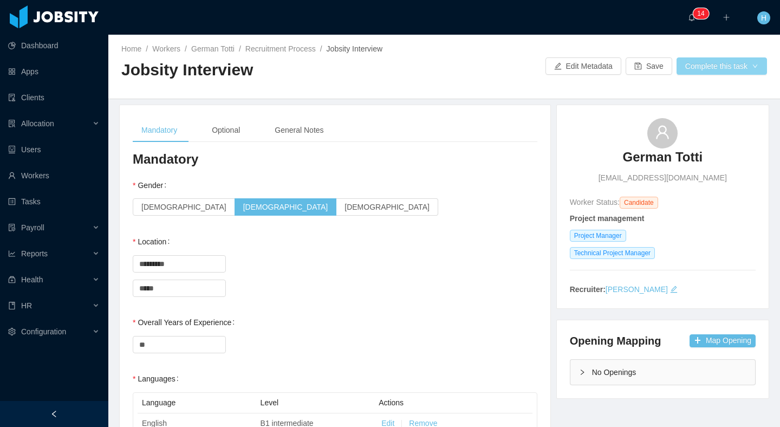
type textarea "***"
click at [696, 74] on button "Complete this task" at bounding box center [722, 65] width 90 height 17
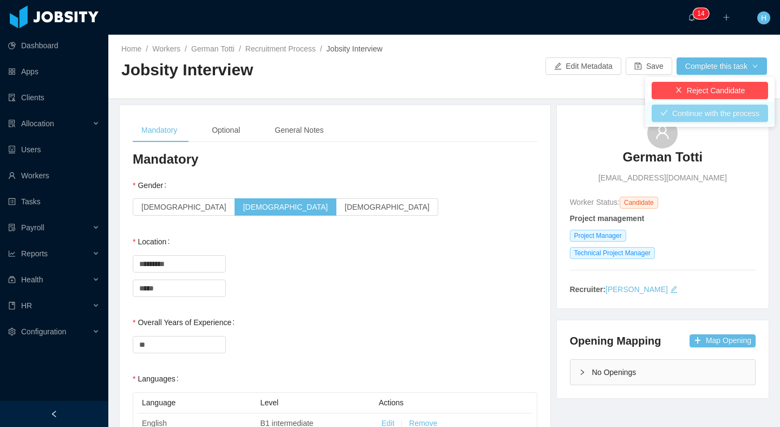
click at [693, 112] on button "Continue with the process" at bounding box center [710, 113] width 116 height 17
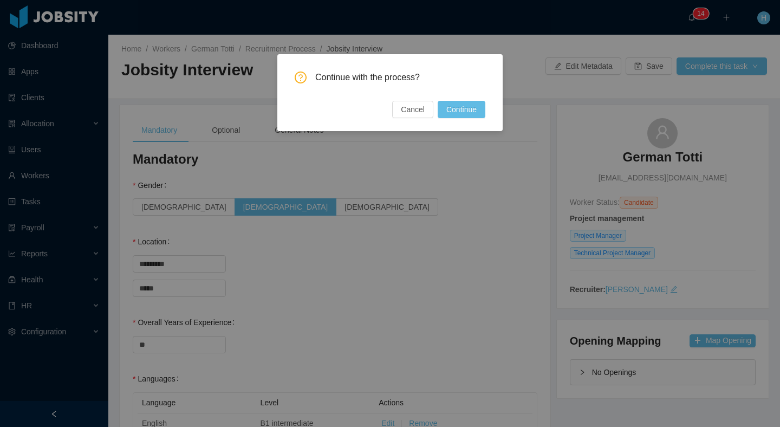
click at [455, 110] on button "Continue" at bounding box center [462, 109] width 48 height 17
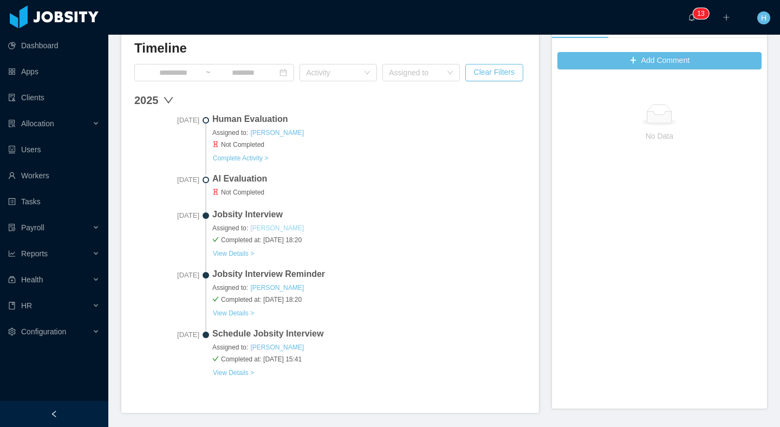
scroll to position [305, 0]
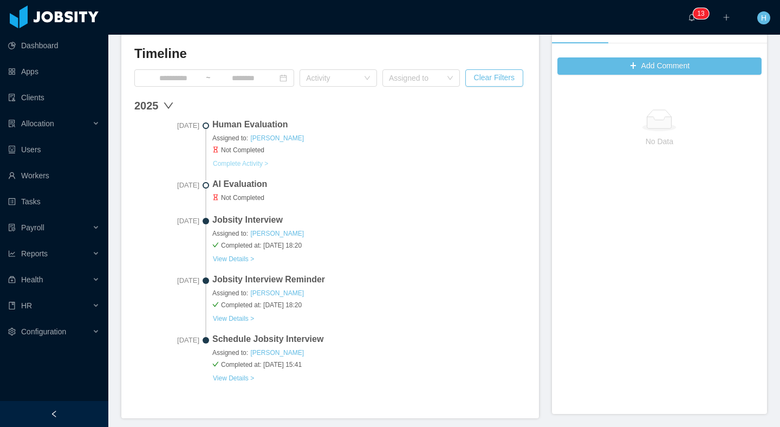
click at [262, 166] on button "Complete Activity >" at bounding box center [240, 163] width 56 height 9
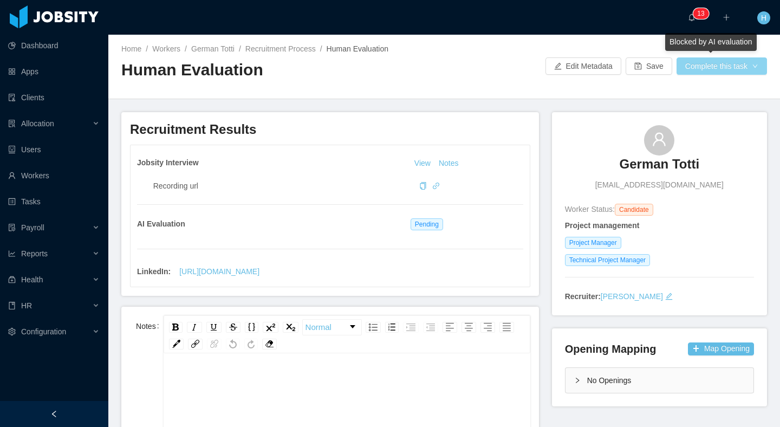
click at [730, 61] on button "Complete this task" at bounding box center [722, 65] width 90 height 17
click at [742, 67] on button "Complete this task" at bounding box center [722, 65] width 90 height 17
click at [742, 68] on button "Complete this task" at bounding box center [722, 65] width 90 height 17
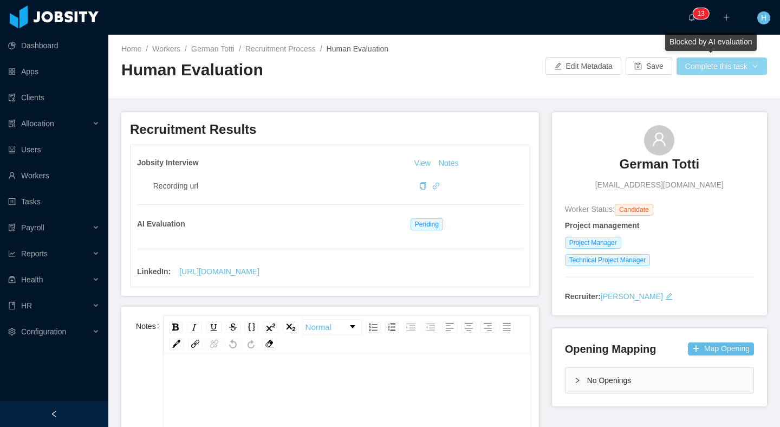
click at [742, 68] on button "Complete this task" at bounding box center [722, 65] width 90 height 17
click at [681, 87] on div "Home / Workers / German Totti / Recruitment Process / Human Evaluation / Human …" at bounding box center [444, 67] width 672 height 64
click at [685, 70] on button "Complete this task" at bounding box center [722, 65] width 90 height 17
click at [452, 87] on div "Home / Workers / German Totti / Recruitment Process / Human Evaluation / Human …" at bounding box center [444, 67] width 672 height 64
click at [716, 79] on div "Home / Workers / German Totti / Recruitment Process / Human Evaluation / Human …" at bounding box center [444, 67] width 672 height 64
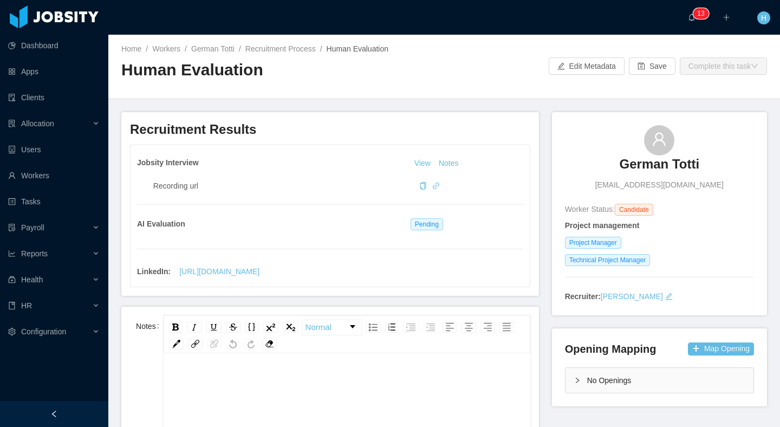
click at [689, 77] on div "Home / Workers / German Totti / Recruitment Process / Human Evaluation / Human …" at bounding box center [444, 67] width 672 height 64
